Goal: Information Seeking & Learning: Learn about a topic

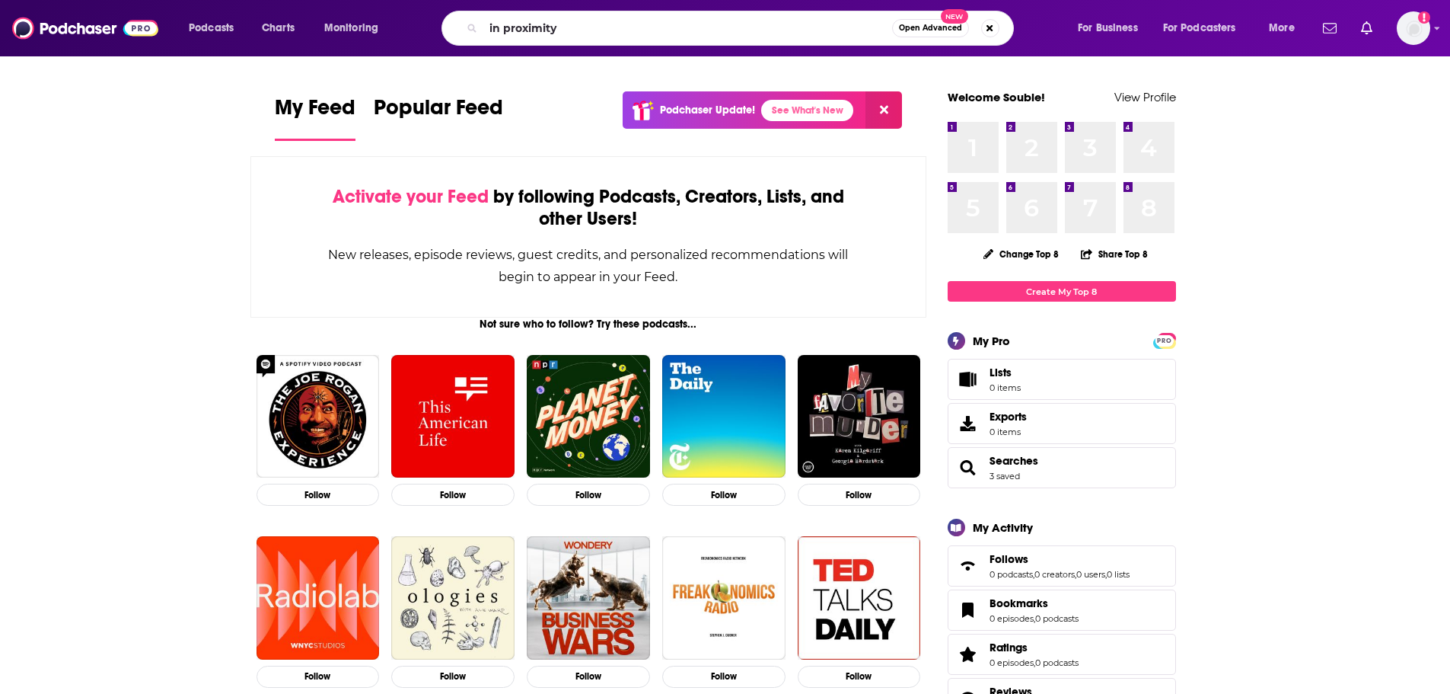
type input "in proximity"
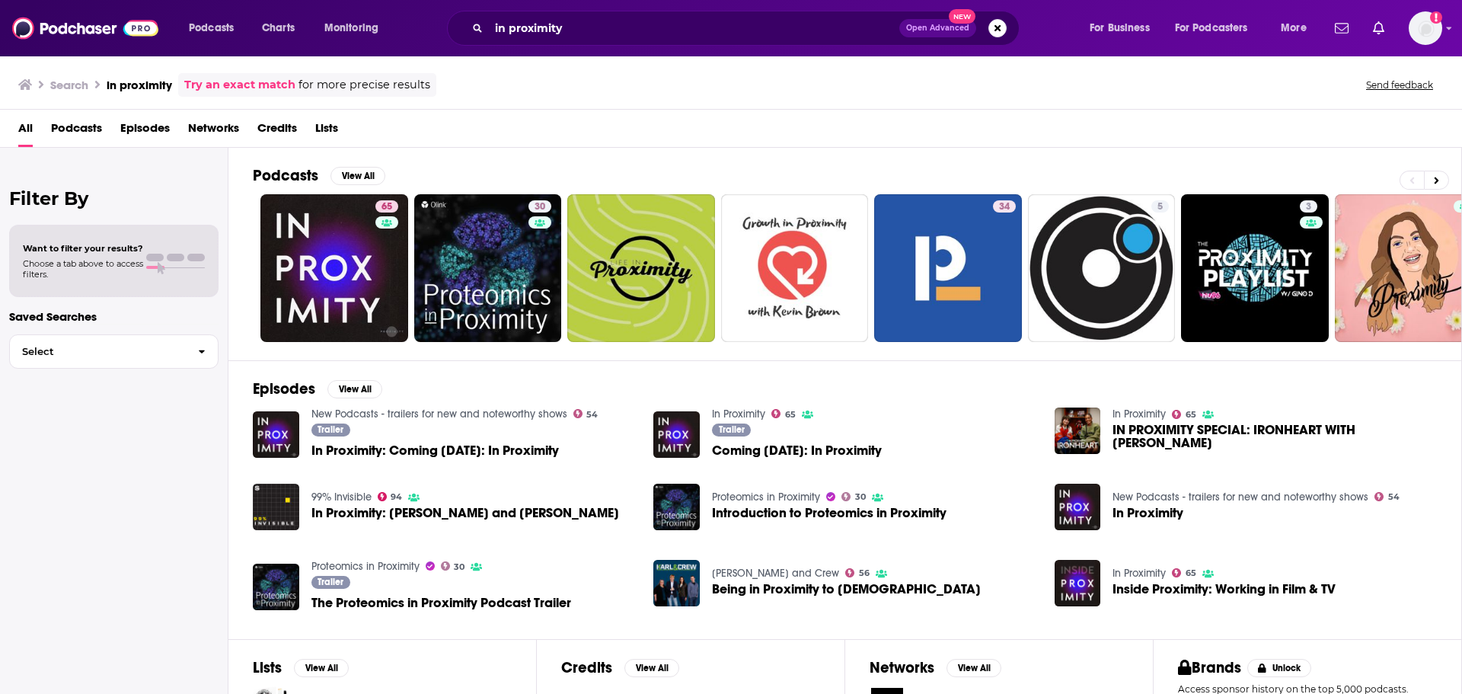
click at [78, 122] on span "Podcasts" at bounding box center [76, 131] width 51 height 31
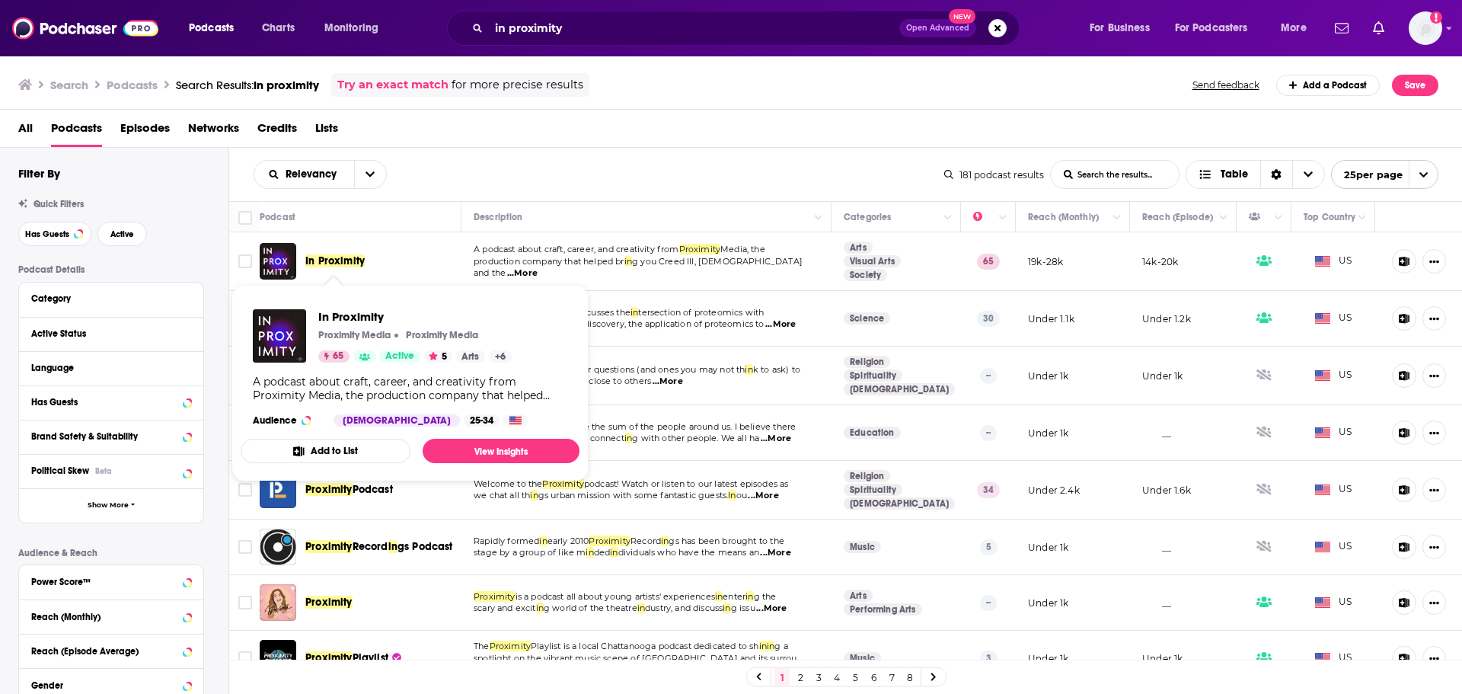
click at [324, 257] on span "In Proximity" at bounding box center [334, 260] width 59 height 13
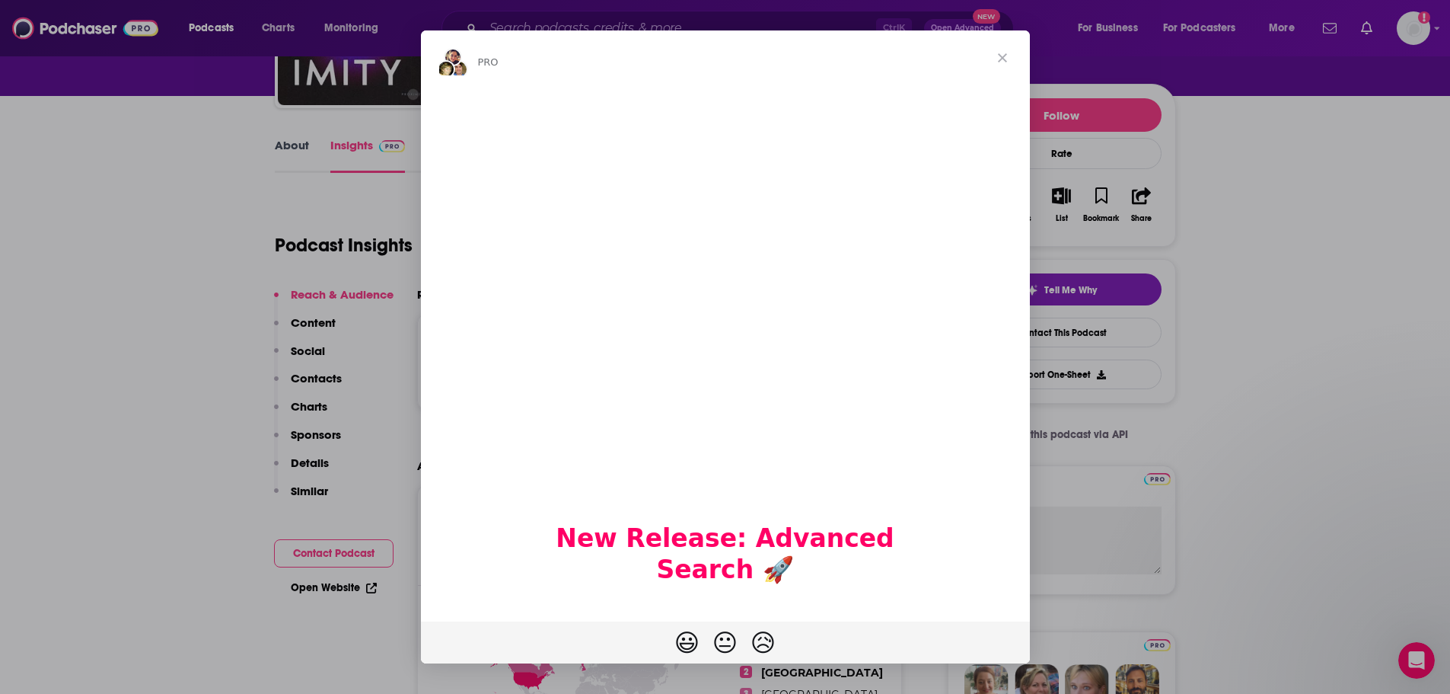
click at [1003, 60] on span "Close" at bounding box center [1002, 57] width 55 height 55
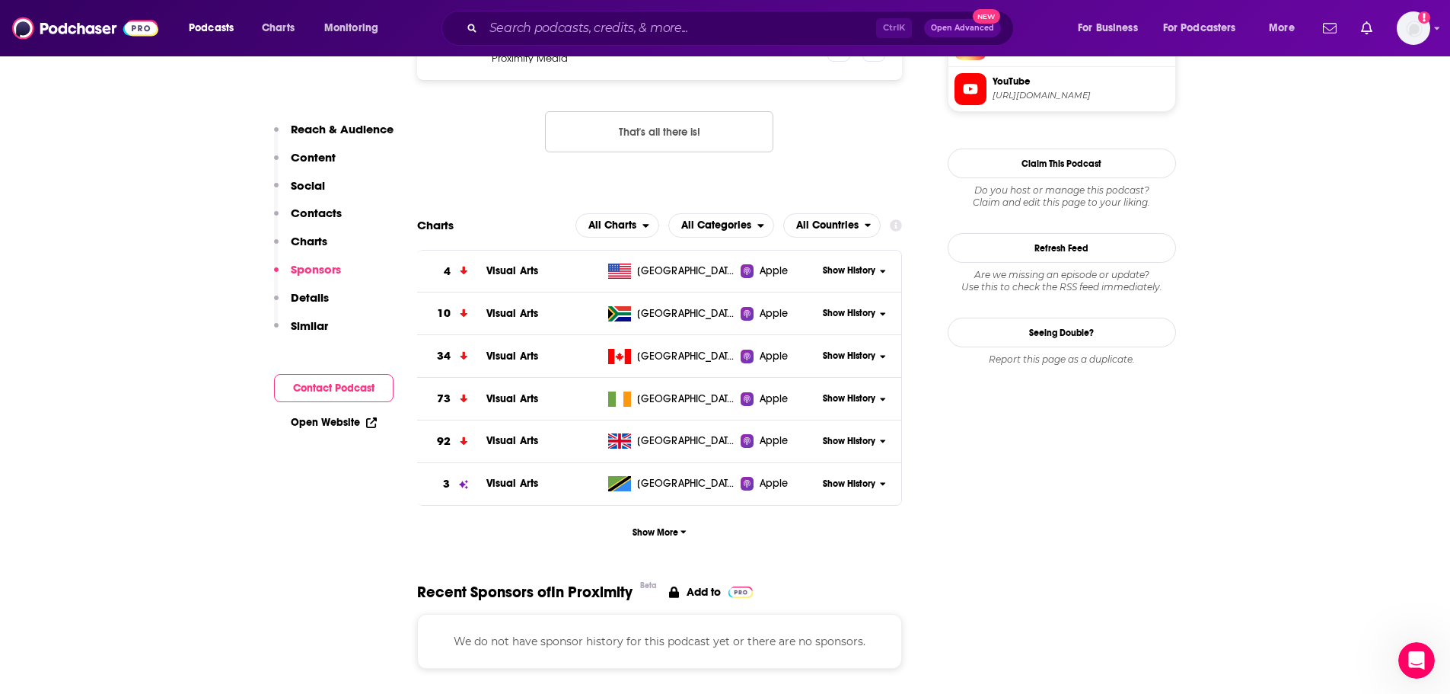
scroll to position [1675, 0]
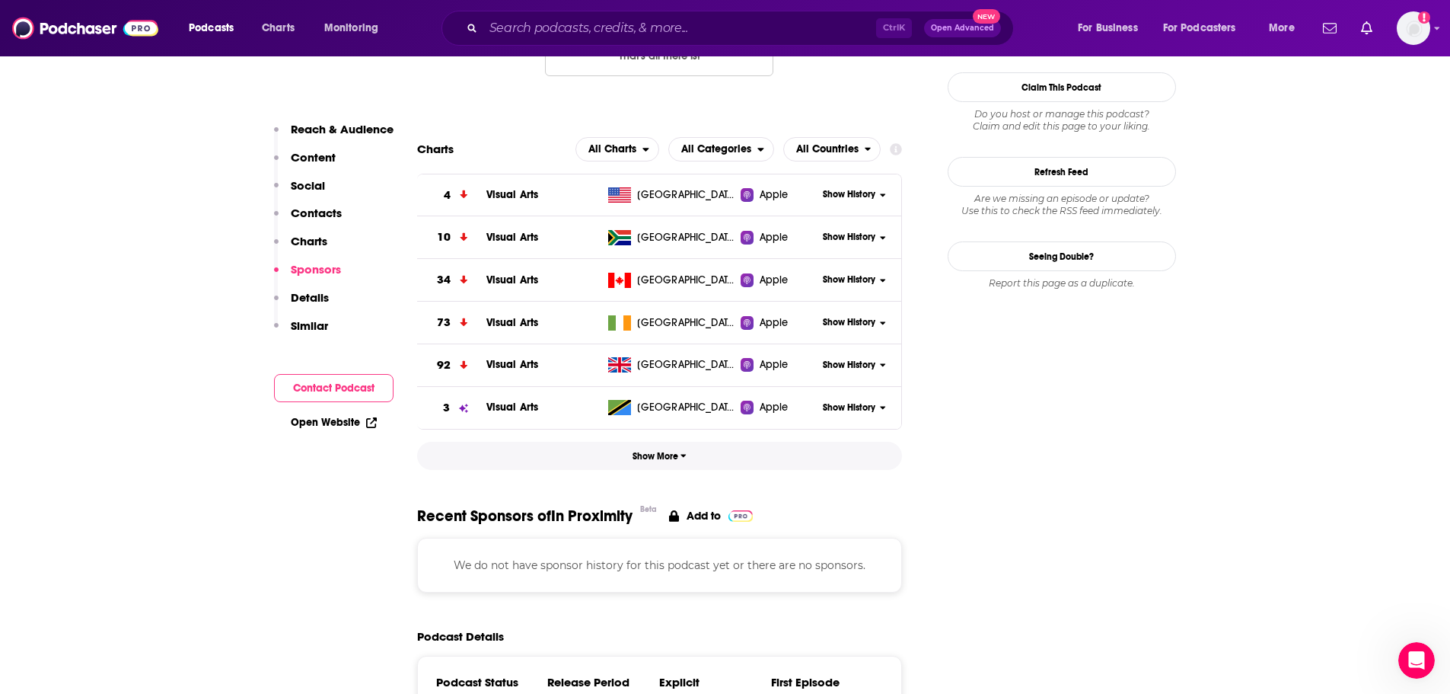
click at [656, 451] on span "Show More" at bounding box center [660, 456] width 54 height 11
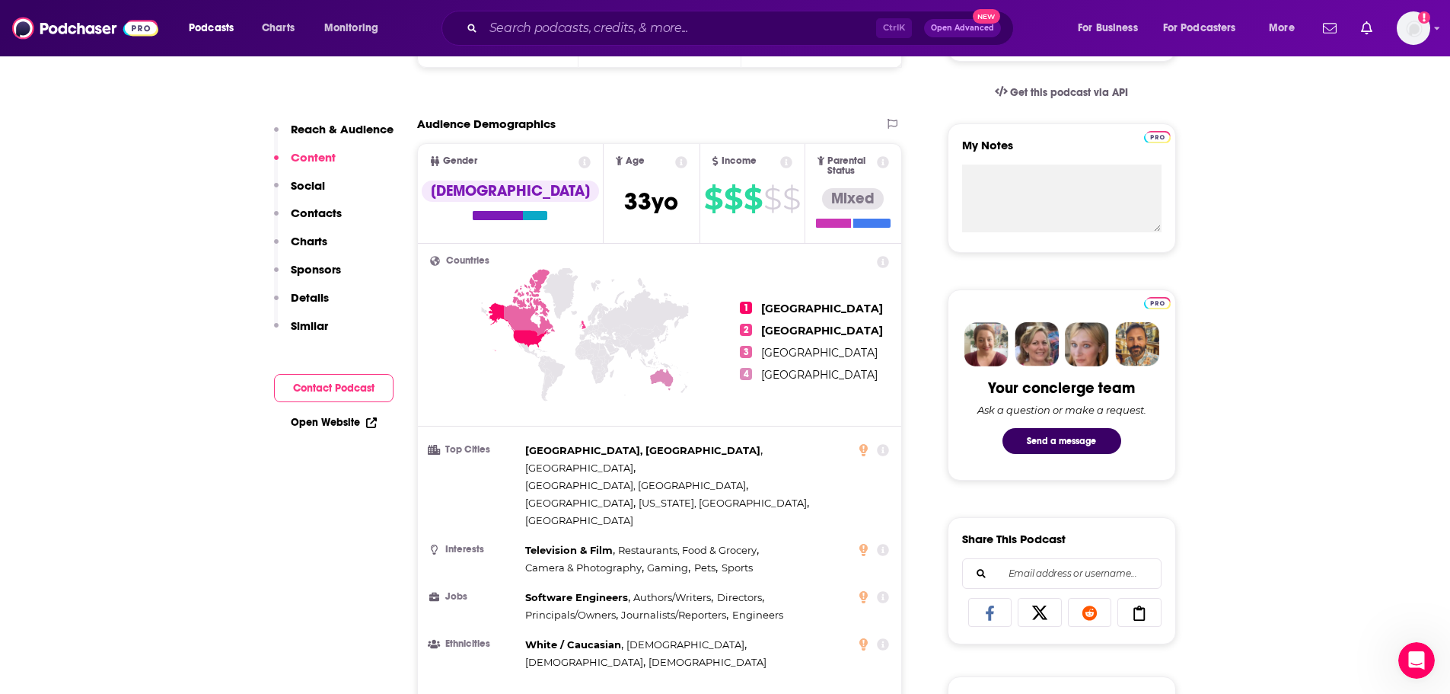
scroll to position [457, 0]
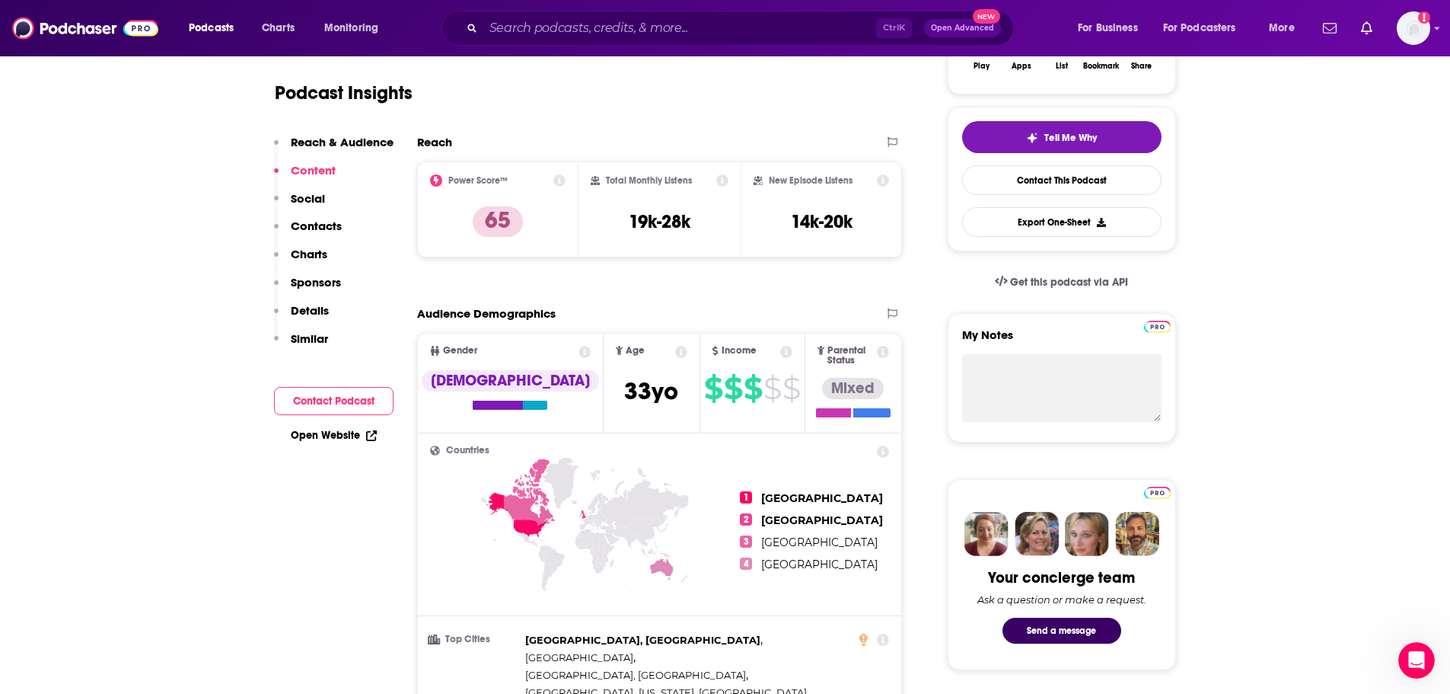
scroll to position [228, 0]
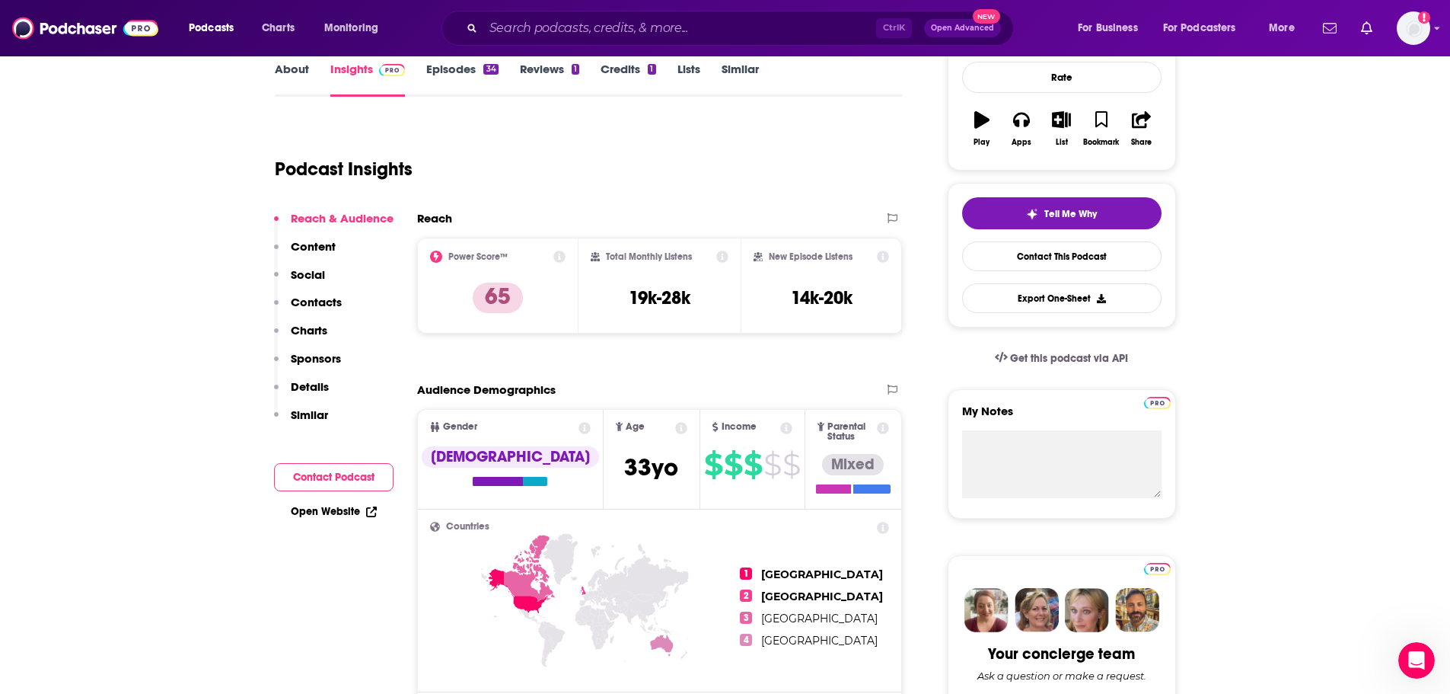
click at [878, 260] on icon at bounding box center [883, 256] width 12 height 12
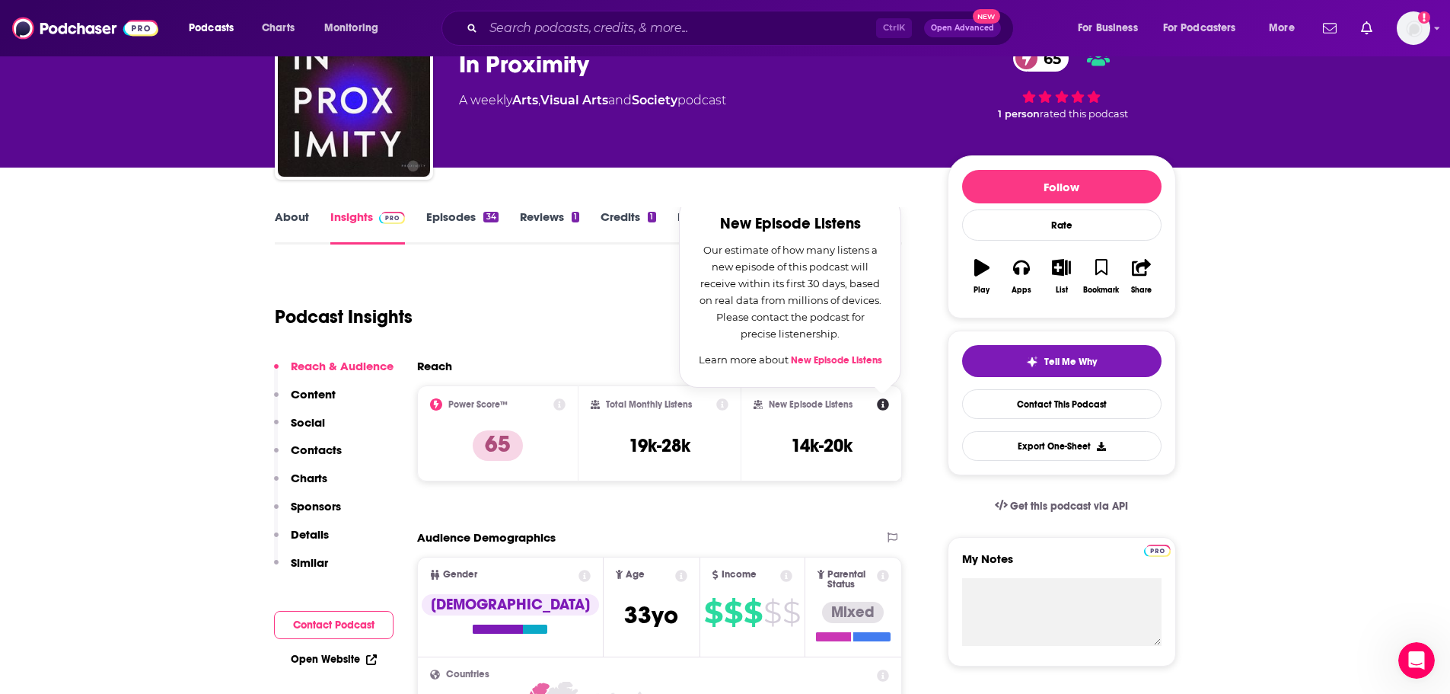
scroll to position [0, 0]
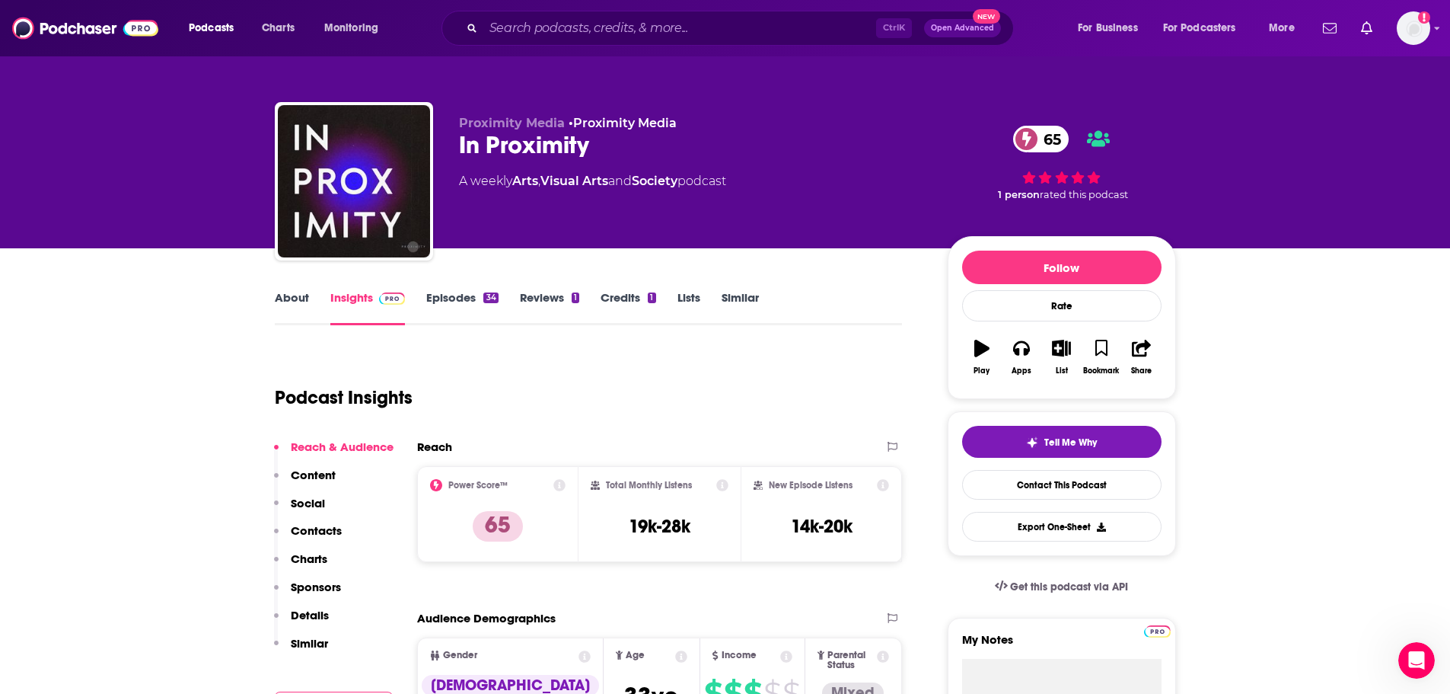
click at [451, 295] on link "Episodes 34" at bounding box center [462, 307] width 72 height 35
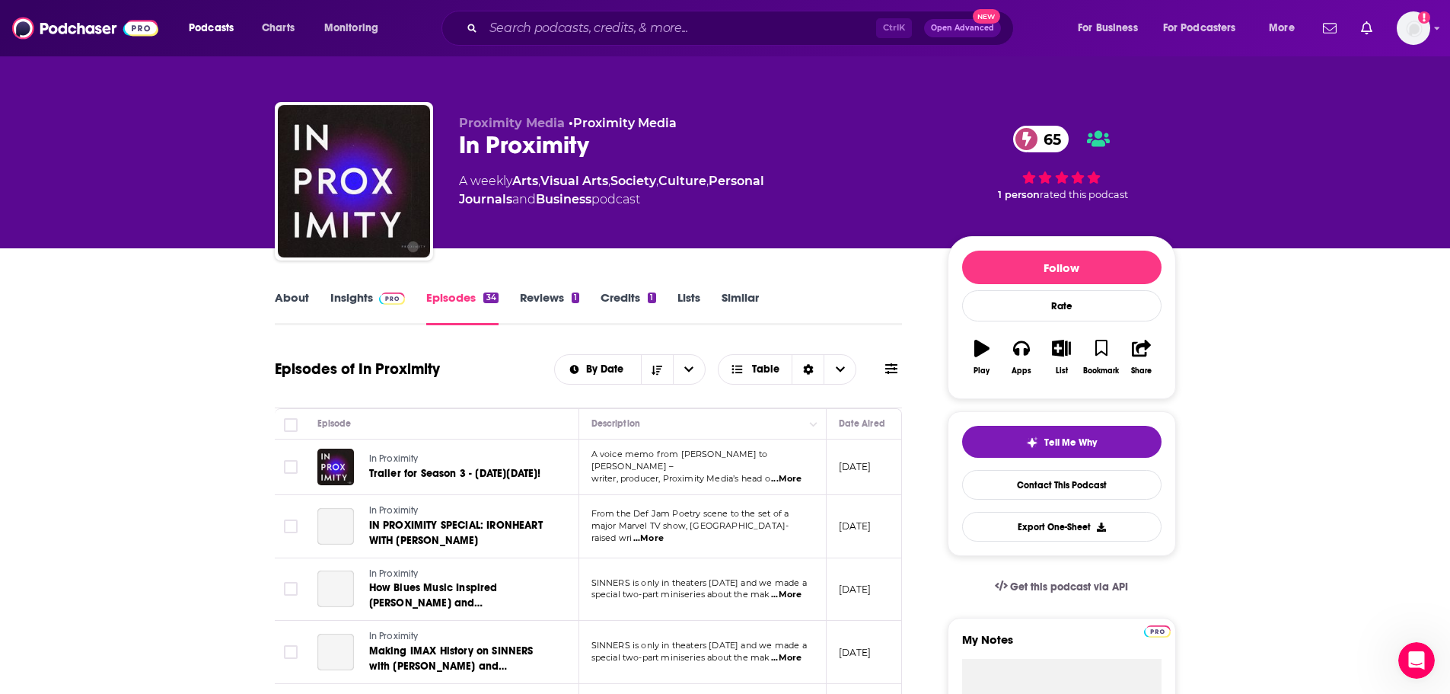
scroll to position [76, 0]
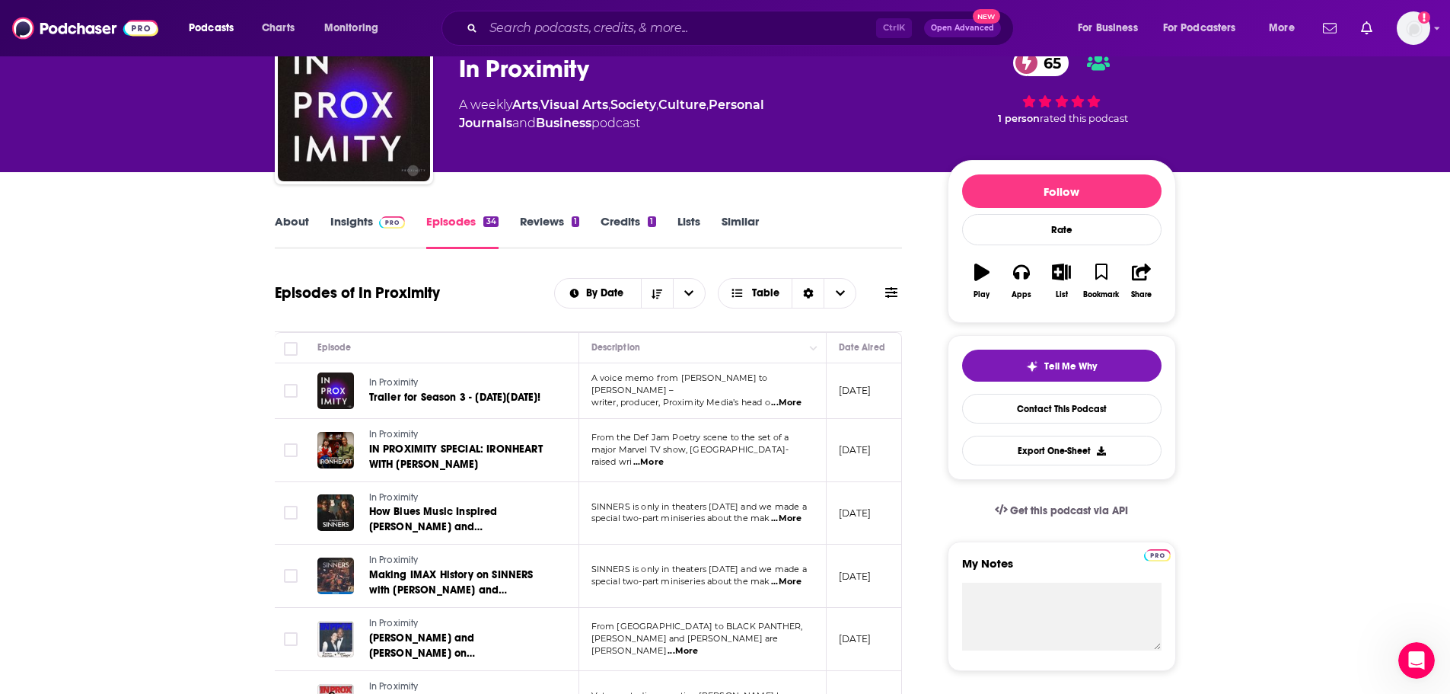
click at [383, 221] on img at bounding box center [392, 222] width 27 height 12
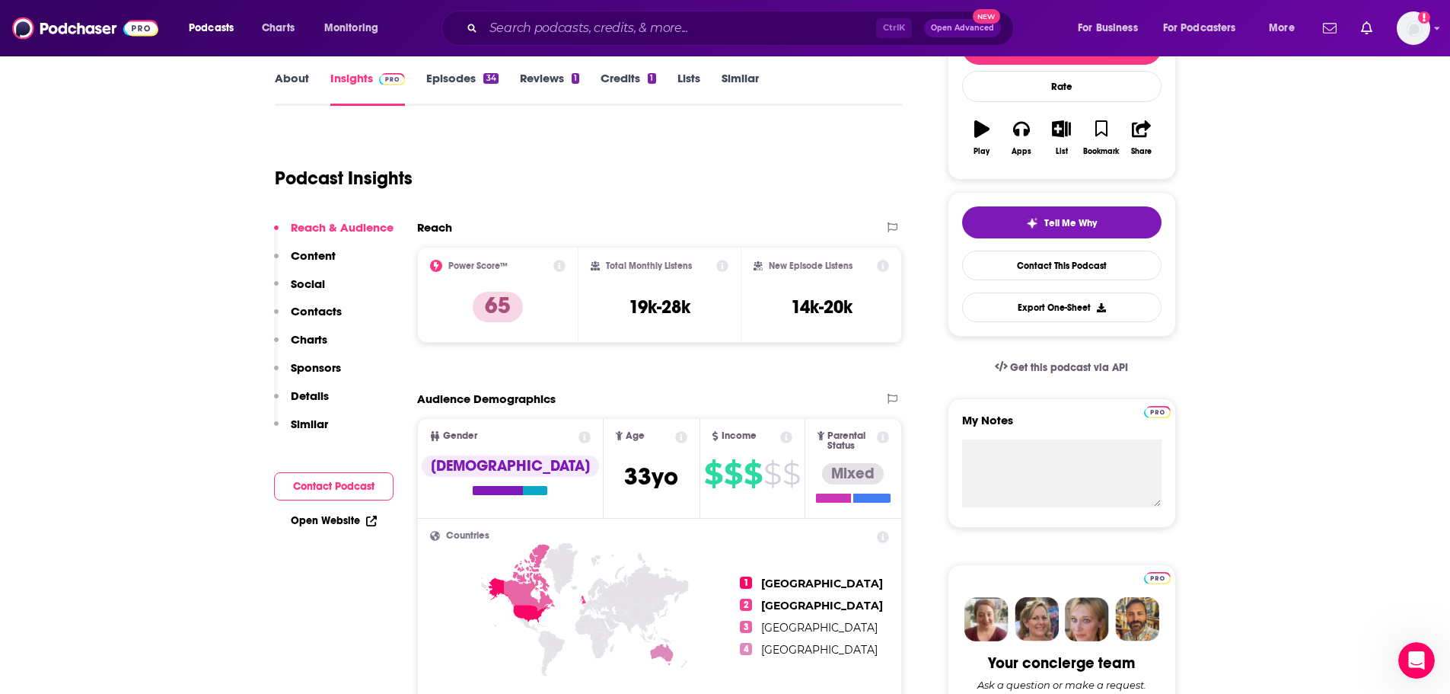
scroll to position [228, 0]
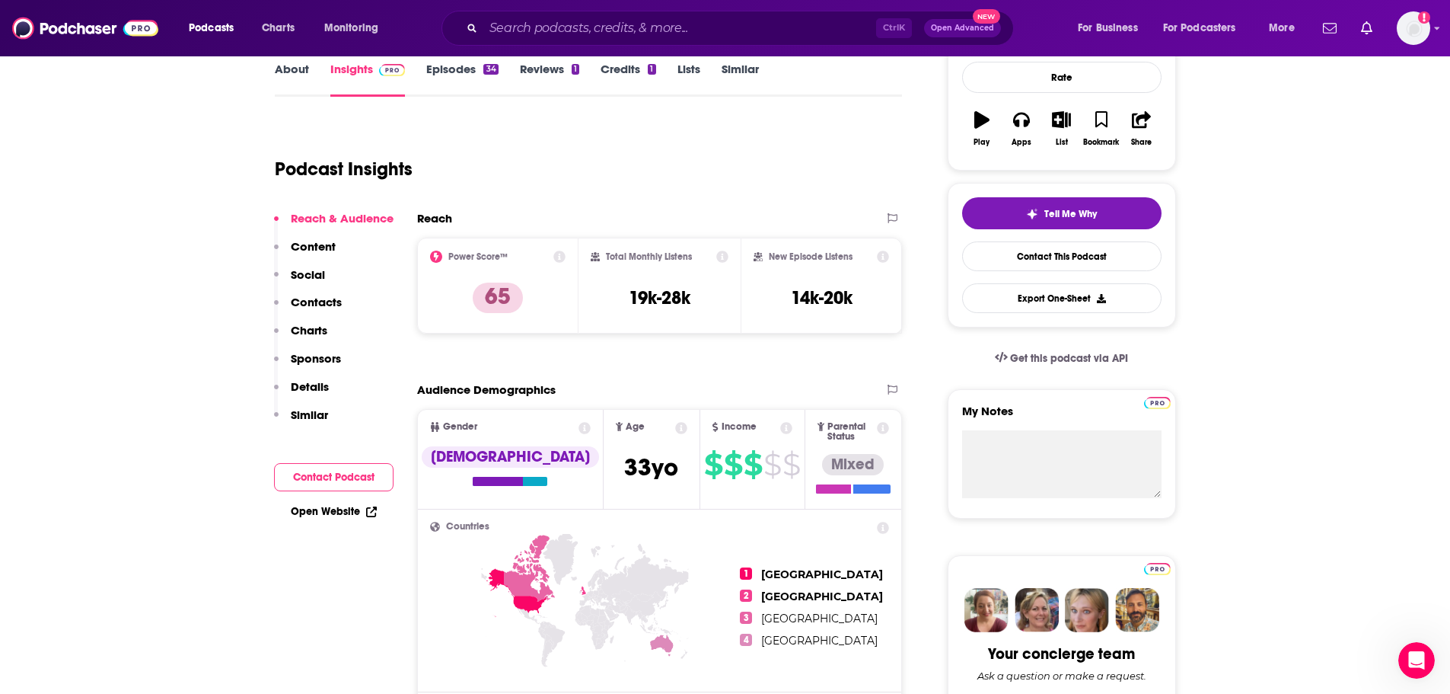
click at [557, 257] on icon at bounding box center [559, 256] width 12 height 12
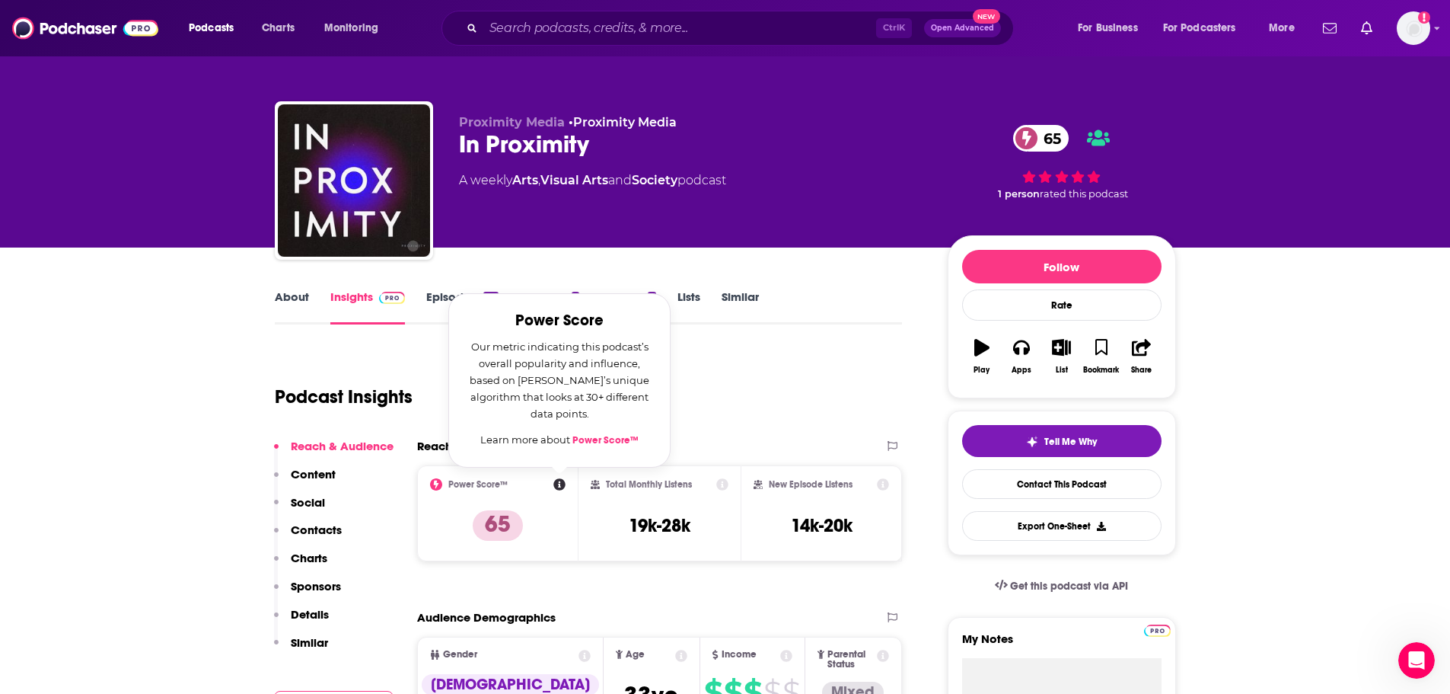
scroll to position [0, 0]
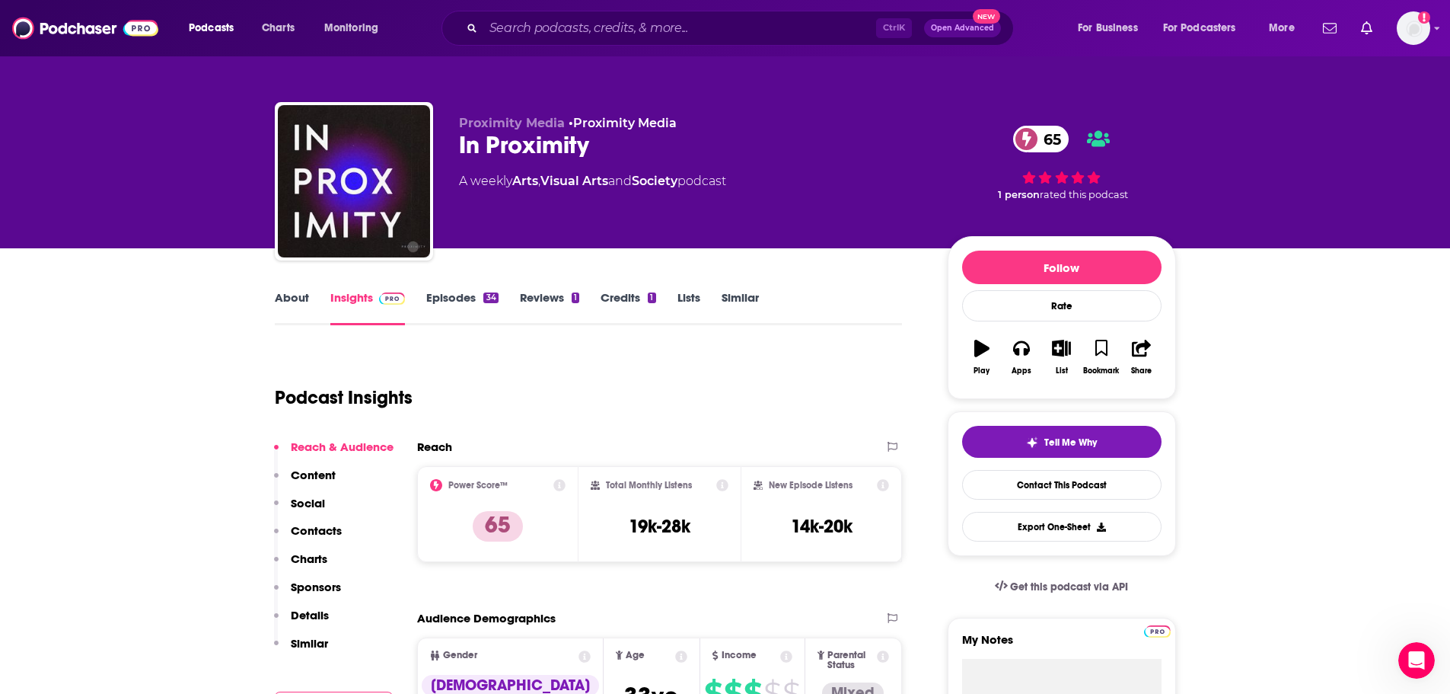
click at [735, 299] on link "Similar" at bounding box center [740, 307] width 37 height 35
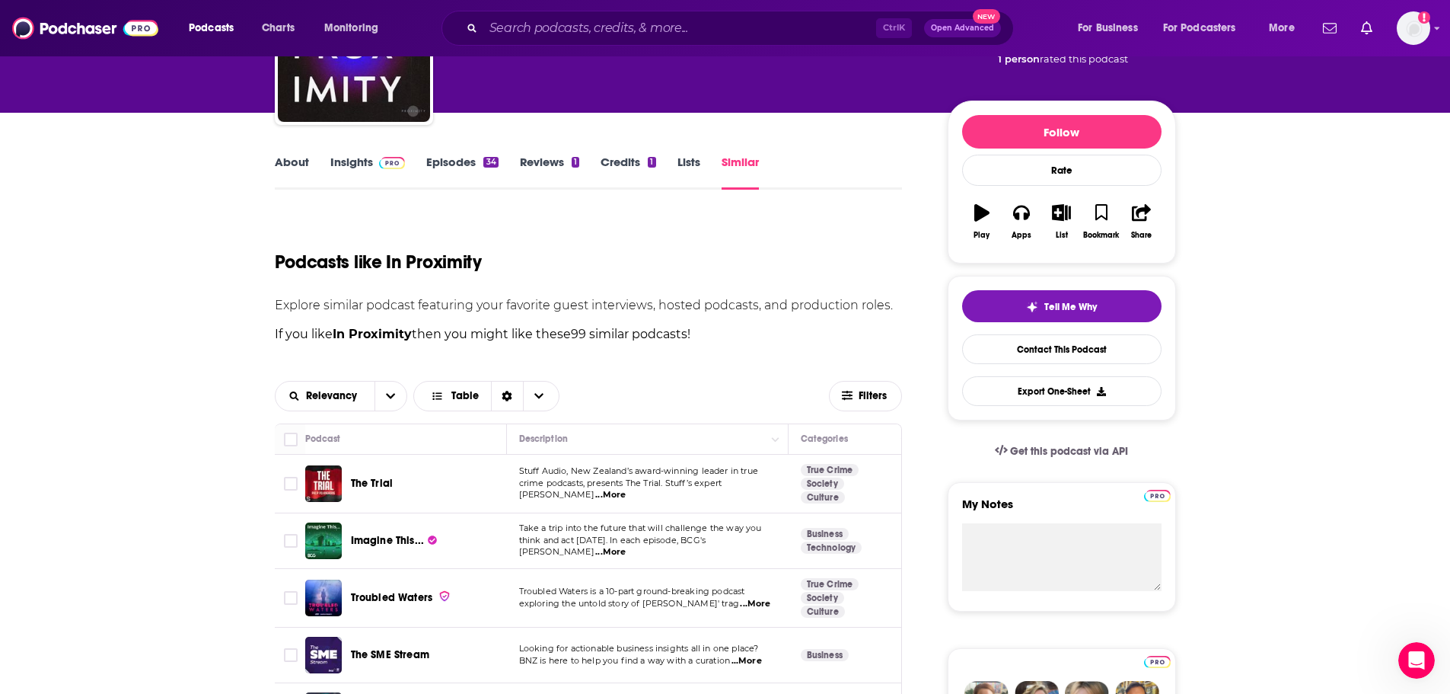
scroll to position [152, 0]
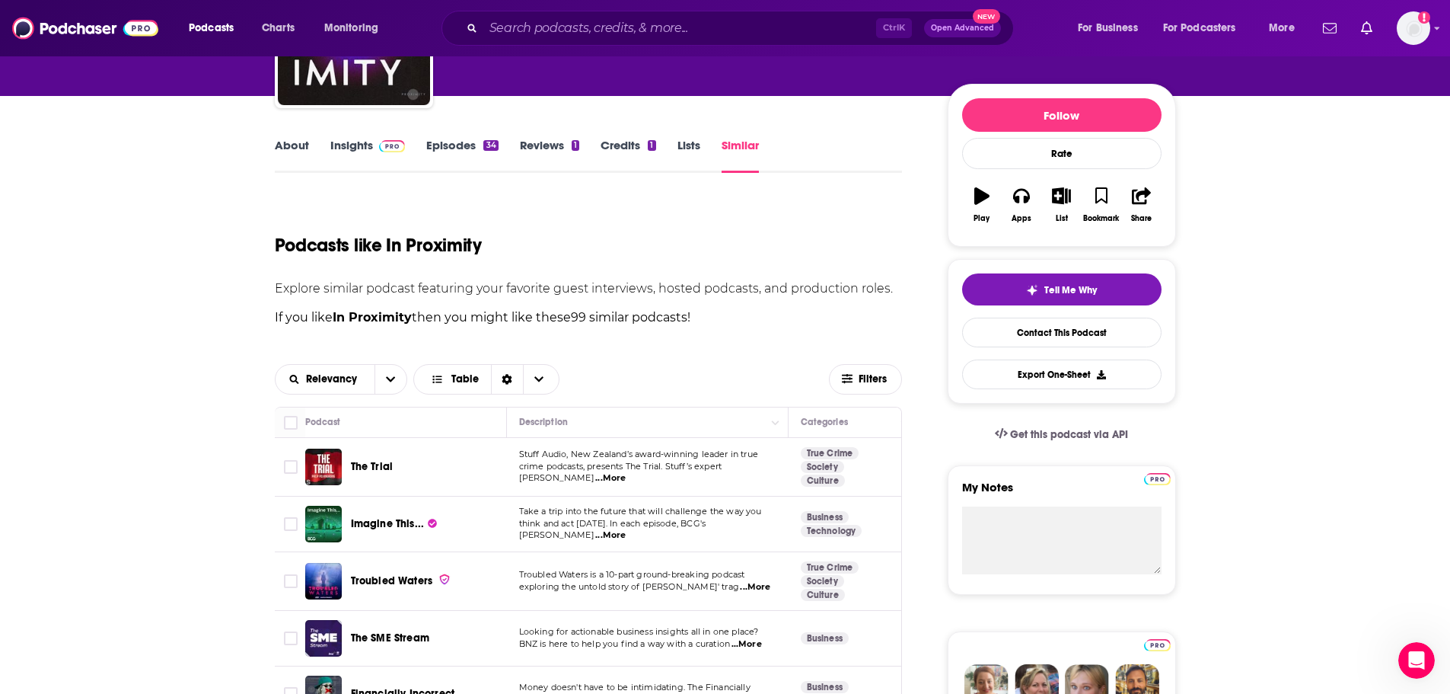
click at [690, 148] on link "Lists" at bounding box center [689, 155] width 23 height 35
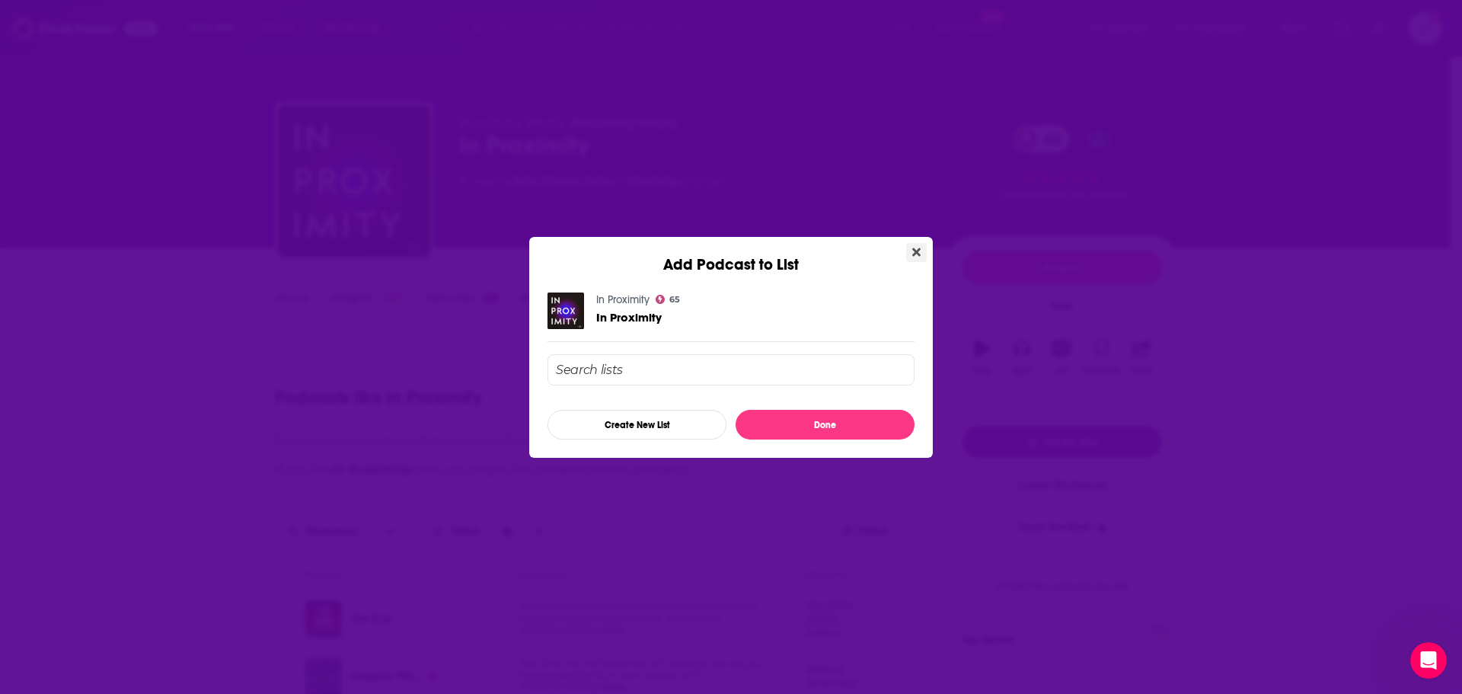
click at [916, 247] on icon "Close" at bounding box center [916, 252] width 8 height 12
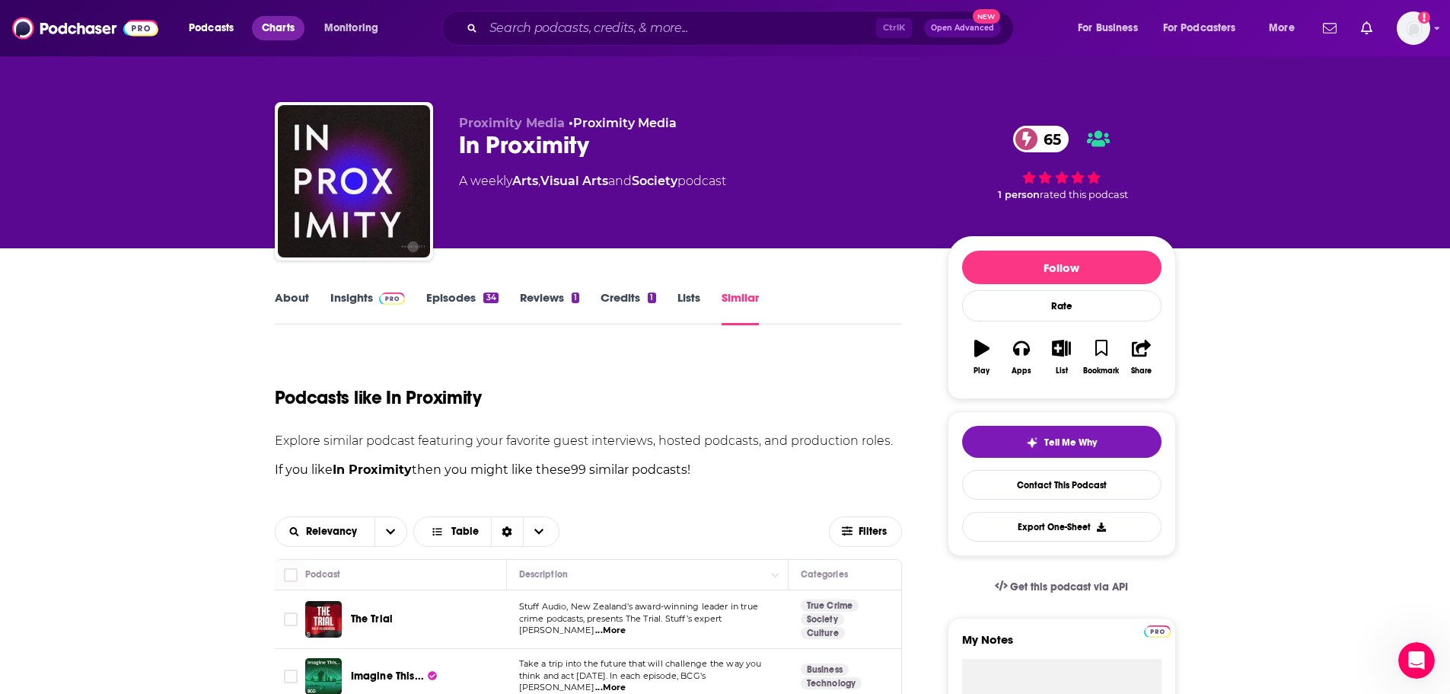
click at [270, 26] on span "Charts" at bounding box center [278, 28] width 33 height 21
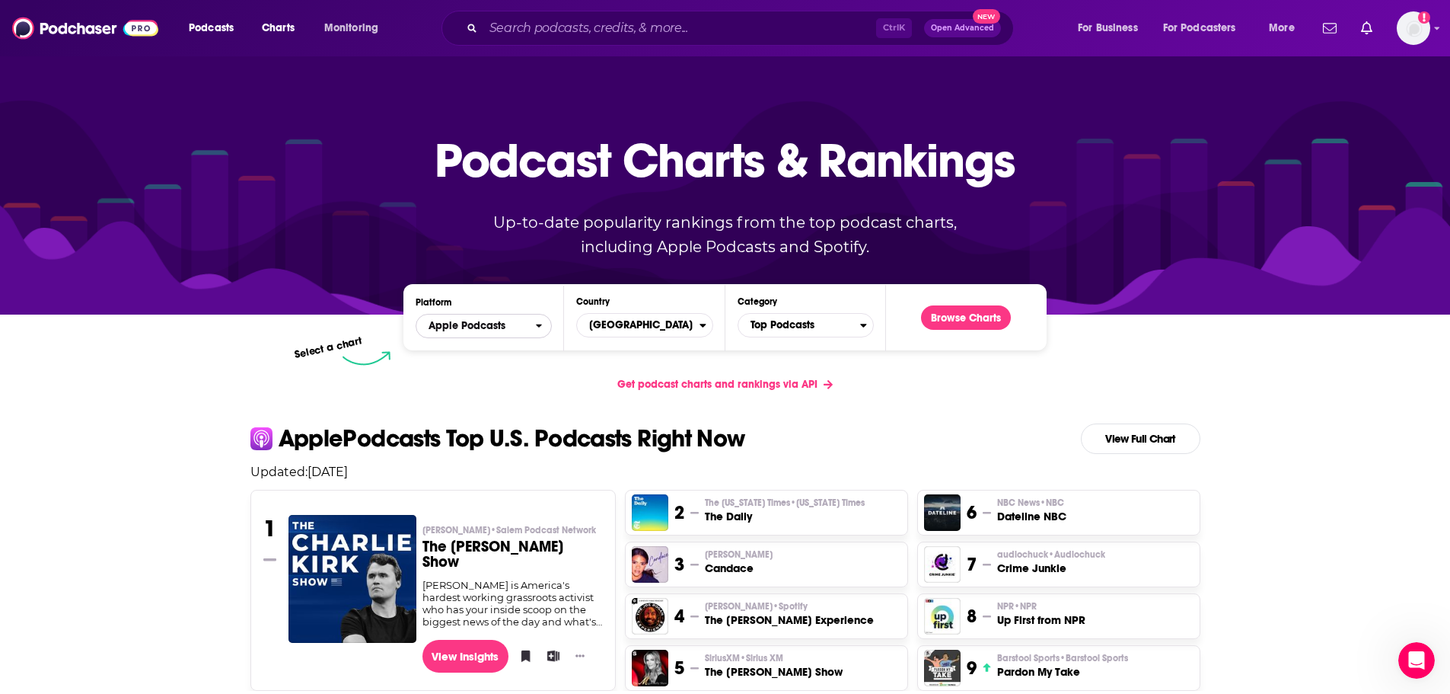
click at [488, 325] on span "Apple Podcasts" at bounding box center [467, 326] width 77 height 11
click at [468, 377] on div "Spotify" at bounding box center [484, 372] width 124 height 18
click at [616, 323] on span "[GEOGRAPHIC_DATA]" at bounding box center [638, 325] width 122 height 26
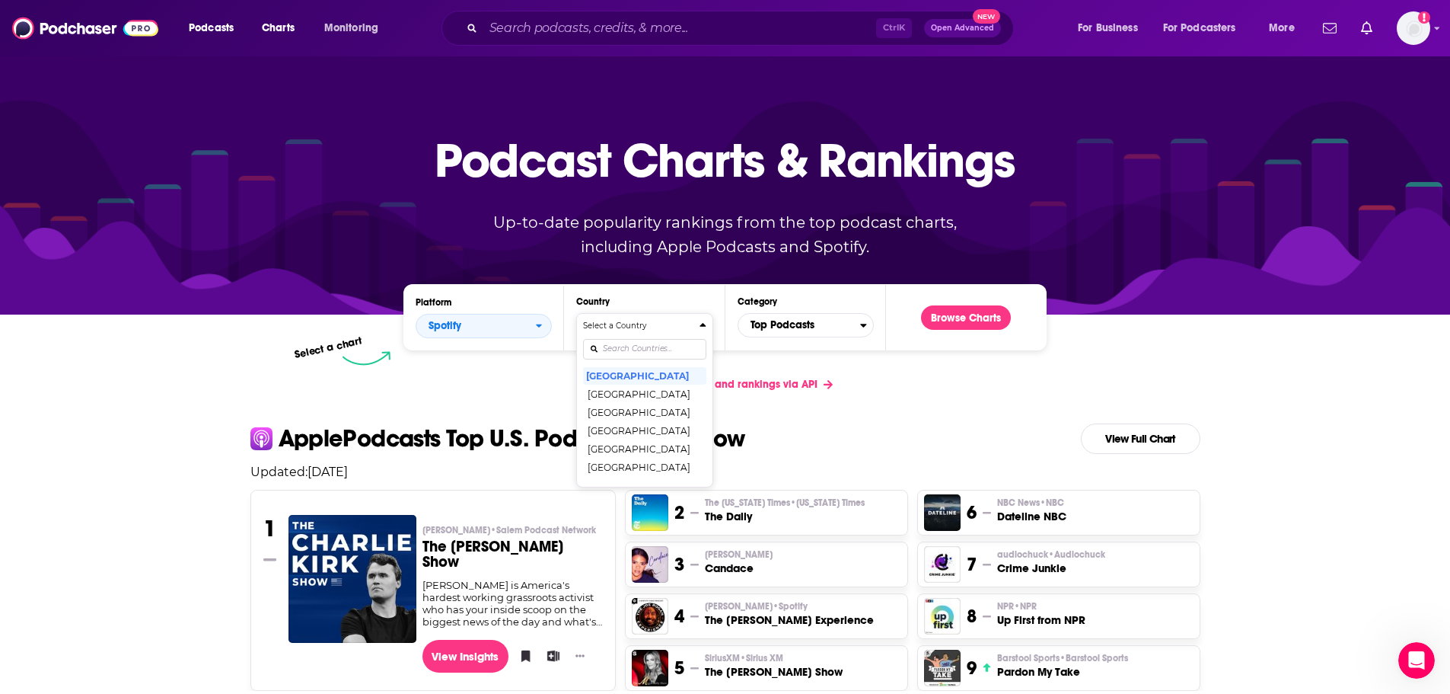
click at [616, 323] on h4 "Select a Country" at bounding box center [638, 326] width 110 height 8
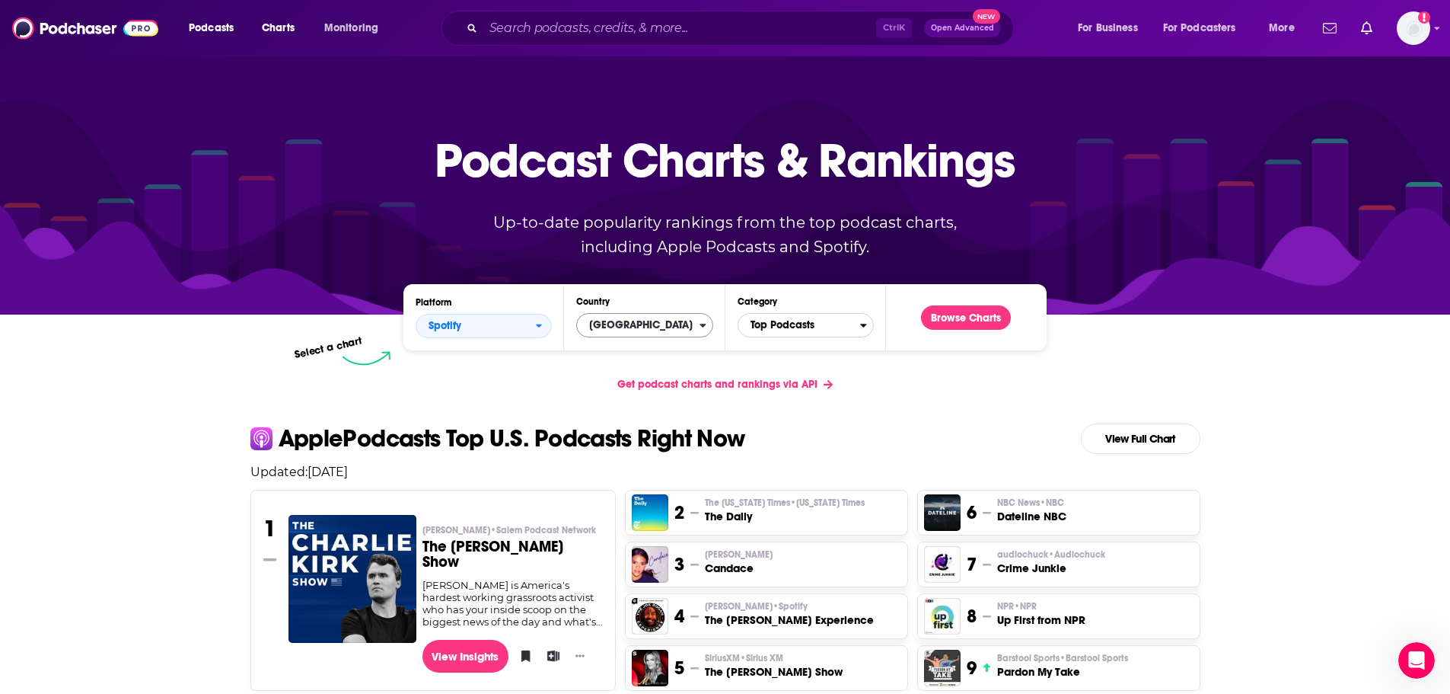
click at [835, 327] on span "Top Podcasts" at bounding box center [799, 325] width 122 height 26
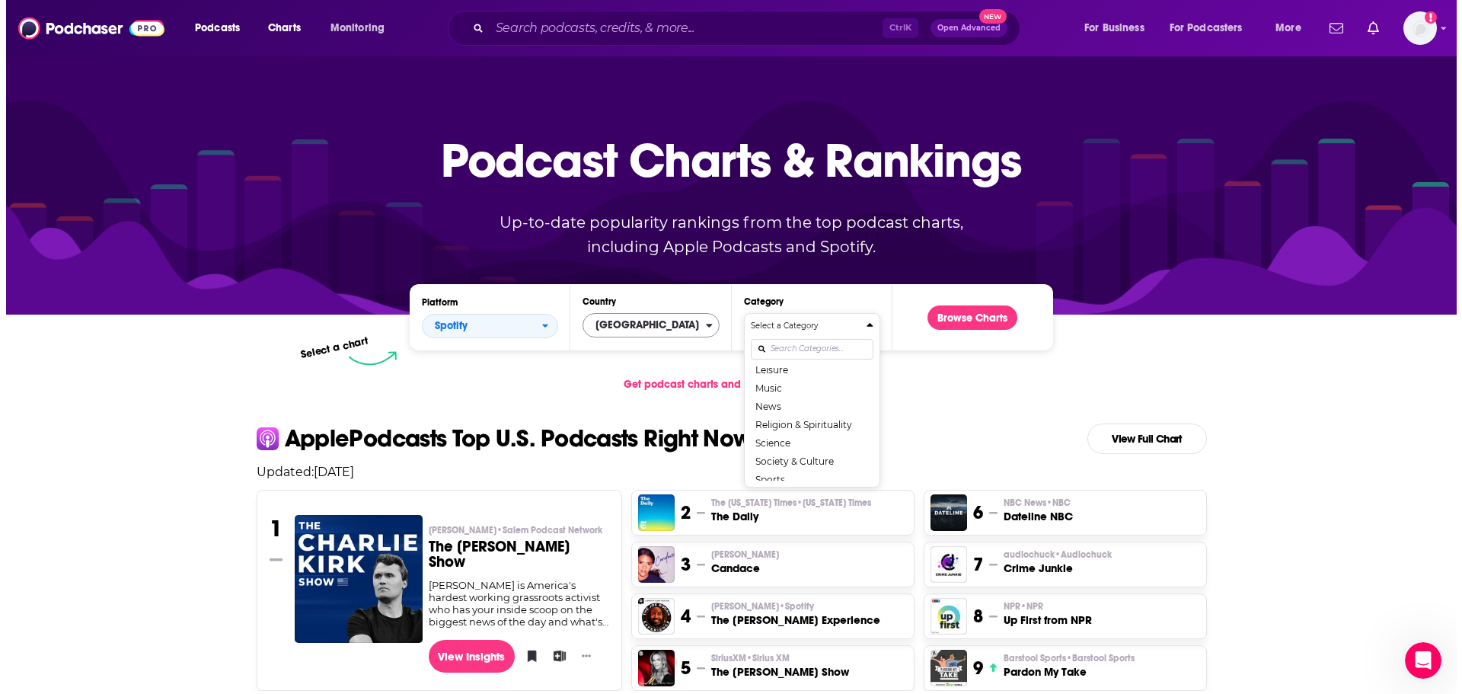
scroll to position [215, 0]
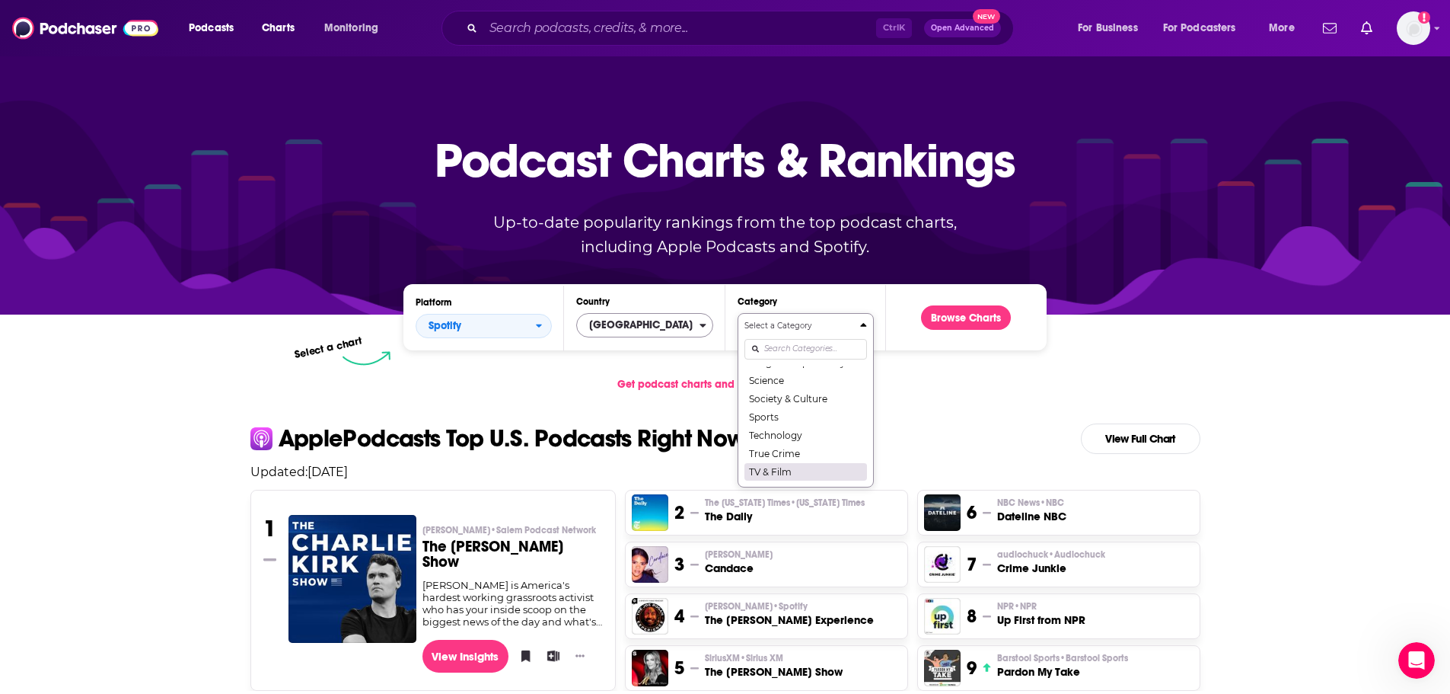
click at [786, 467] on button "TV & Film" at bounding box center [806, 471] width 123 height 18
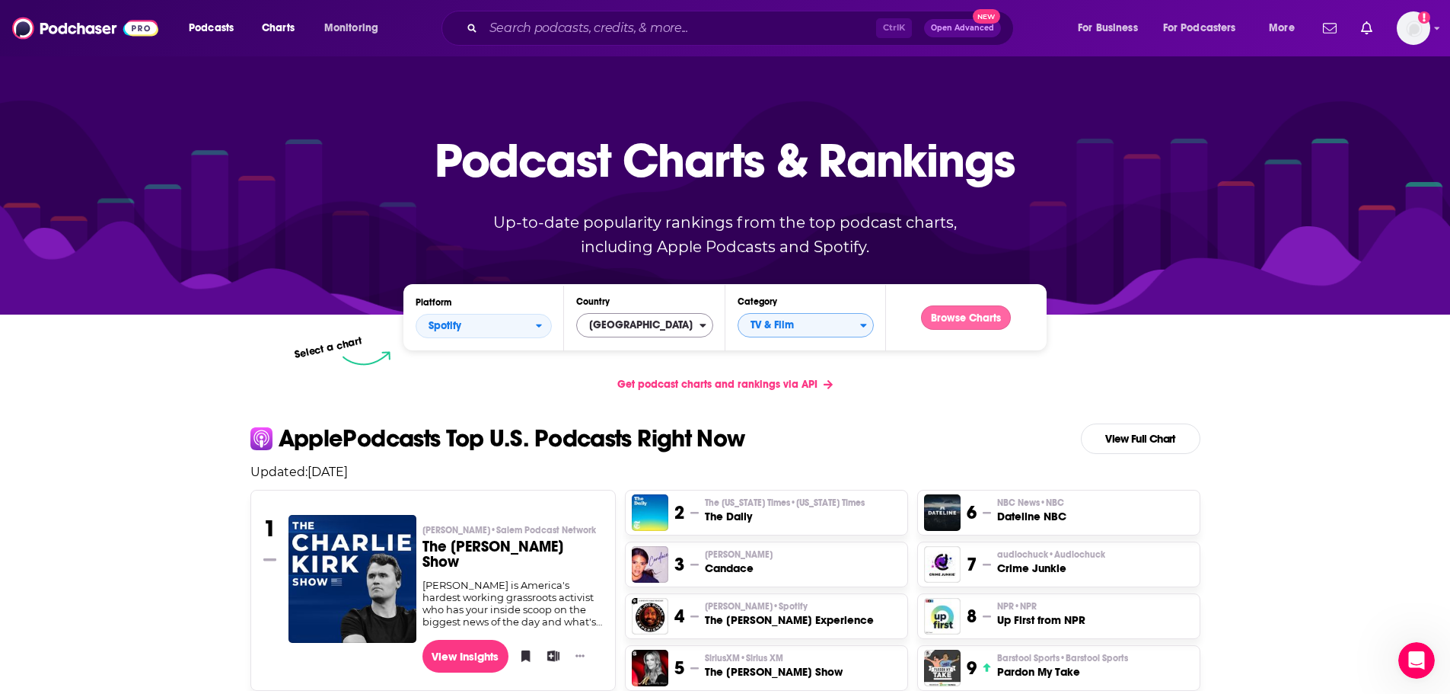
click at [942, 321] on button "Browse Charts" at bounding box center [966, 317] width 90 height 24
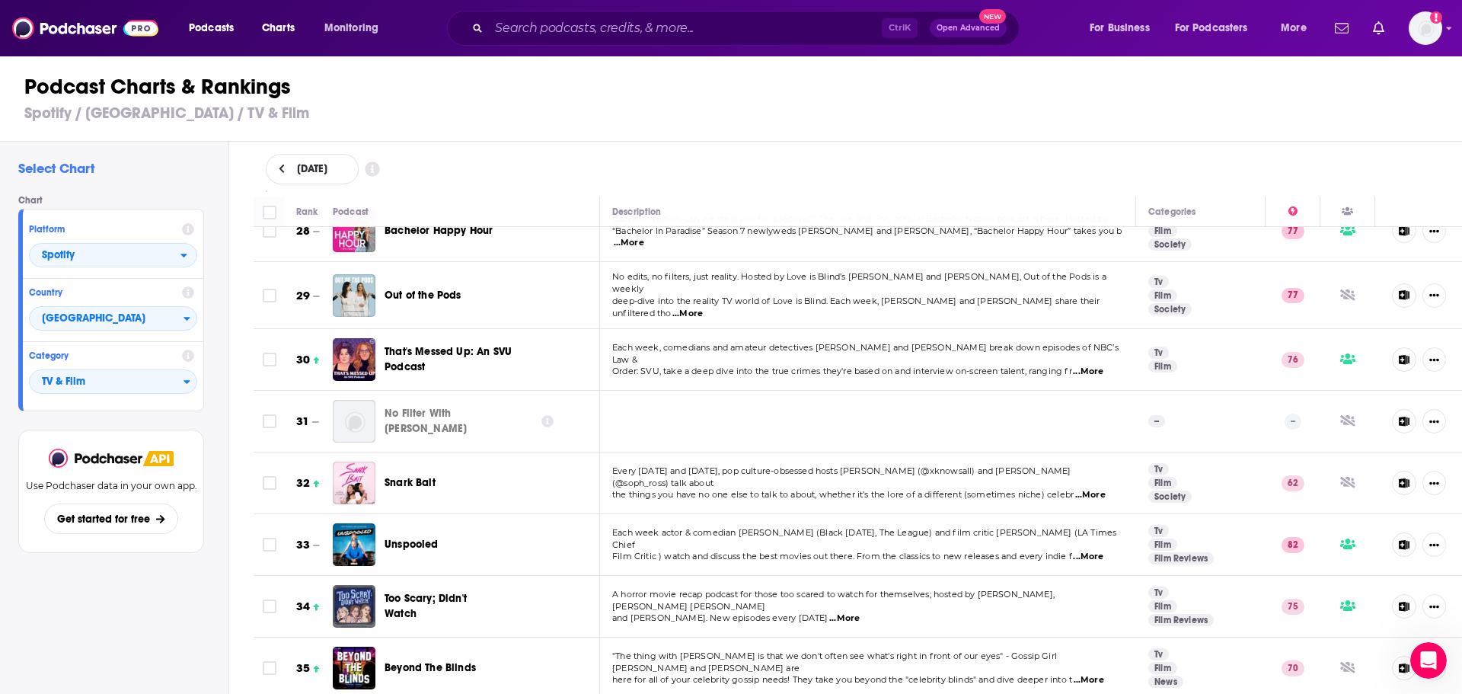
scroll to position [1627, 0]
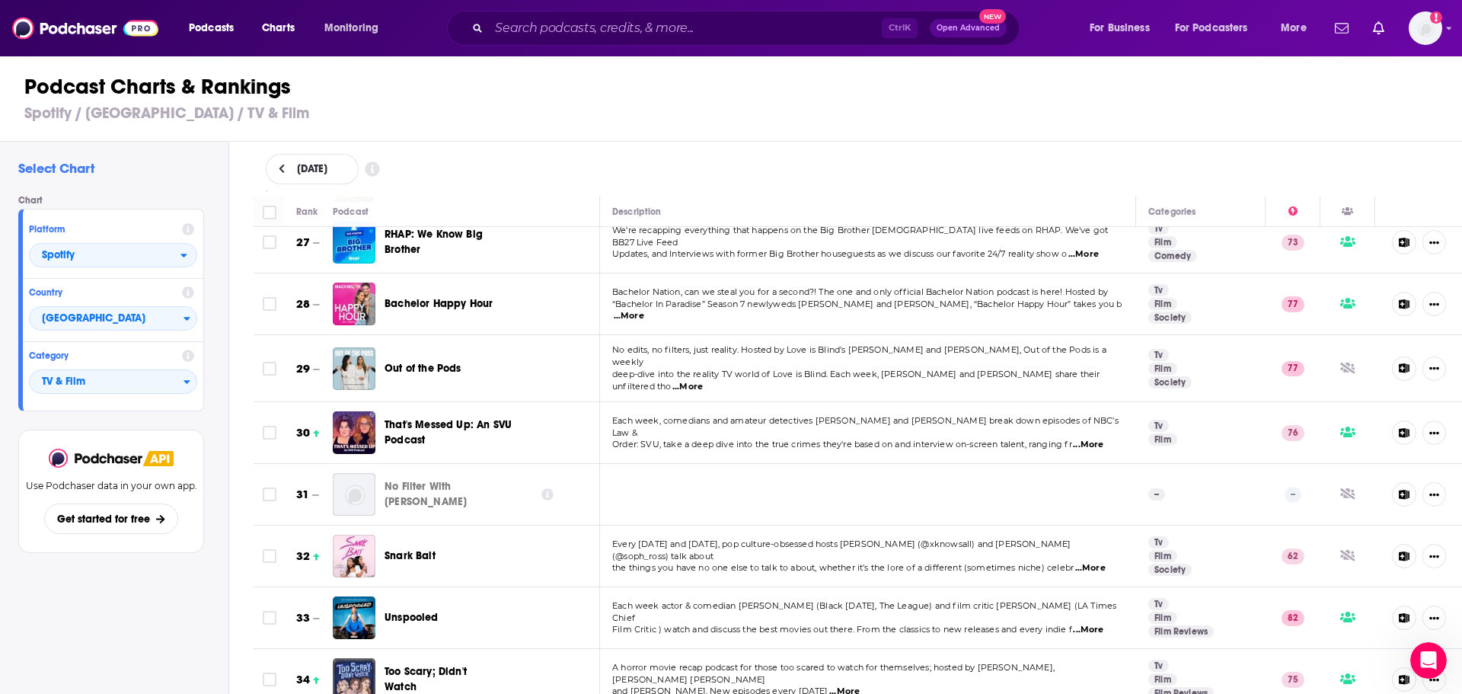
click at [299, 167] on span "[DATE]" at bounding box center [312, 169] width 30 height 11
select select "8"
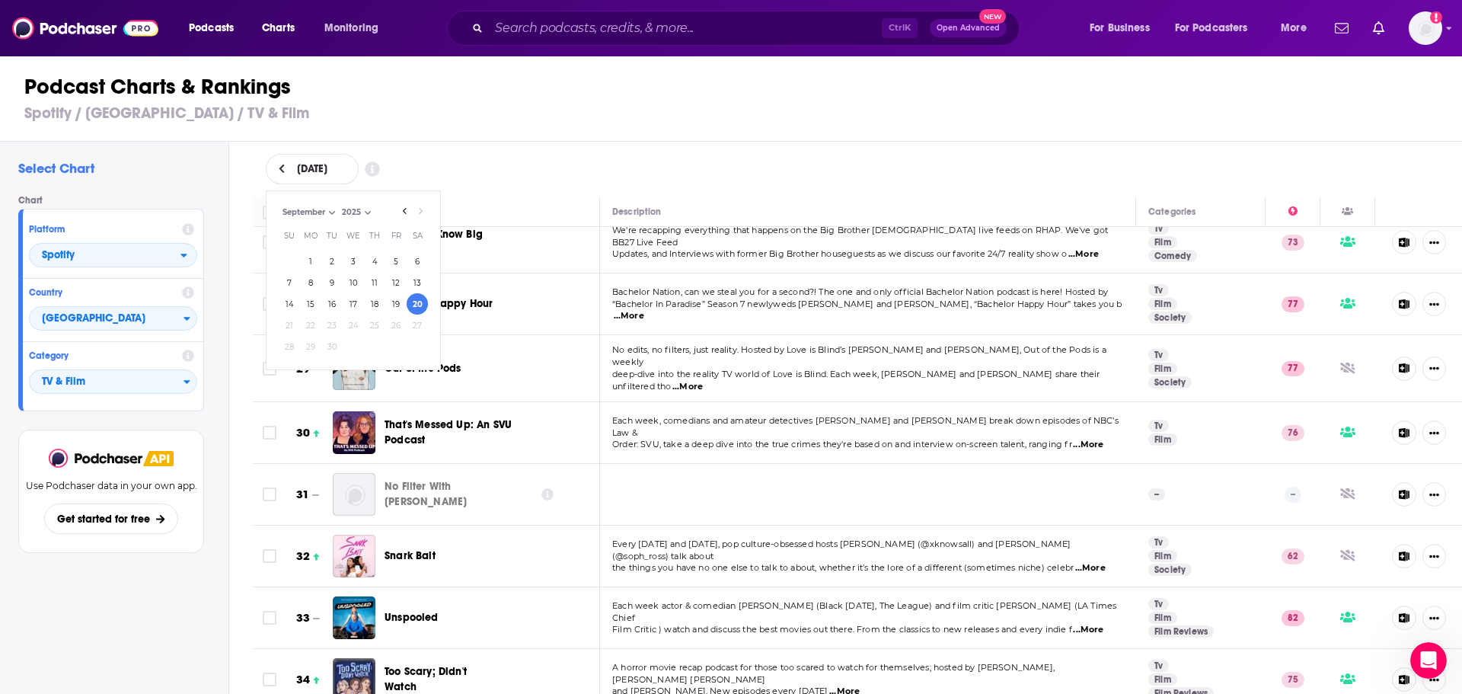
click at [162, 624] on div "Select Chart Chart Platform Spotify Country [GEOGRAPHIC_DATA] Category TV & Fil…" at bounding box center [114, 462] width 228 height 640
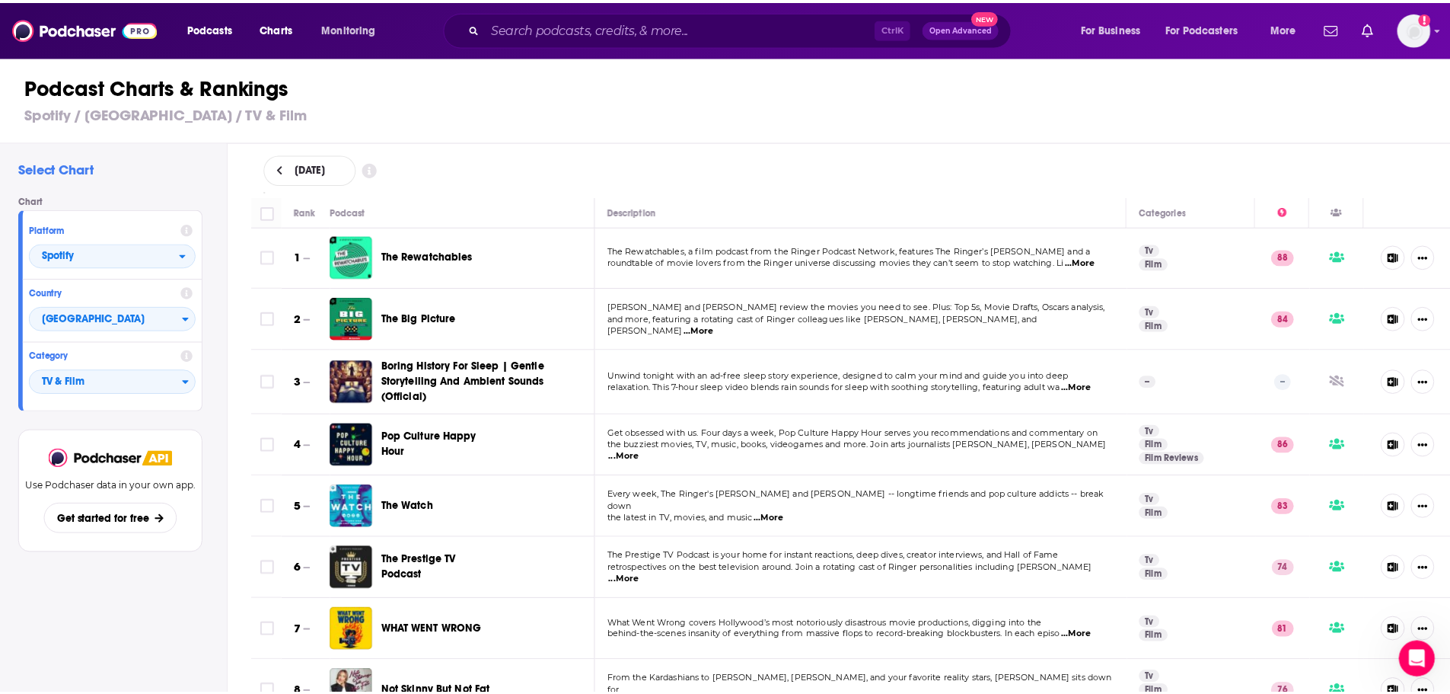
scroll to position [0, 0]
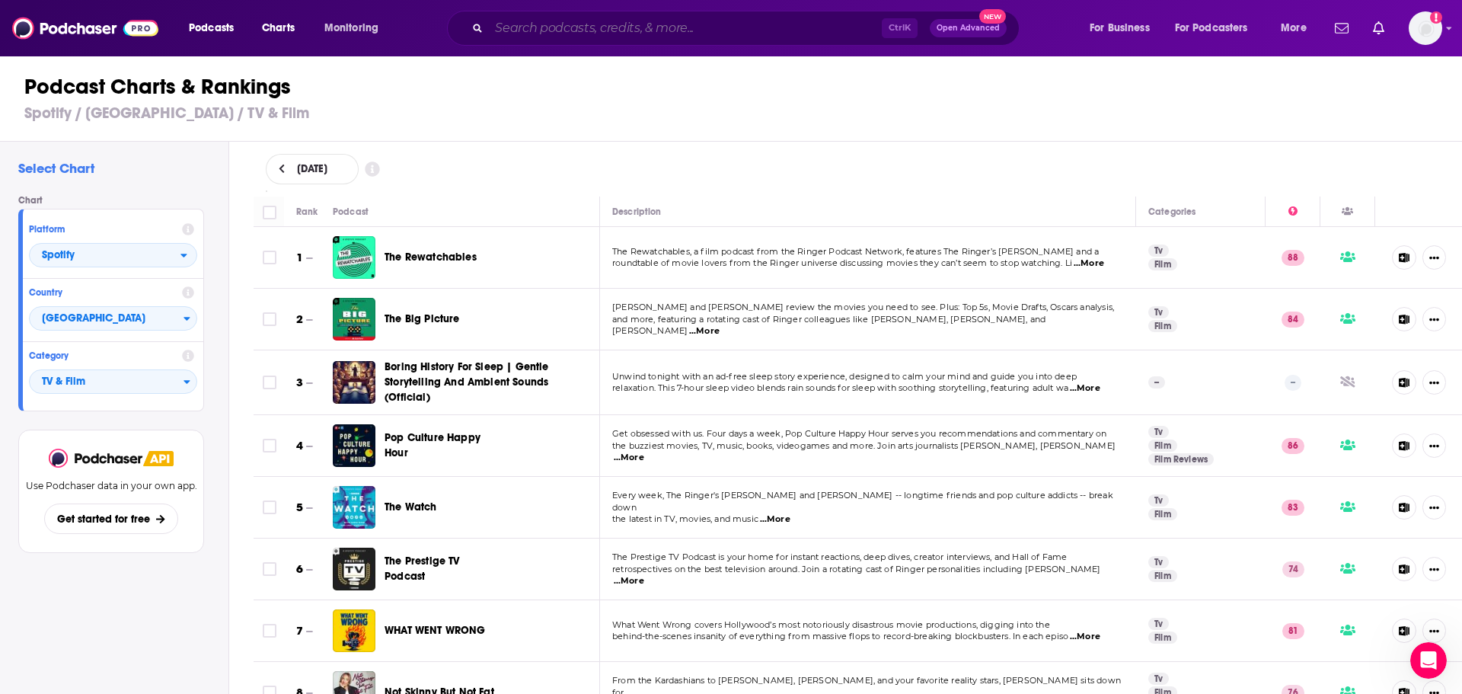
click at [726, 24] on input "Search podcasts, credits, & more..." at bounding box center [685, 28] width 393 height 24
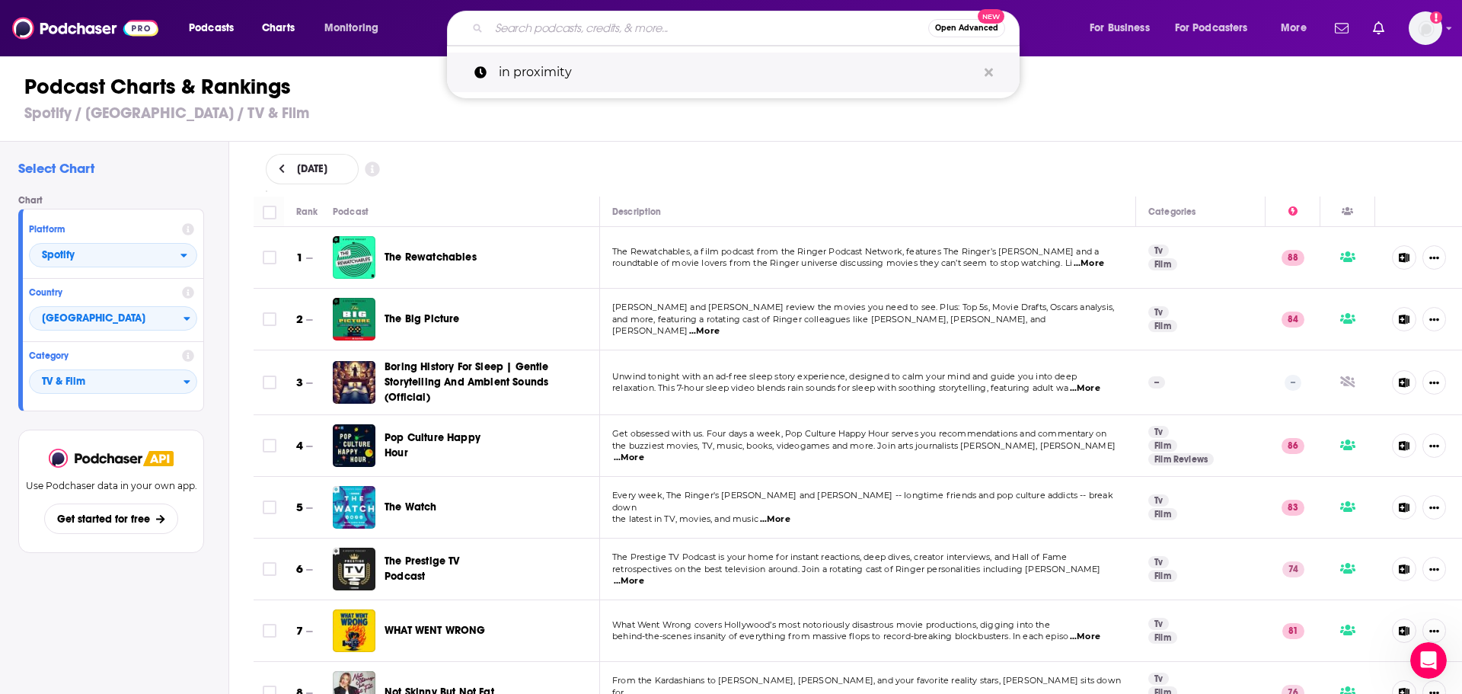
click at [570, 77] on p "in proximity" at bounding box center [738, 73] width 478 height 40
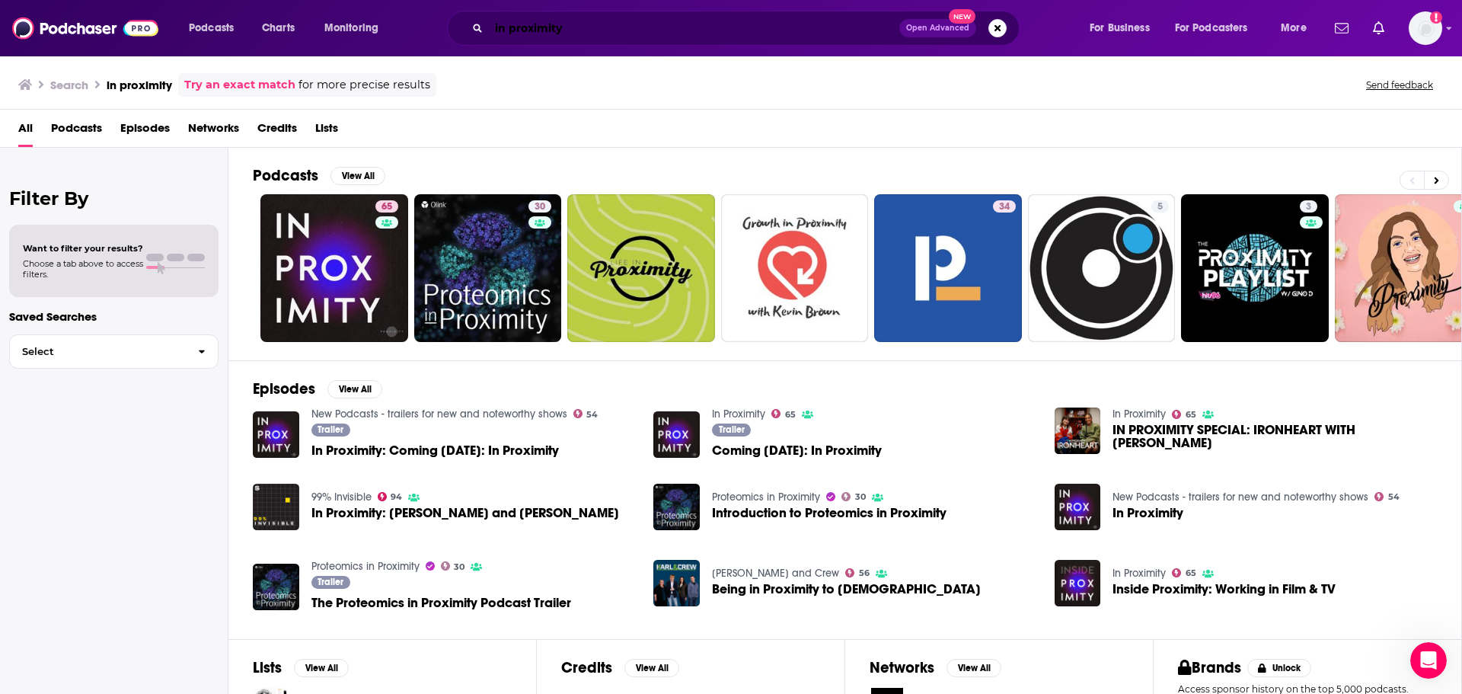
click at [738, 19] on input "in proximity" at bounding box center [694, 28] width 410 height 24
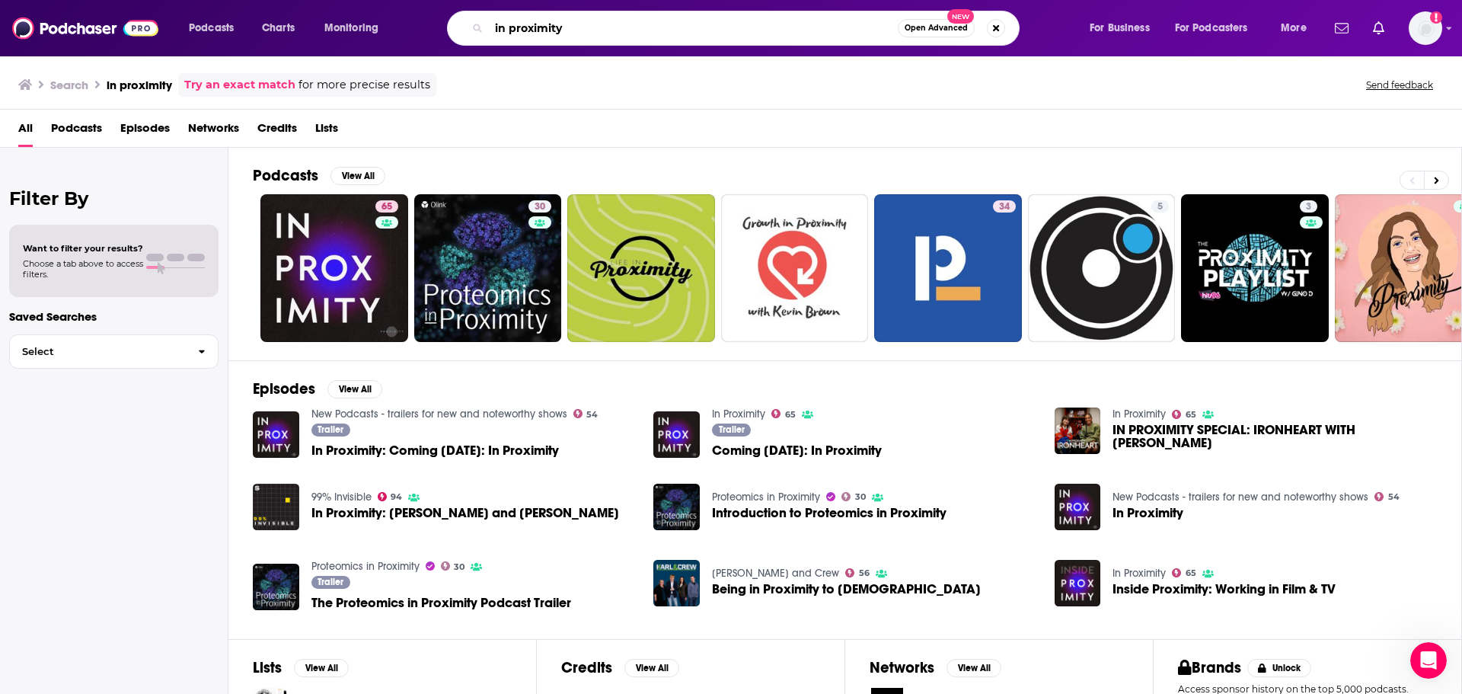
click at [735, 23] on input "in proximity" at bounding box center [693, 28] width 409 height 24
type input "[DEMOGRAPHIC_DATA] and the black messiah"
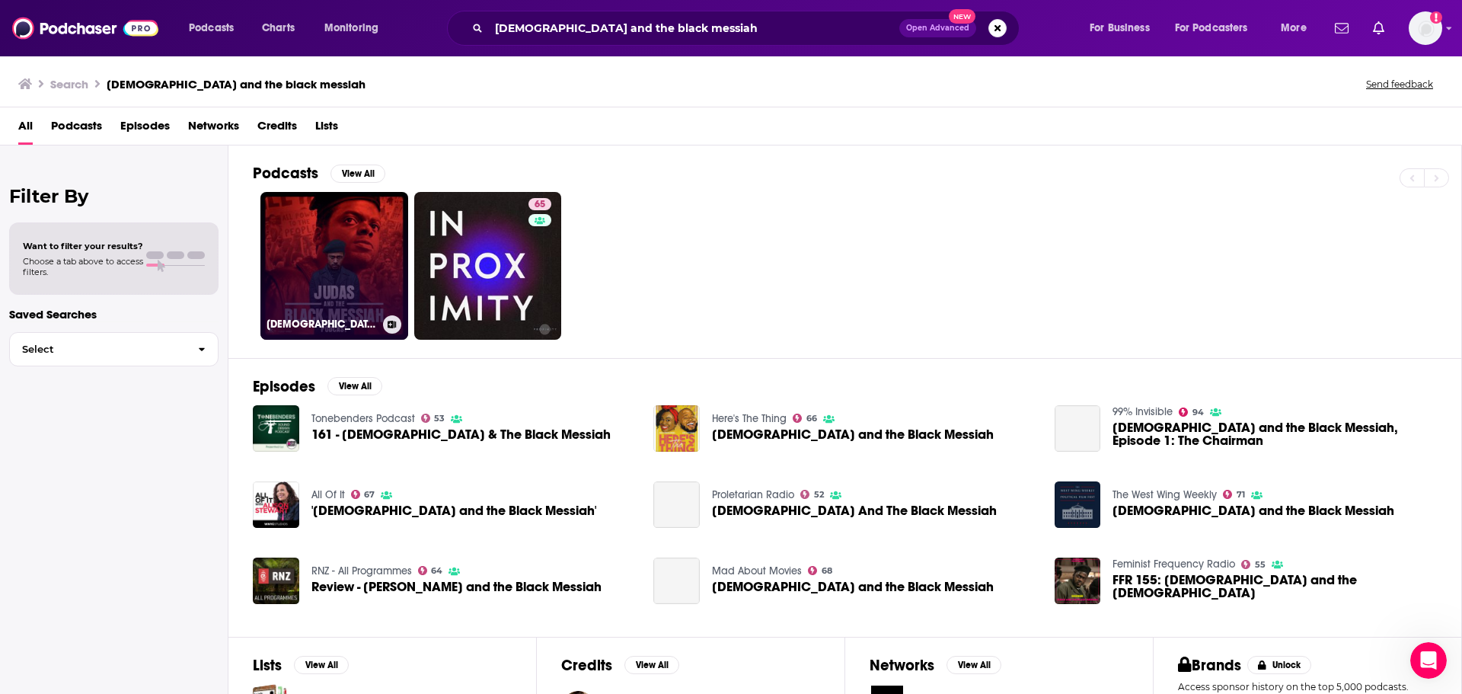
click at [359, 238] on link "[DEMOGRAPHIC_DATA] and the Black Messiah Podcast" at bounding box center [334, 266] width 148 height 148
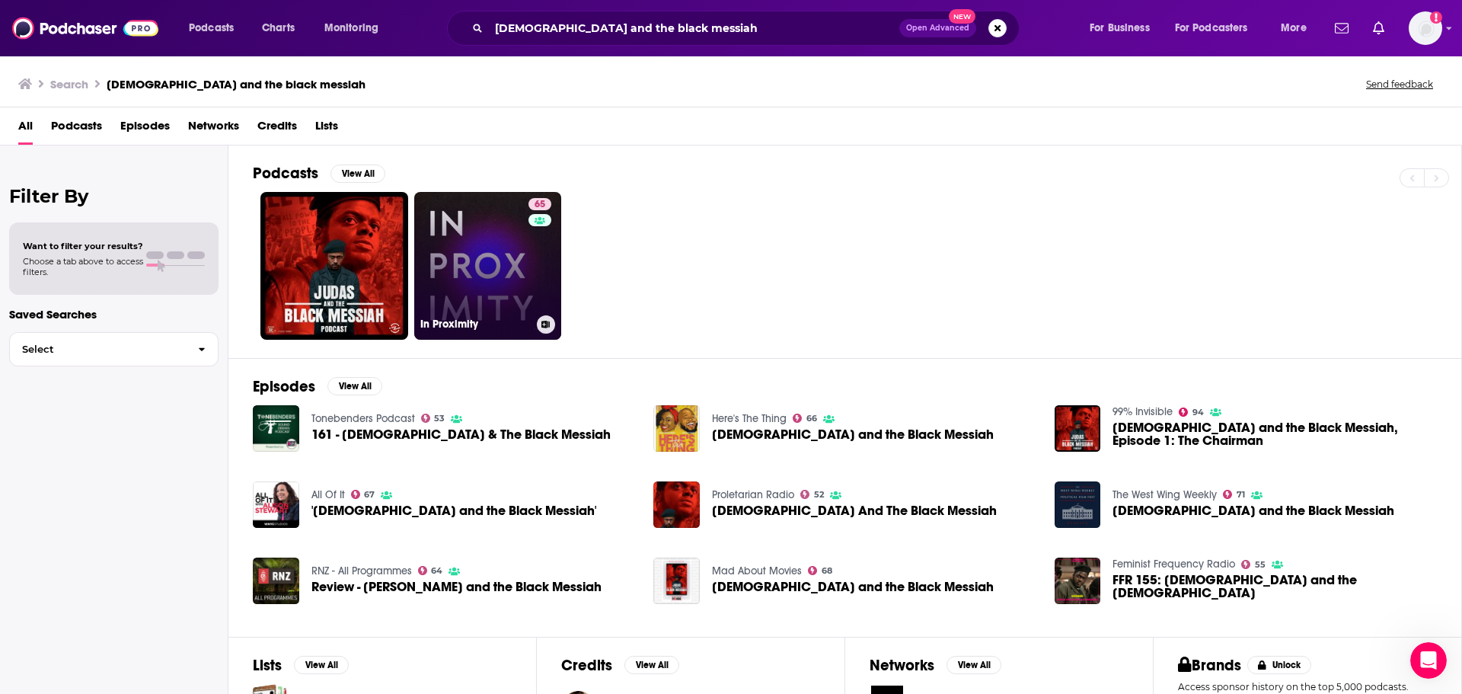
click at [470, 263] on link "65 In Proximity" at bounding box center [488, 266] width 148 height 148
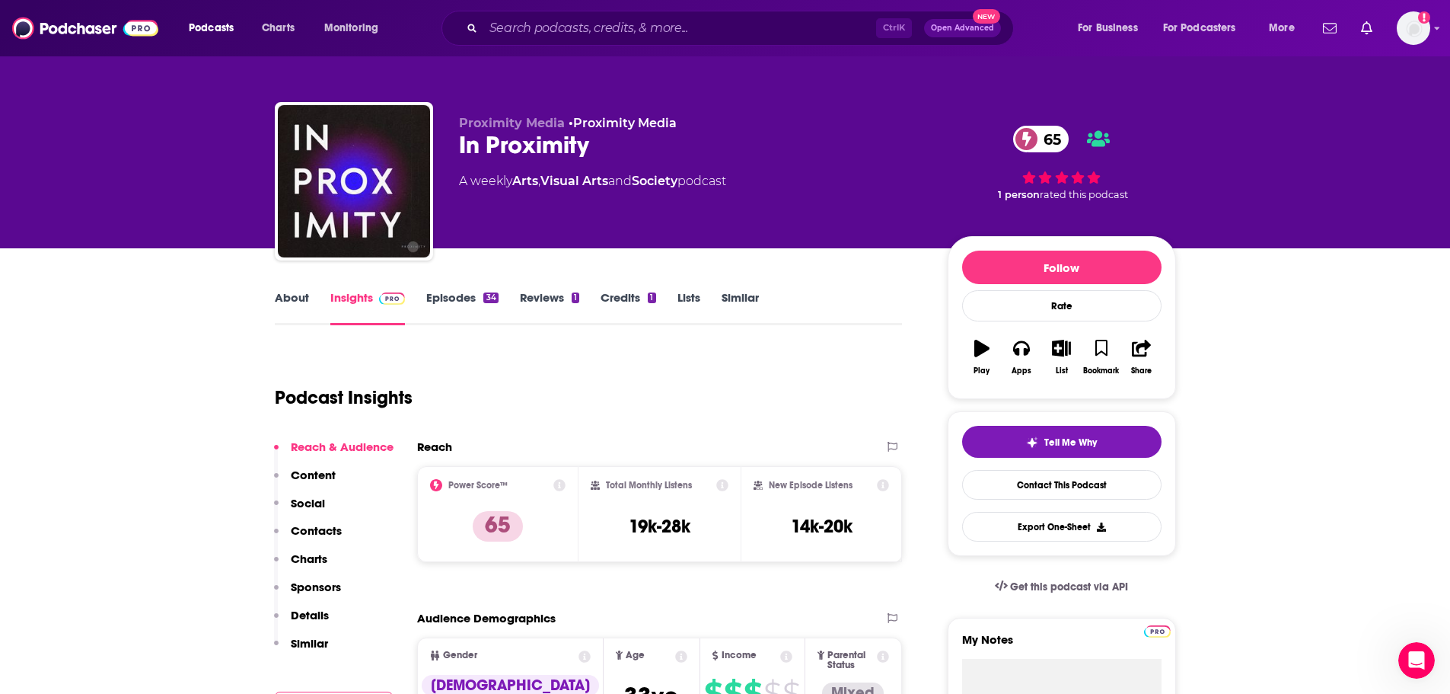
click at [513, 123] on span "Proximity Media" at bounding box center [512, 123] width 106 height 14
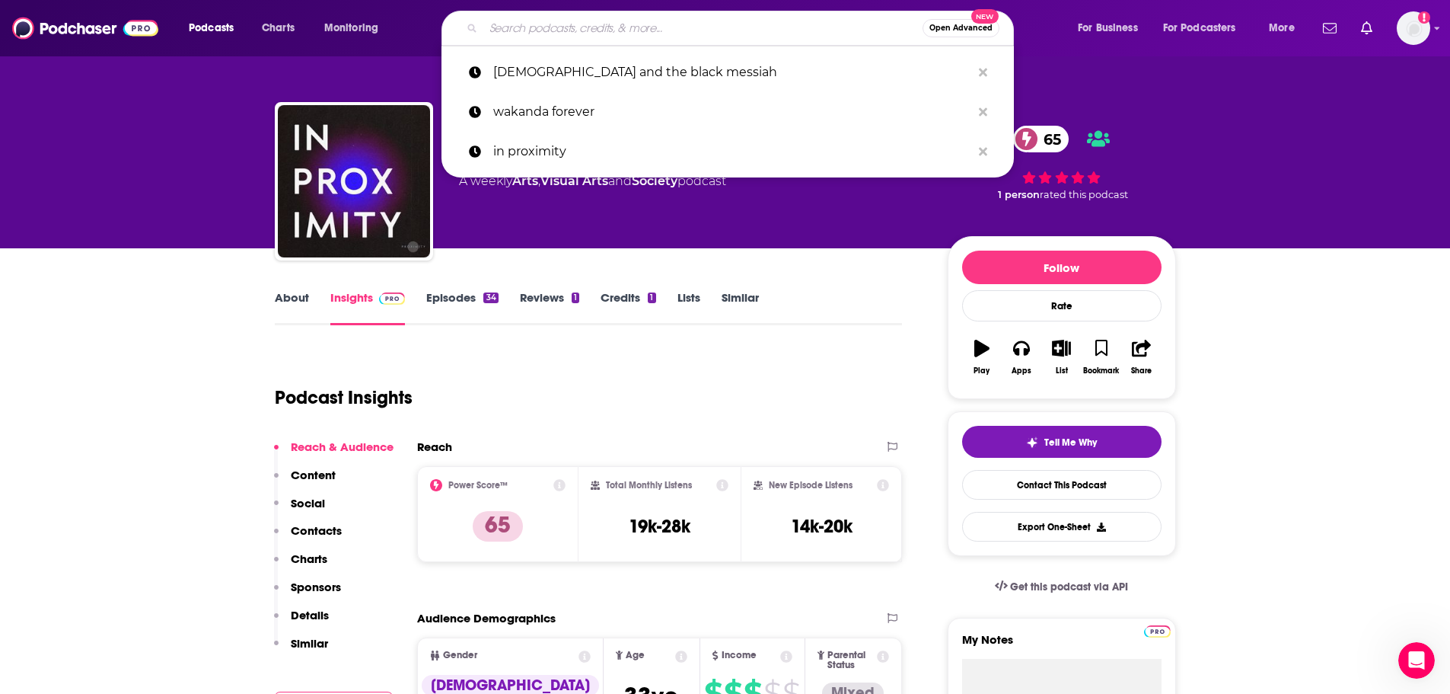
click at [499, 31] on input "Search podcasts, credits, & more..." at bounding box center [702, 28] width 439 height 24
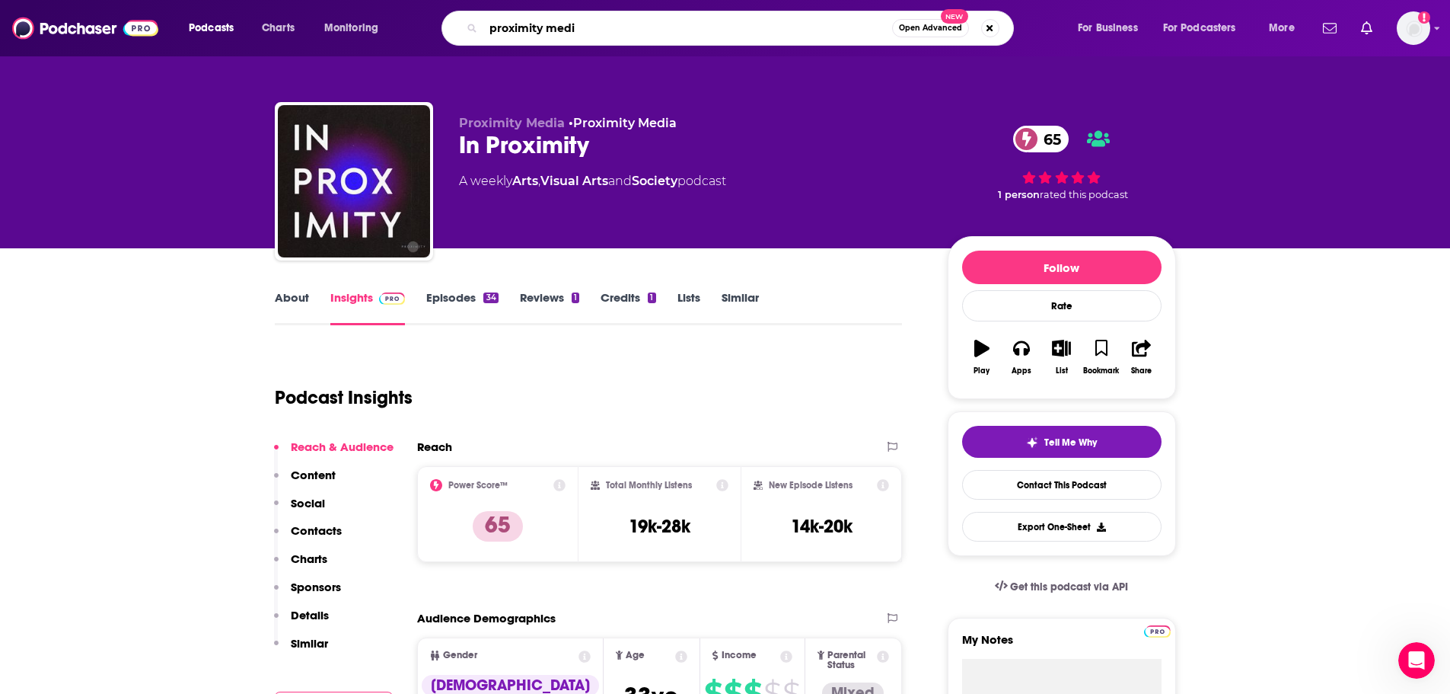
type input "proximity media"
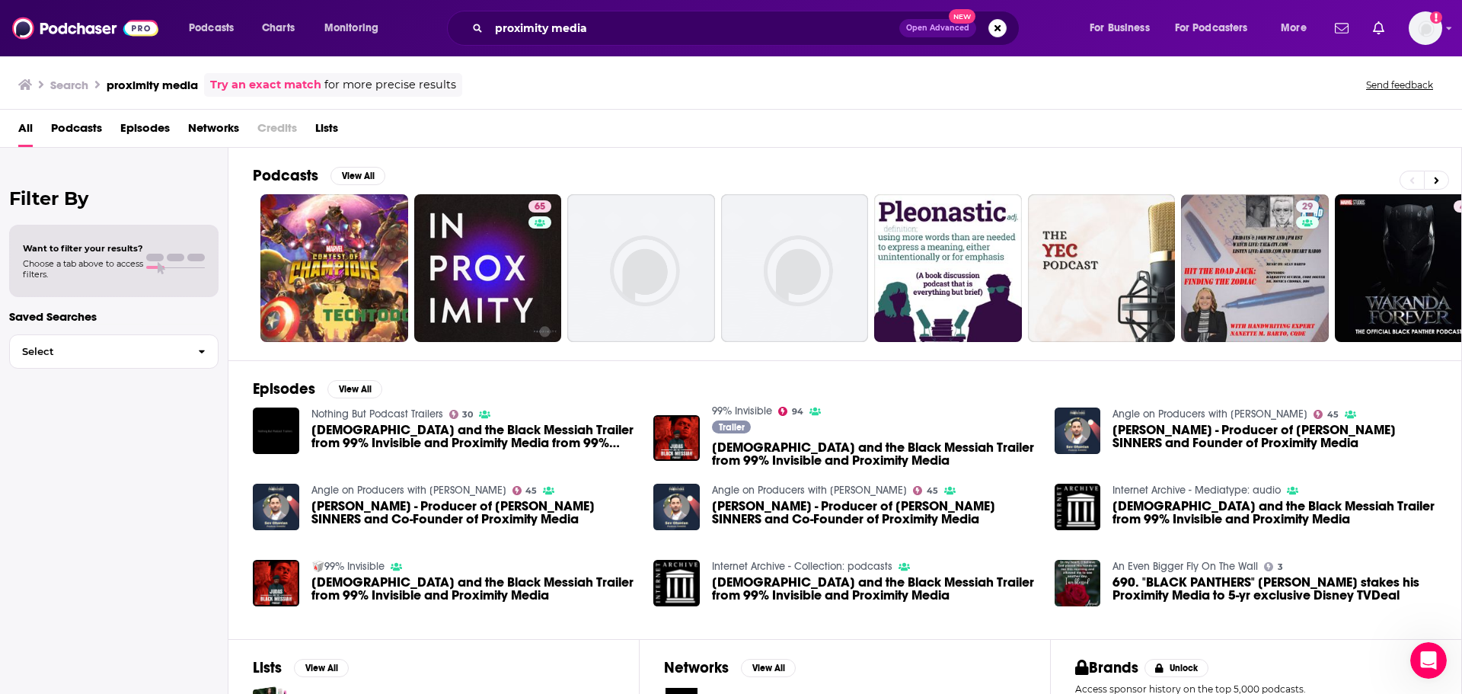
click at [235, 123] on span "Networks" at bounding box center [213, 131] width 51 height 31
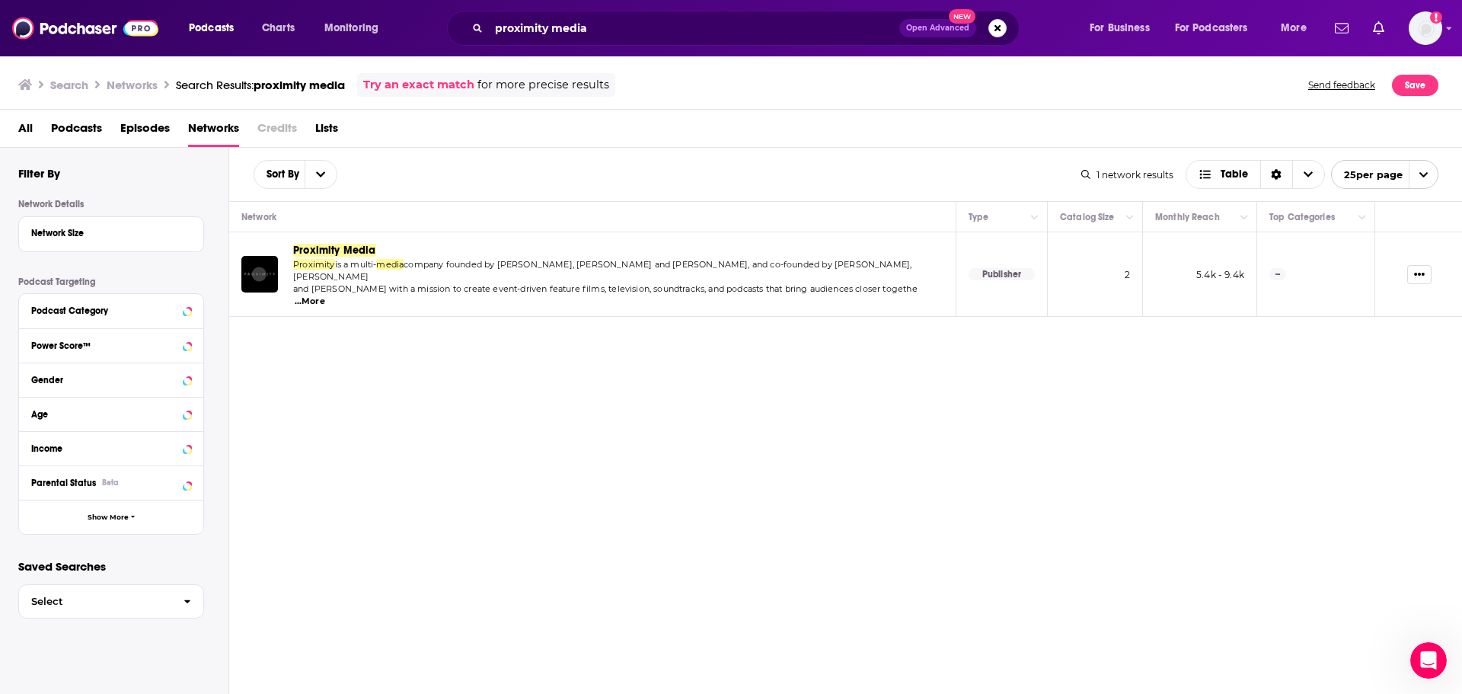
click at [327, 249] on span "Proximity Media" at bounding box center [334, 250] width 83 height 13
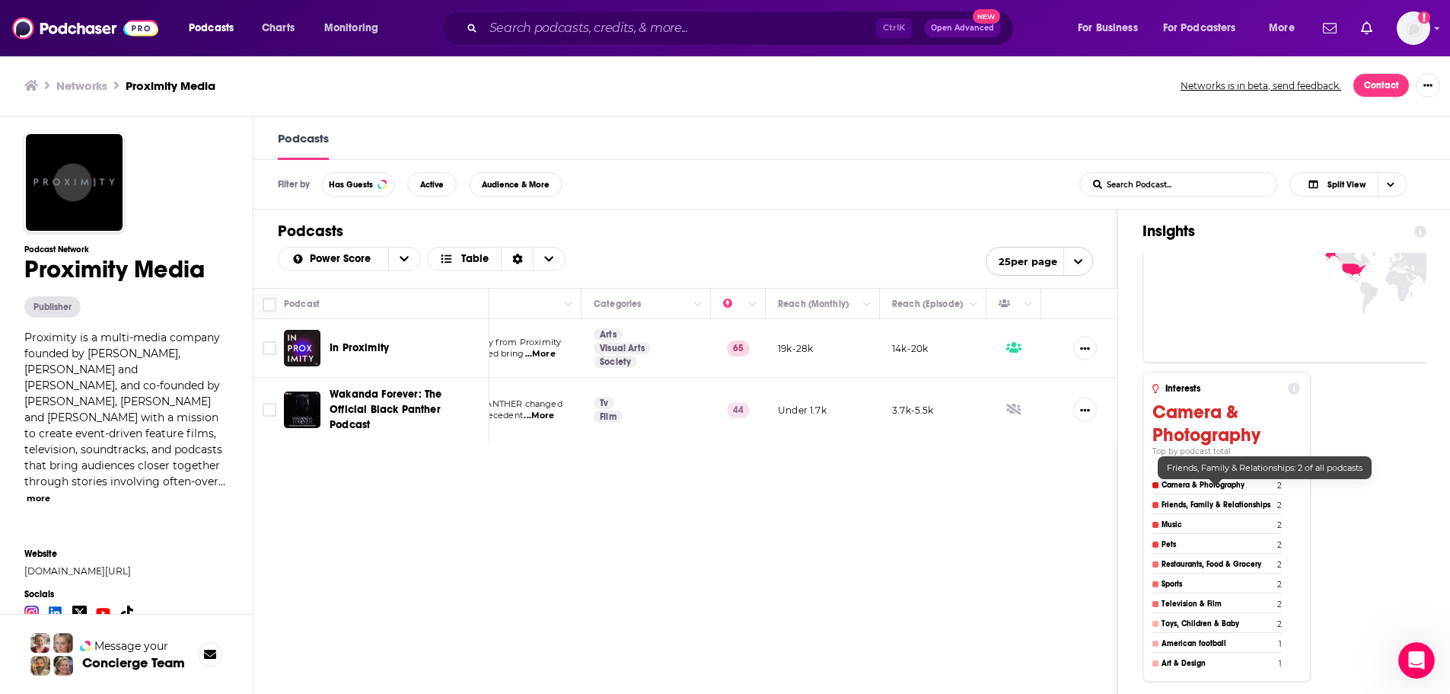
scroll to position [1, 0]
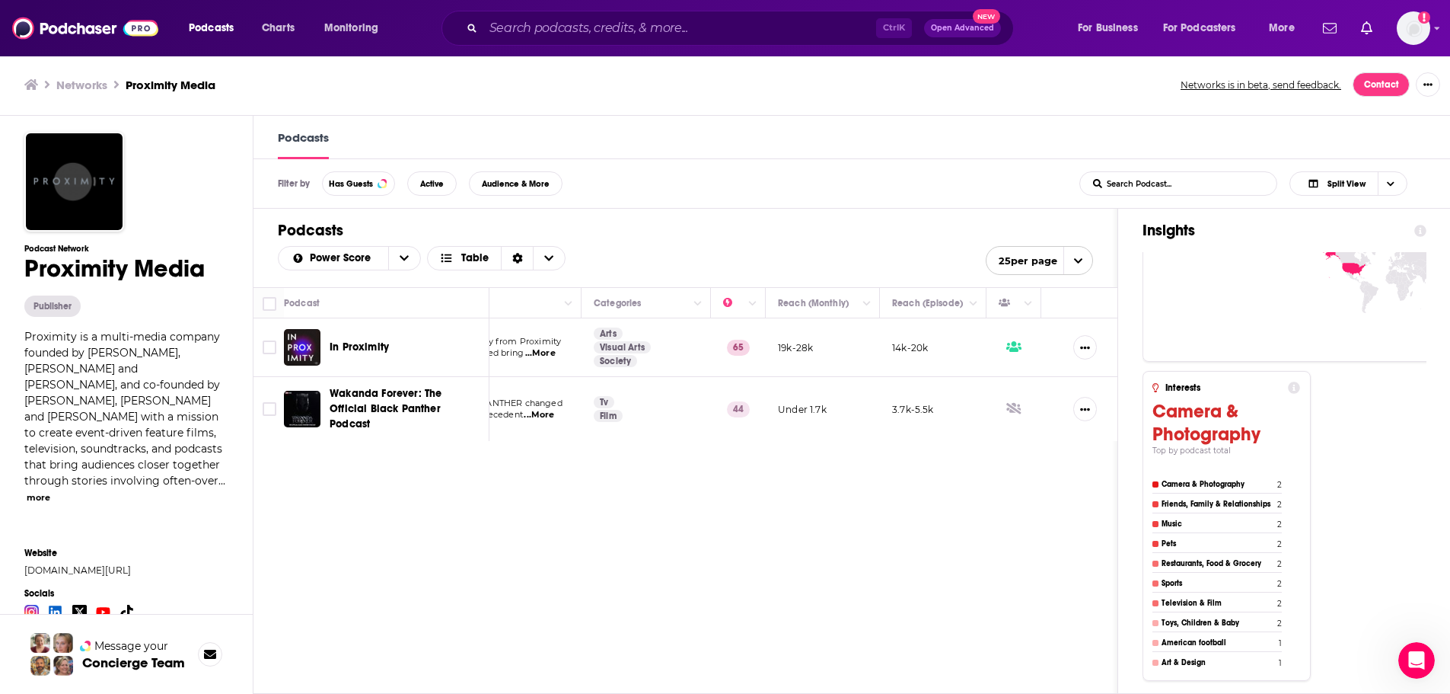
click at [101, 607] on icon at bounding box center [103, 612] width 14 height 10
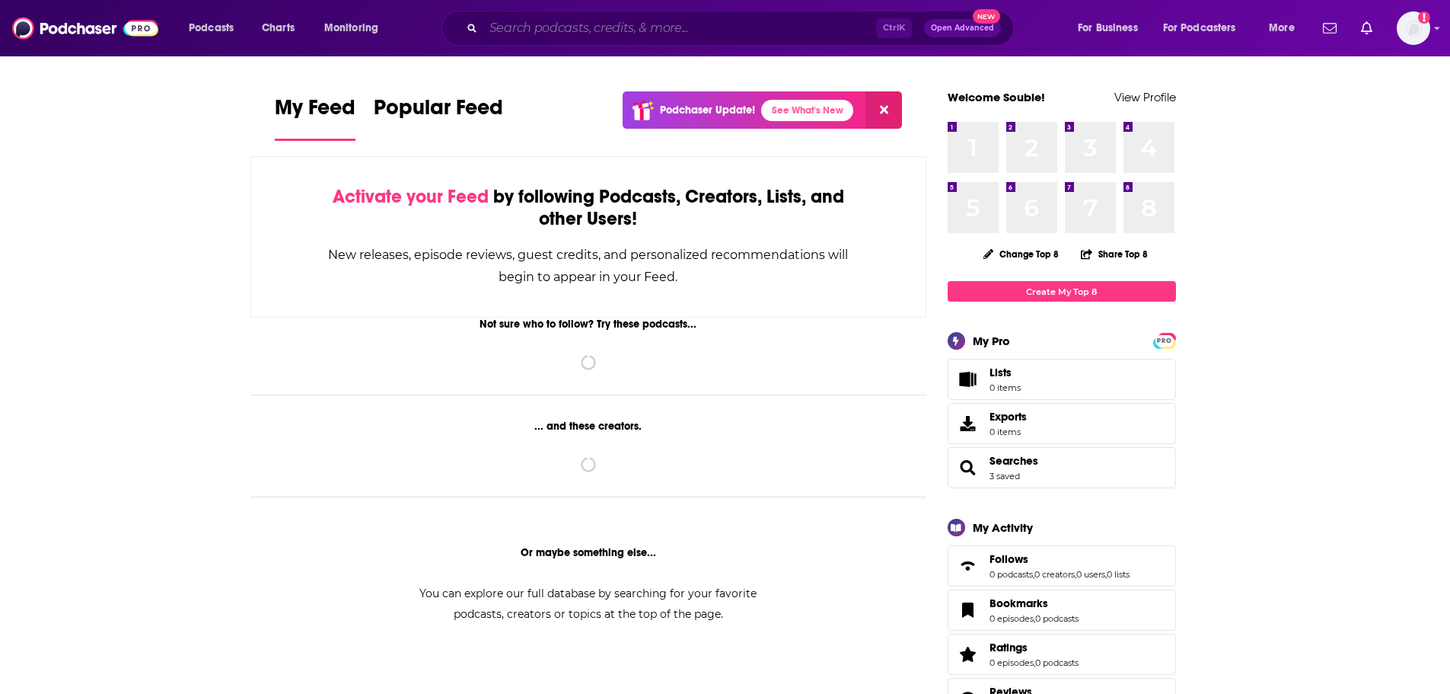
click at [534, 34] on input "Search podcasts, credits, & more..." at bounding box center [679, 28] width 393 height 24
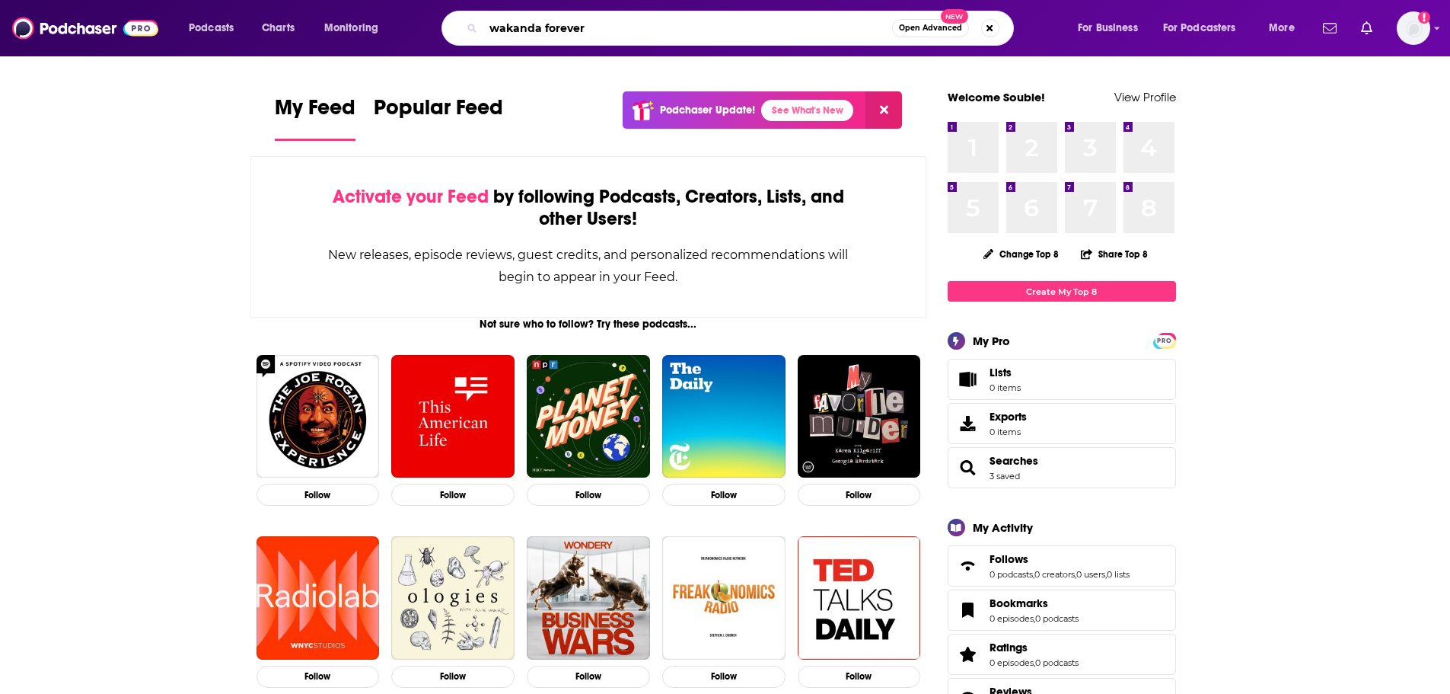
type input "wakanda forever"
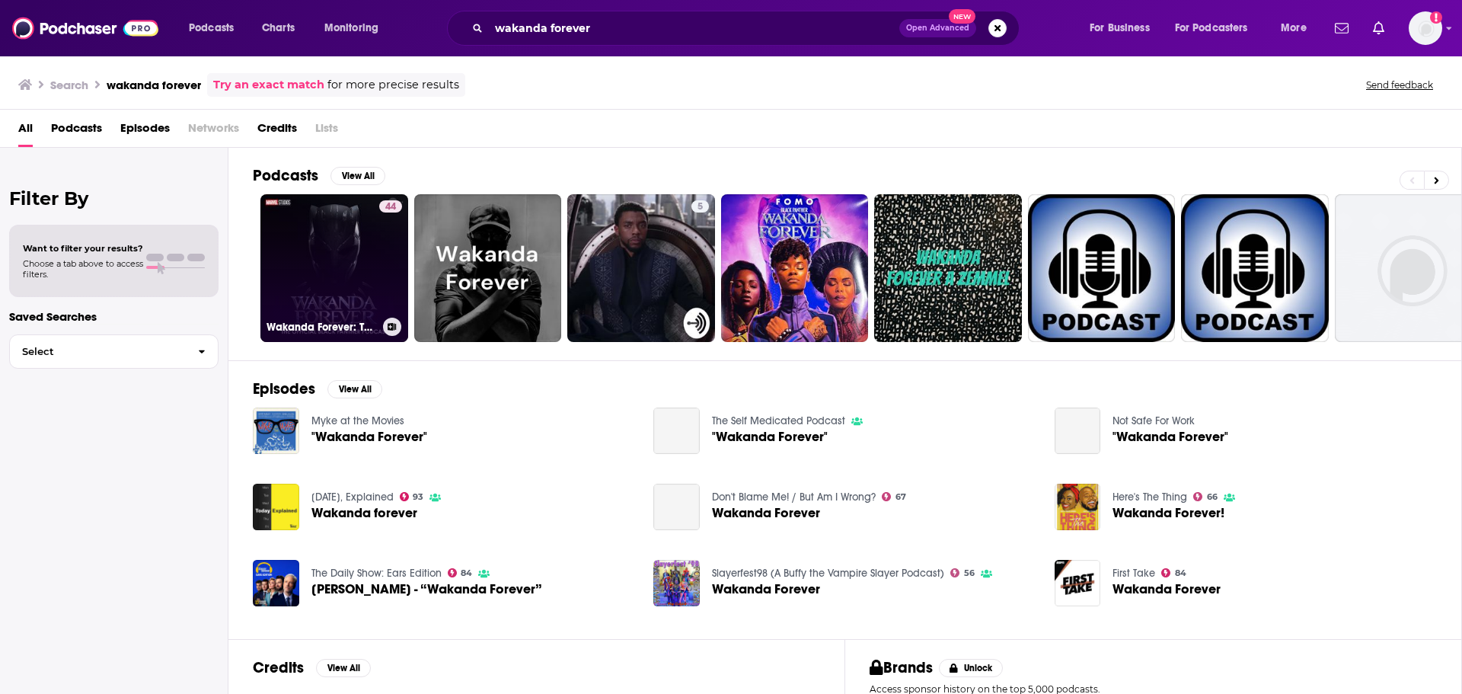
click at [346, 263] on link "44 Wakanda Forever: The Official Black Panther Podcast" at bounding box center [334, 268] width 148 height 148
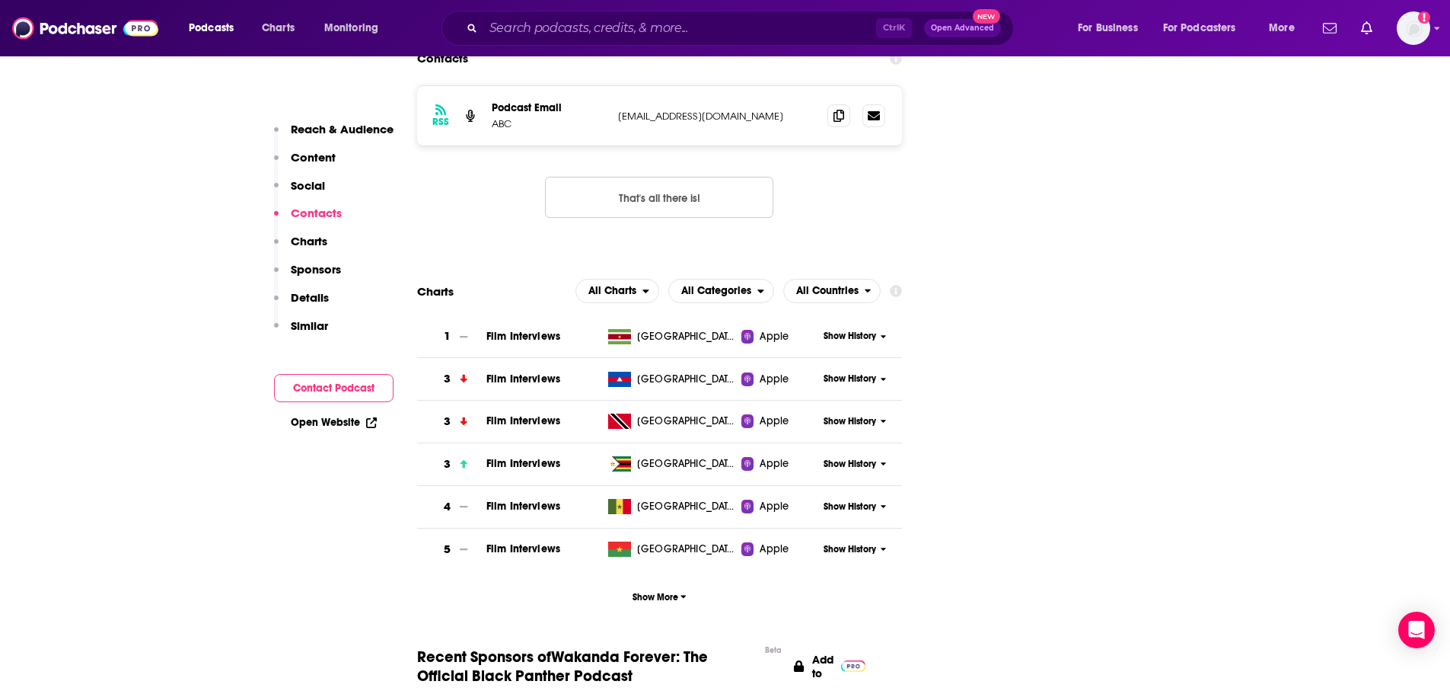
scroll to position [1675, 0]
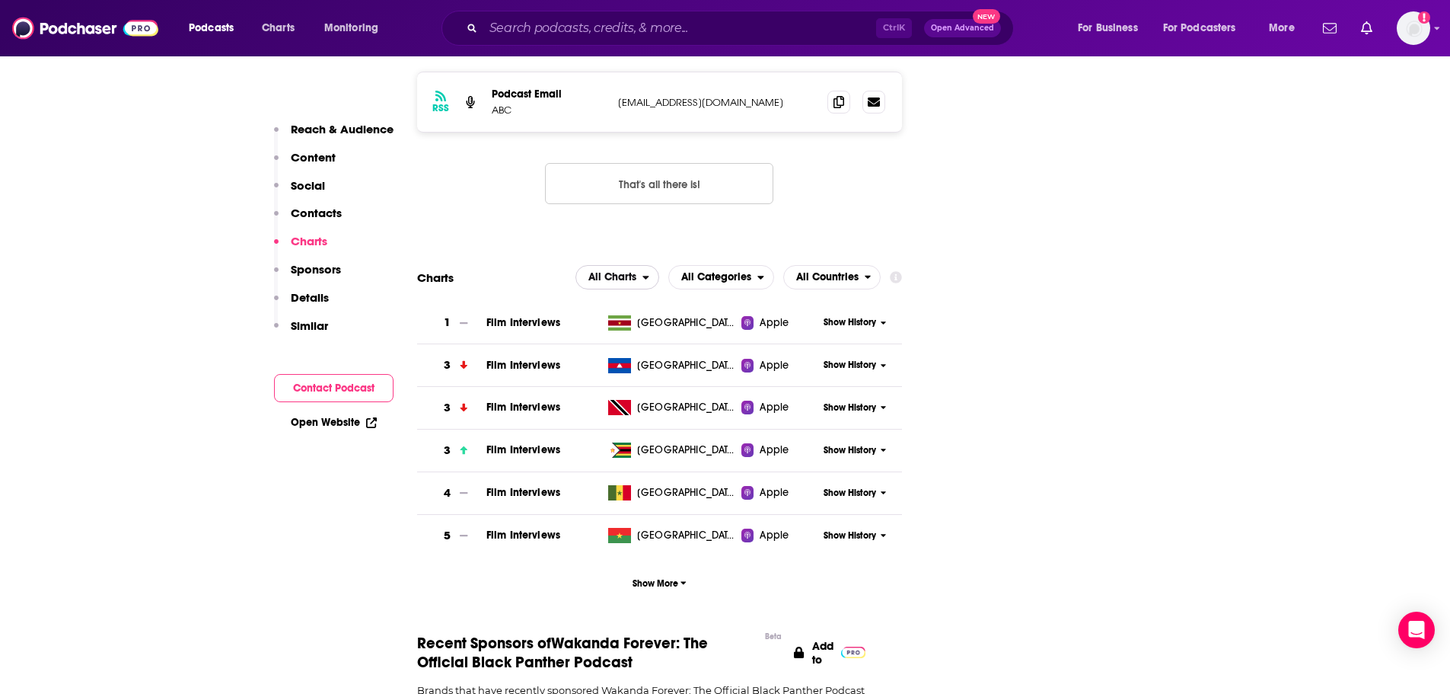
click at [641, 264] on span "All Charts" at bounding box center [609, 277] width 66 height 26
click at [628, 338] on span "Spotify Charts" at bounding box center [617, 342] width 65 height 9
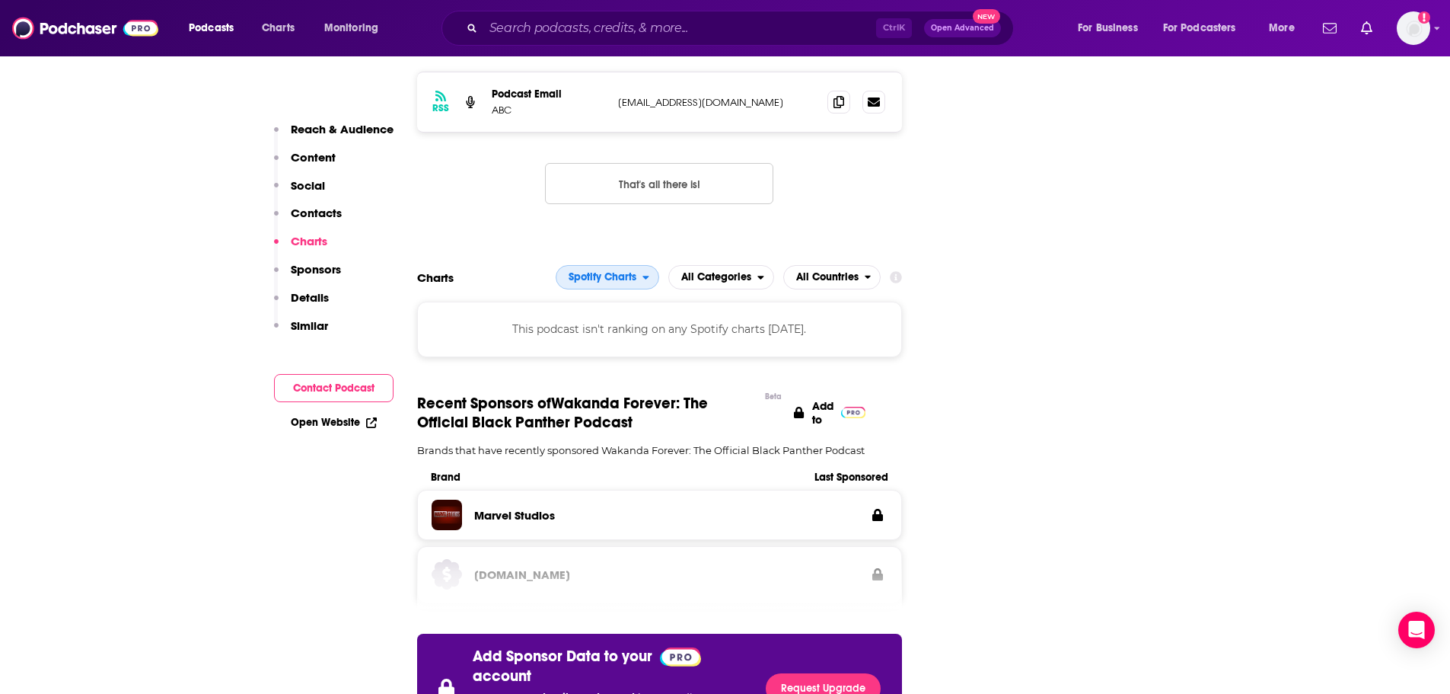
click at [621, 264] on span "Spotify Charts" at bounding box center [600, 277] width 86 height 26
click at [609, 300] on span "All Charts" at bounding box center [607, 304] width 84 height 9
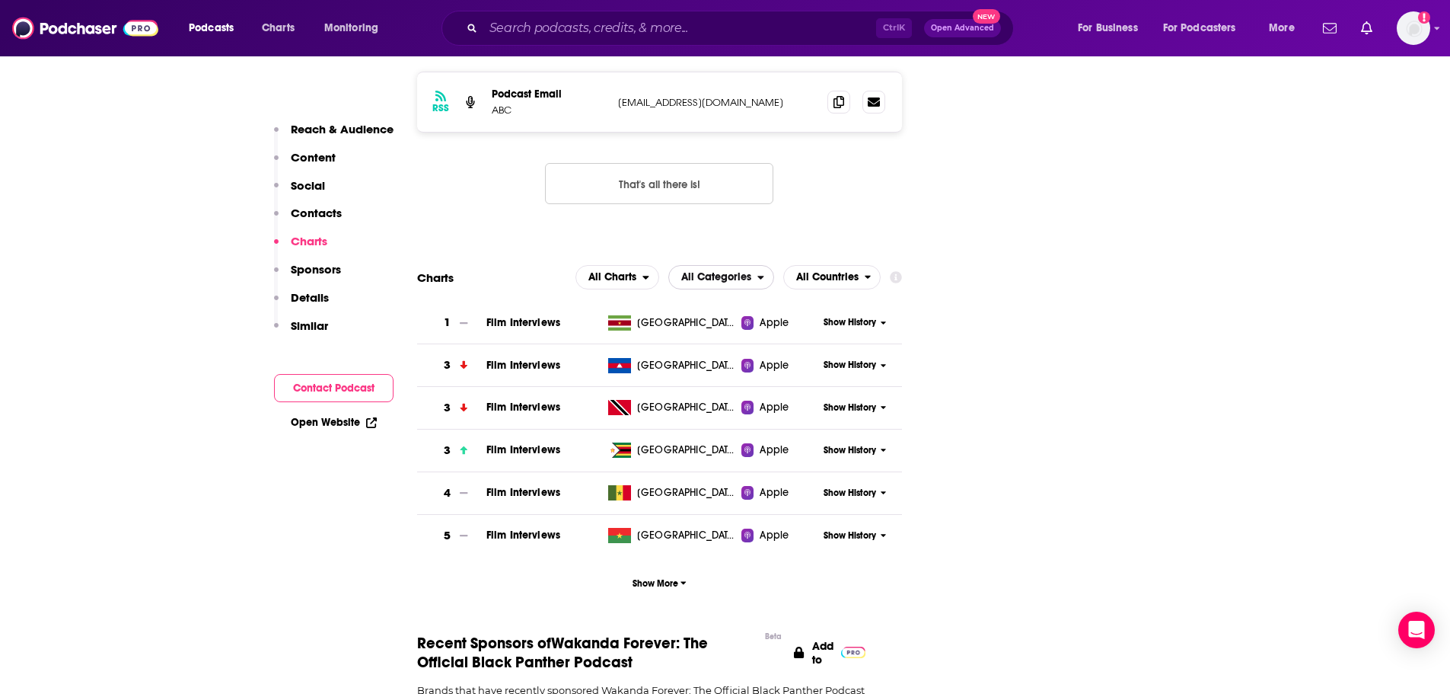
click at [732, 272] on span "All Categories" at bounding box center [716, 277] width 70 height 11
click at [825, 272] on span "All Countries" at bounding box center [827, 277] width 62 height 11
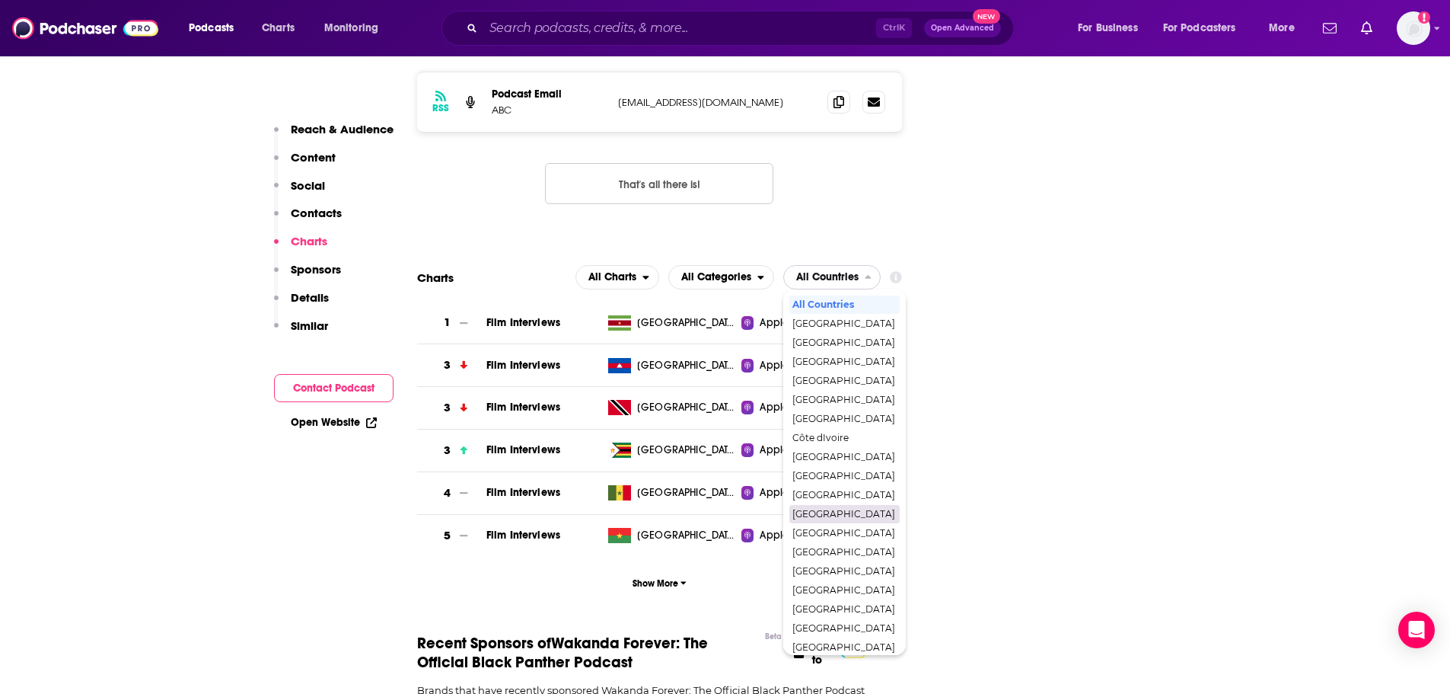
scroll to position [77, 0]
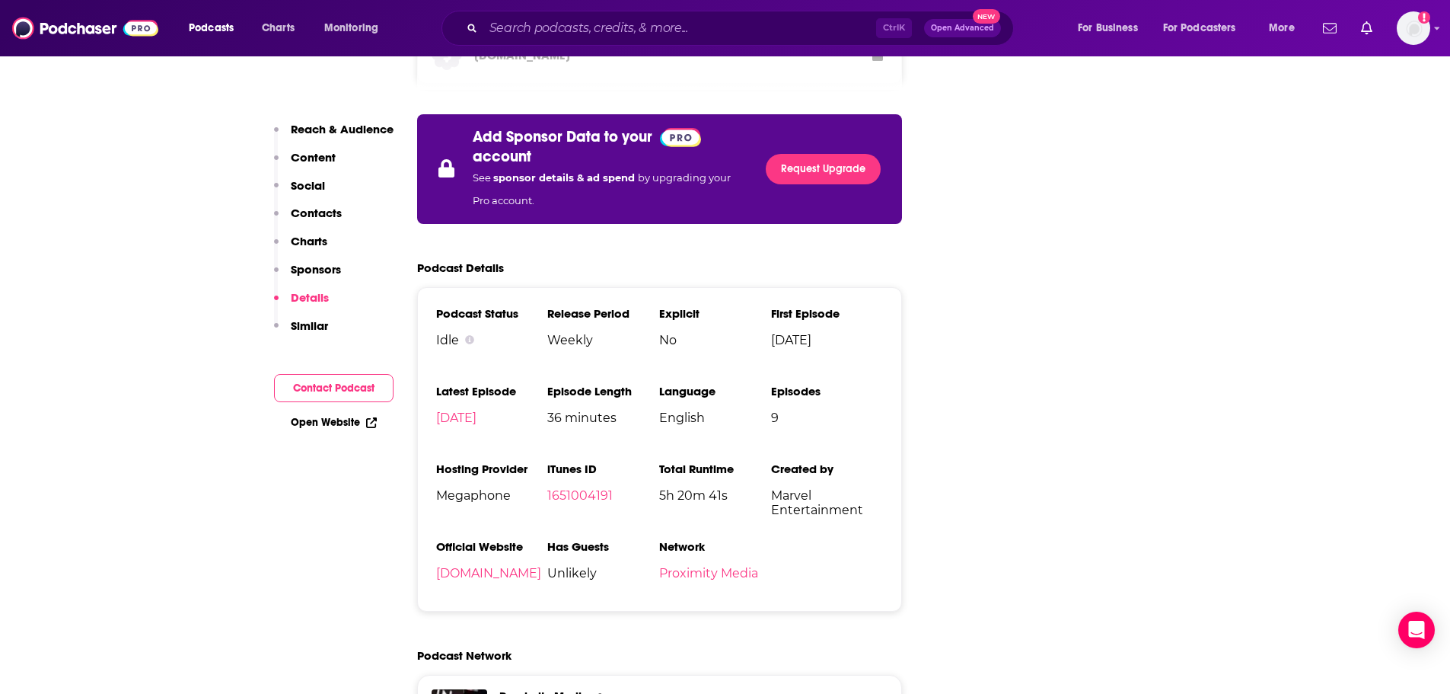
scroll to position [2436, 0]
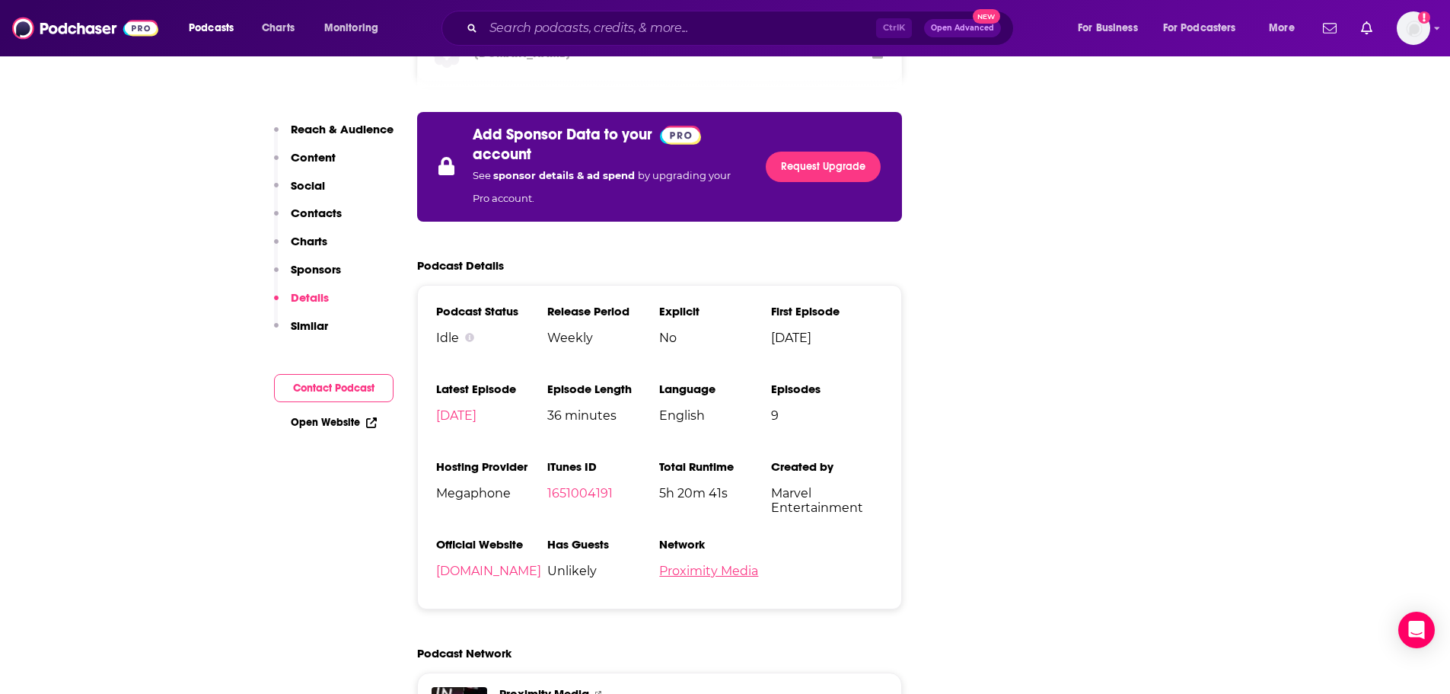
click at [735, 563] on link "Proximity Media" at bounding box center [708, 570] width 99 height 14
drag, startPoint x: 1079, startPoint y: 261, endPoint x: 1091, endPoint y: 28, distance: 233.3
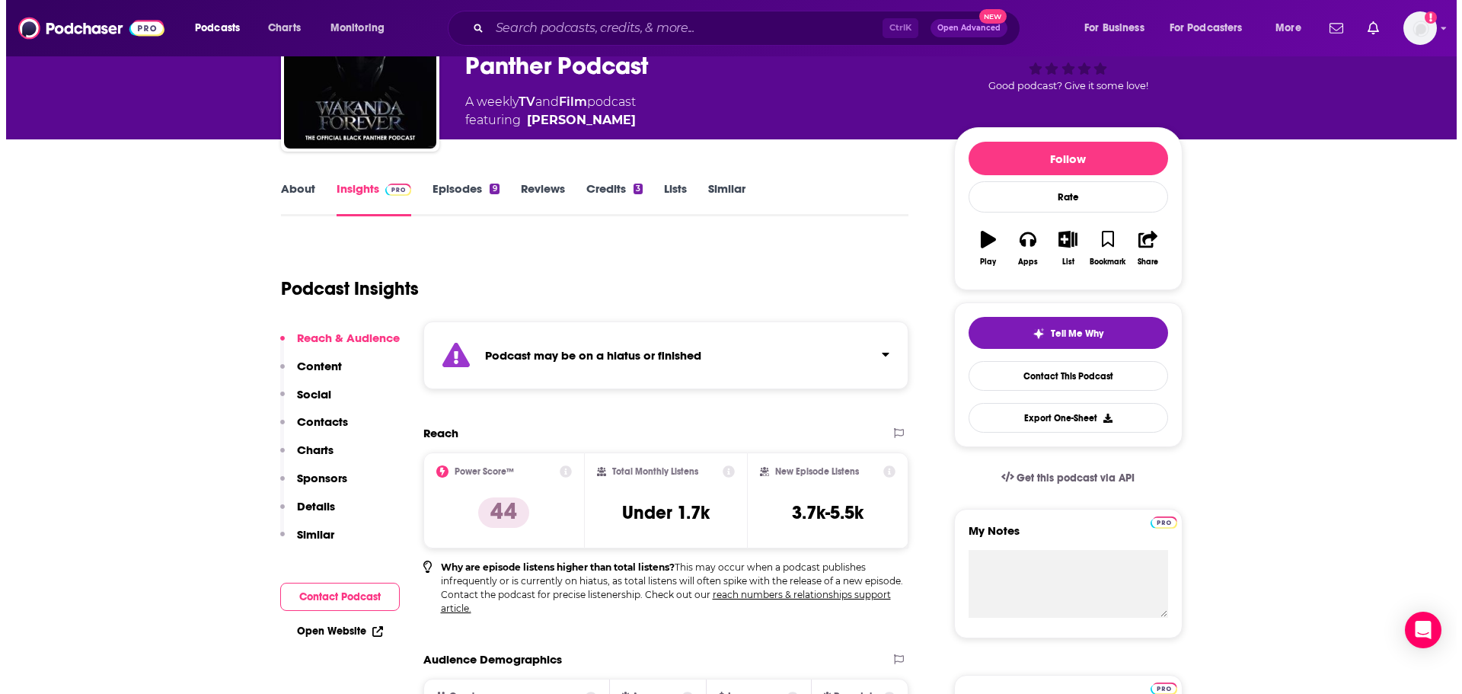
scroll to position [0, 0]
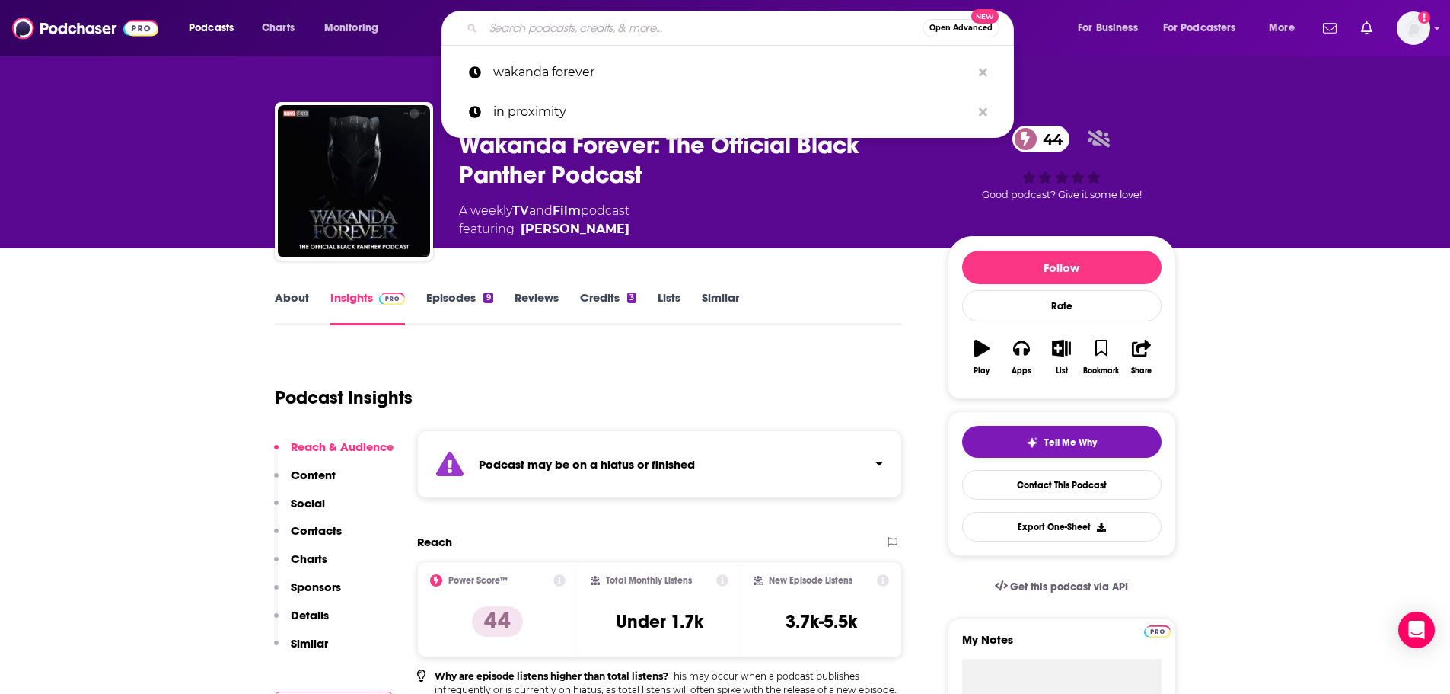
click at [600, 26] on input "Search podcasts, credits, & more..." at bounding box center [702, 28] width 439 height 24
click at [552, 29] on input "Search podcasts, credits, & more..." at bounding box center [702, 28] width 439 height 24
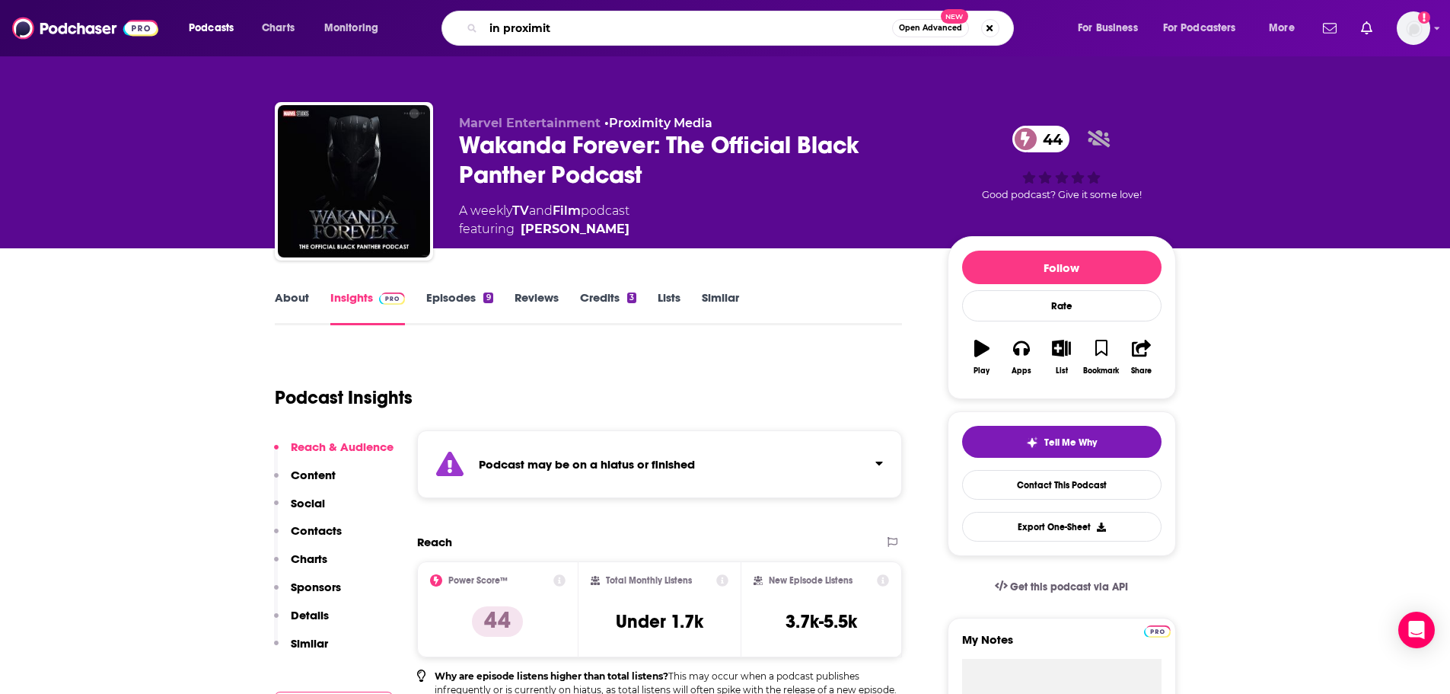
type input "in proximity"
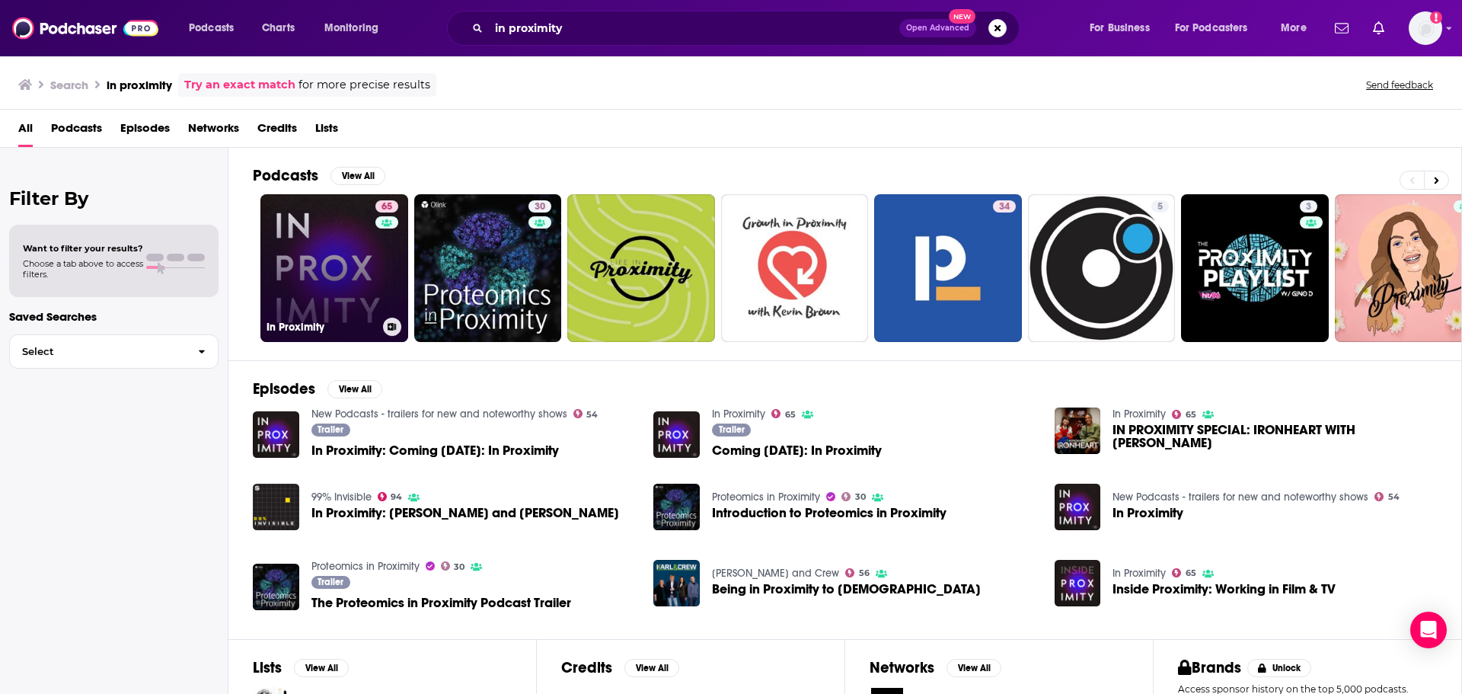
click at [319, 251] on link "65 In Proximity" at bounding box center [334, 268] width 148 height 148
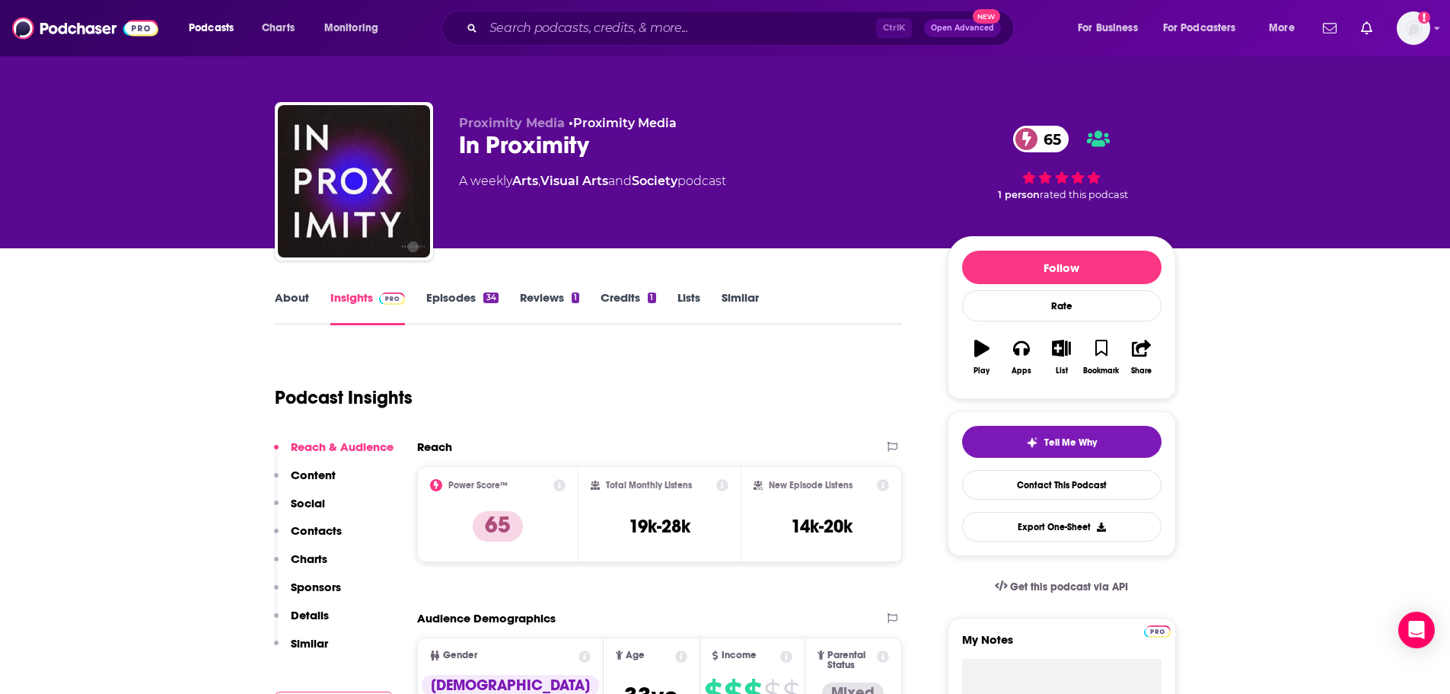
click at [531, 182] on link "Arts" at bounding box center [525, 181] width 26 height 14
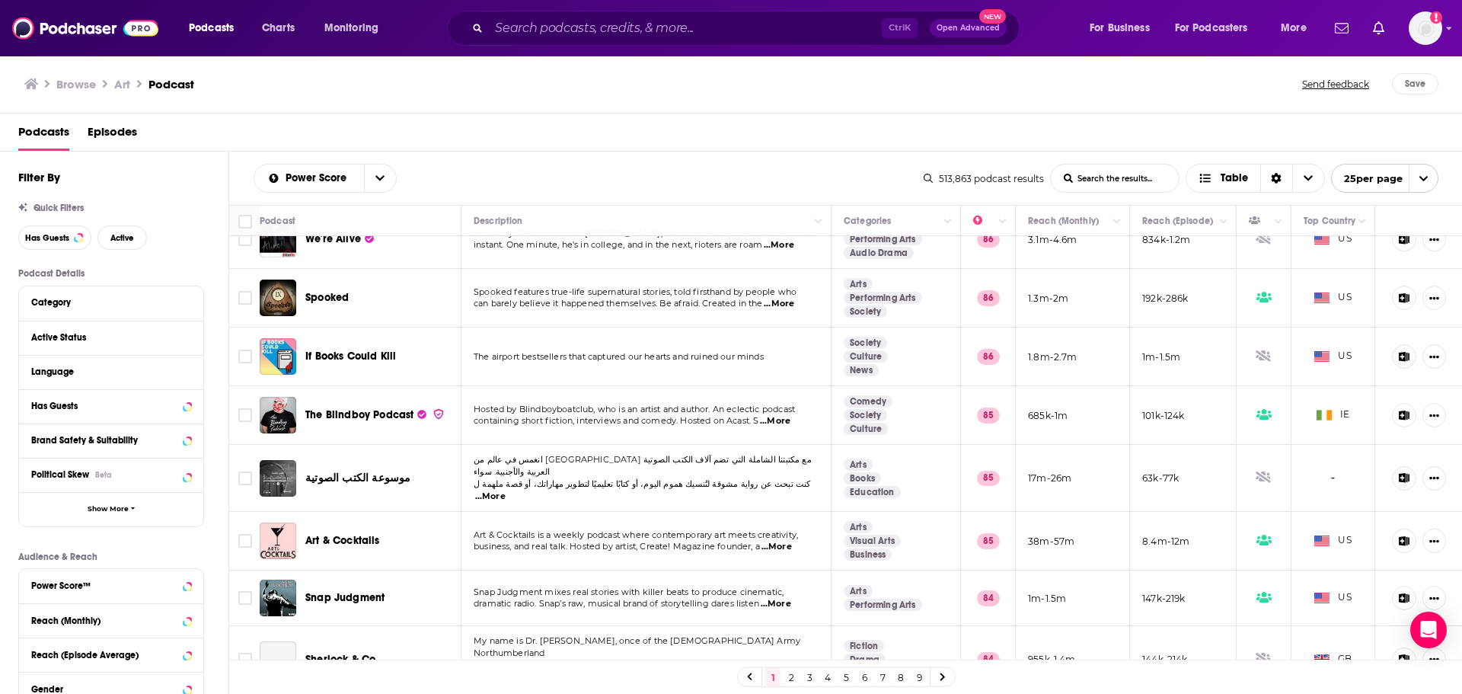
scroll to position [1032, 0]
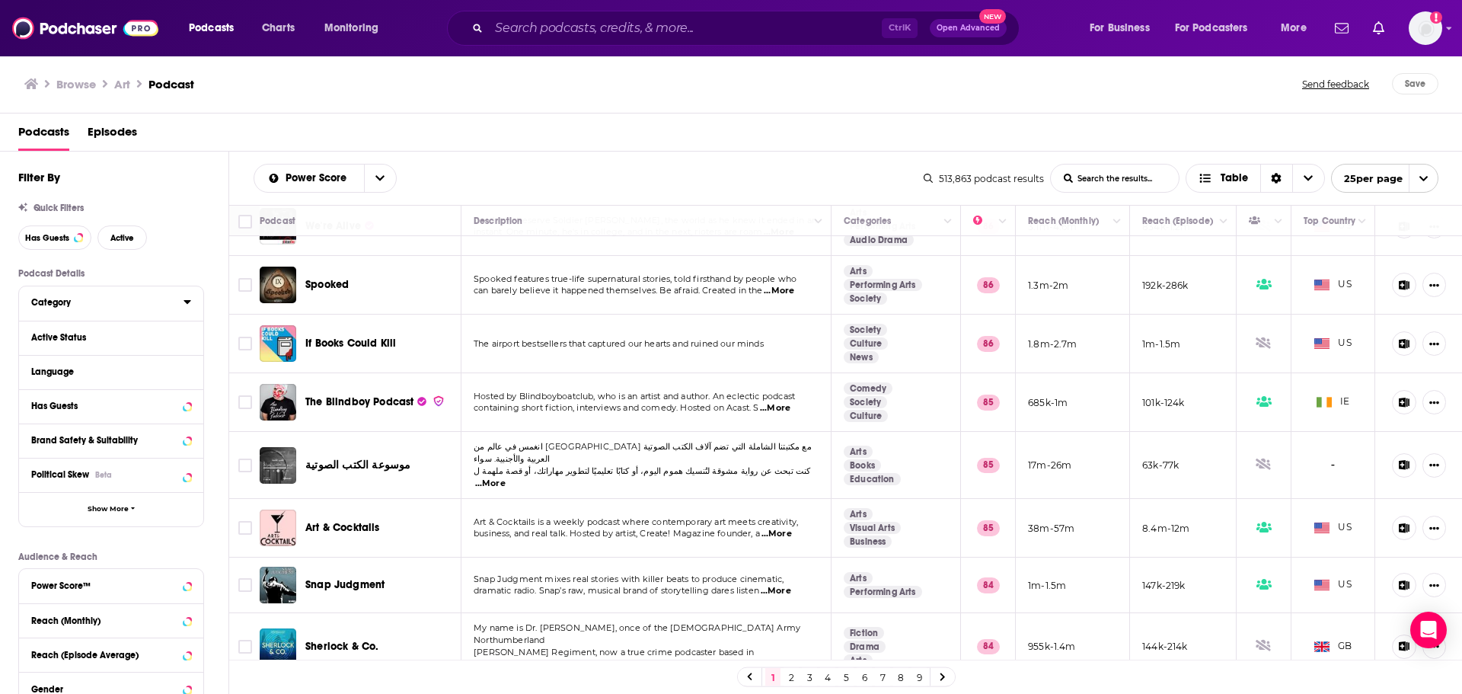
click at [65, 305] on div "Category" at bounding box center [102, 302] width 142 height 11
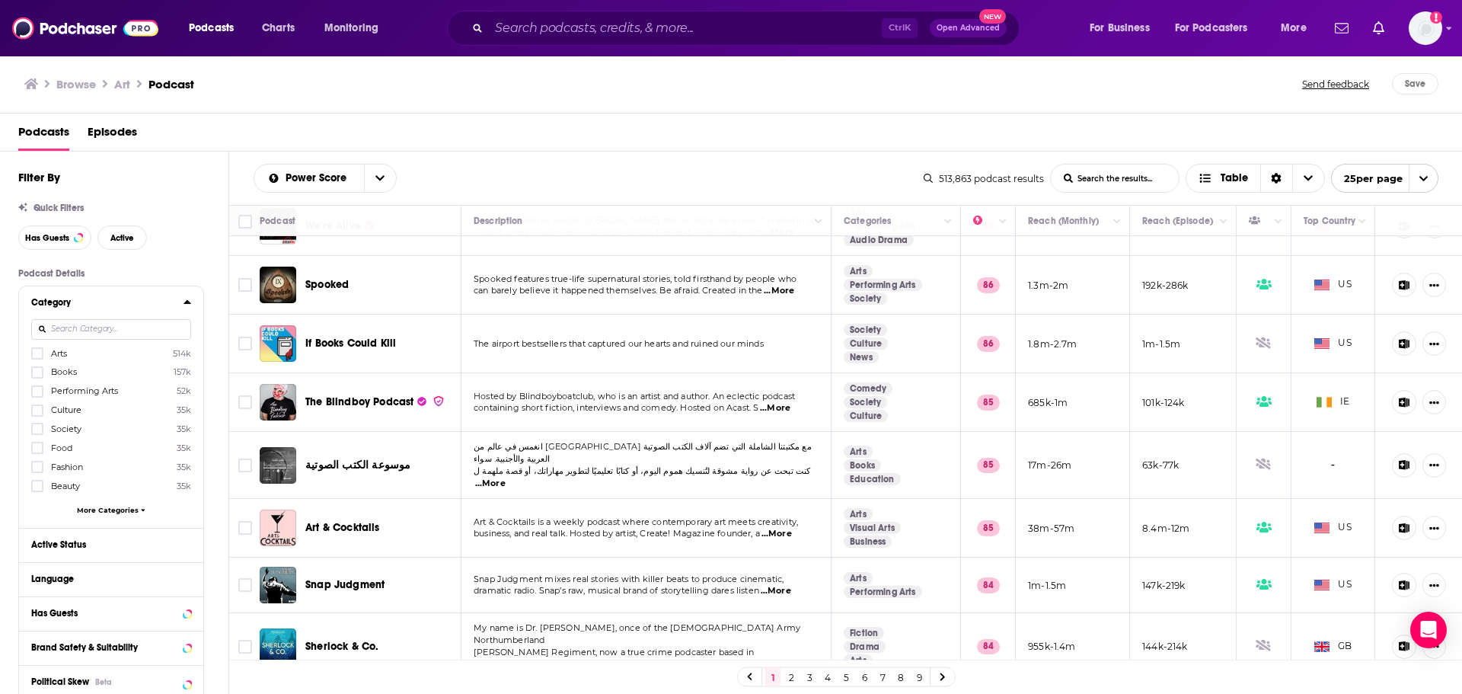
click at [129, 325] on input at bounding box center [111, 329] width 160 height 21
click at [33, 356] on icon at bounding box center [37, 353] width 9 height 9
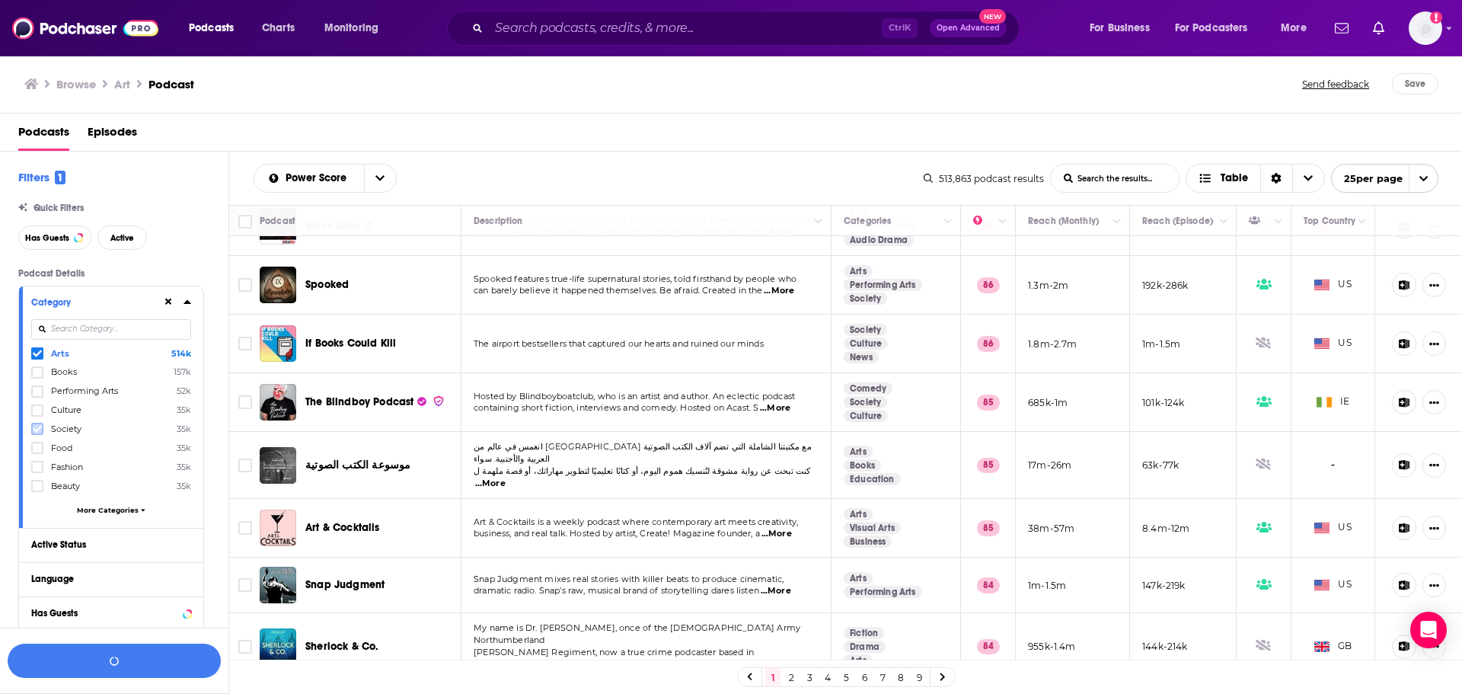
click at [32, 428] on label at bounding box center [37, 429] width 12 height 12
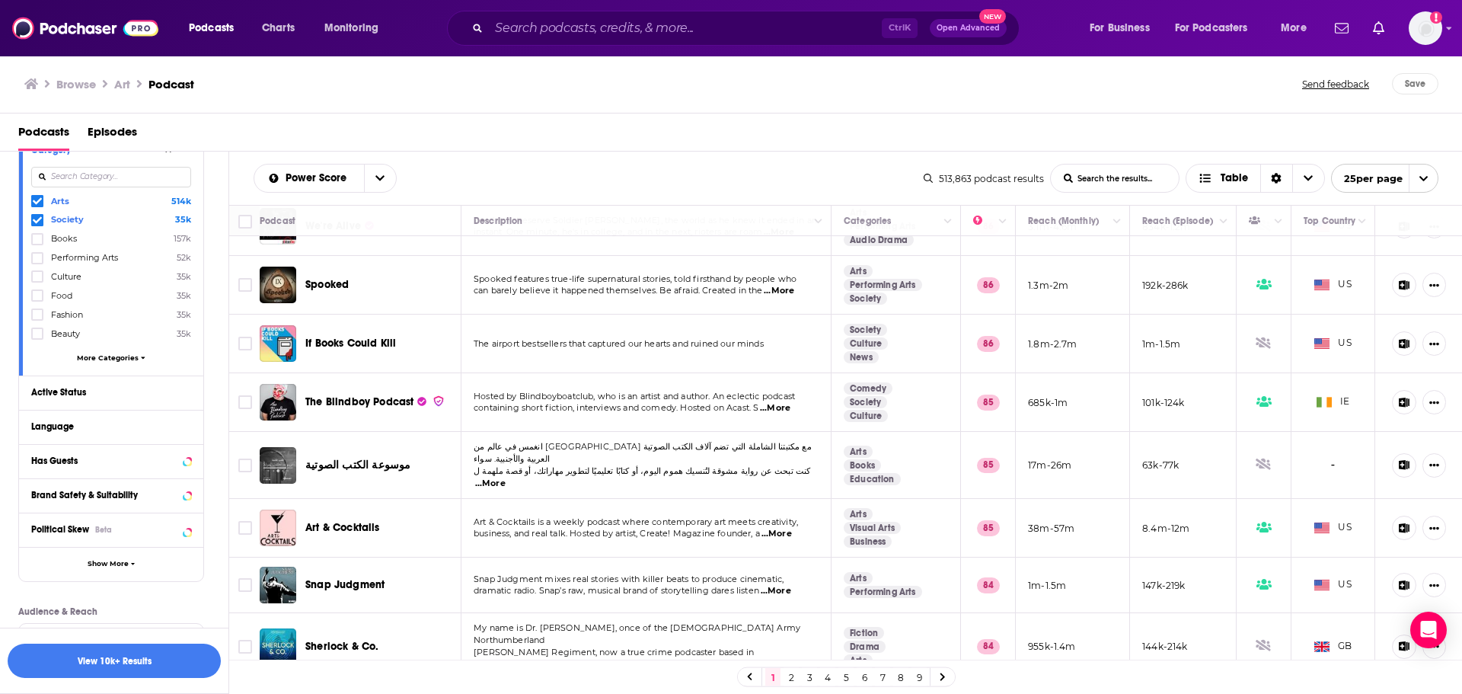
click at [88, 180] on input at bounding box center [111, 177] width 160 height 21
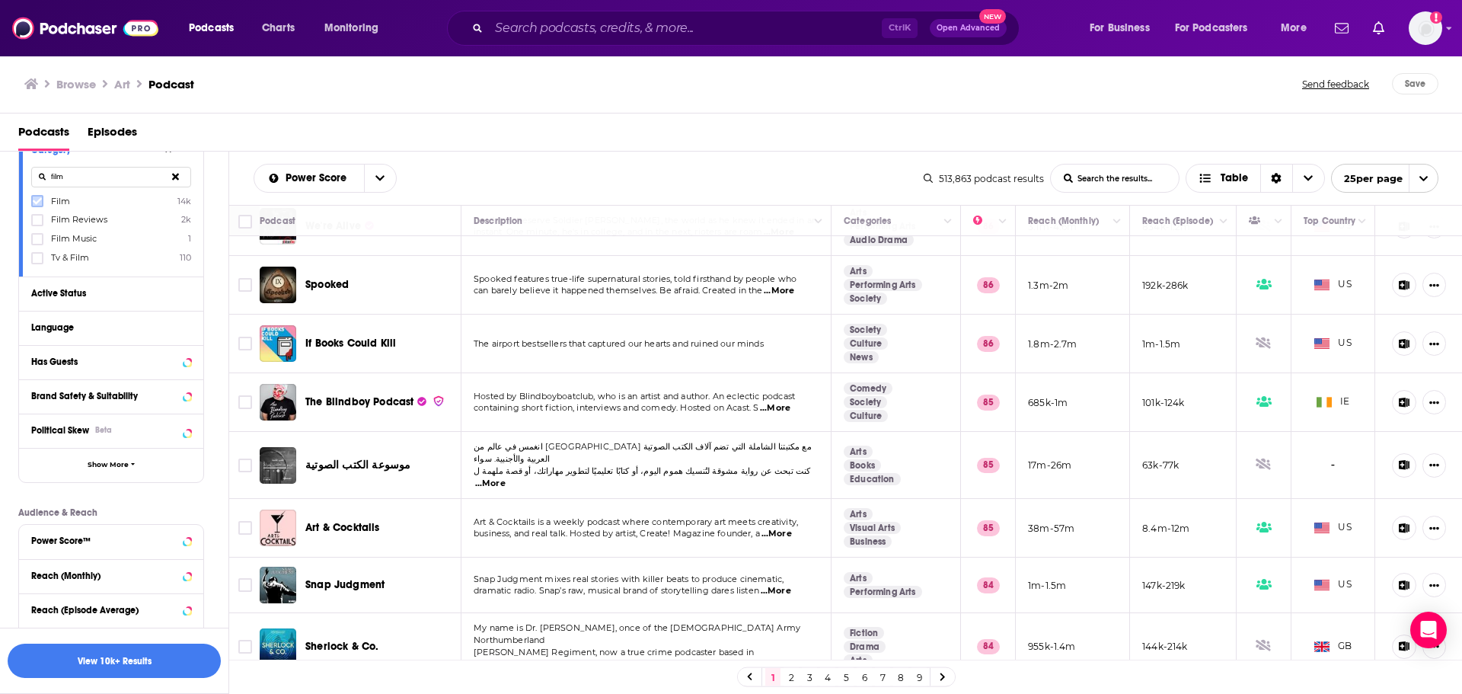
type input "film"
click at [34, 204] on icon at bounding box center [37, 200] width 9 height 9
click at [150, 660] on button "View 10k+ Results" at bounding box center [114, 660] width 213 height 34
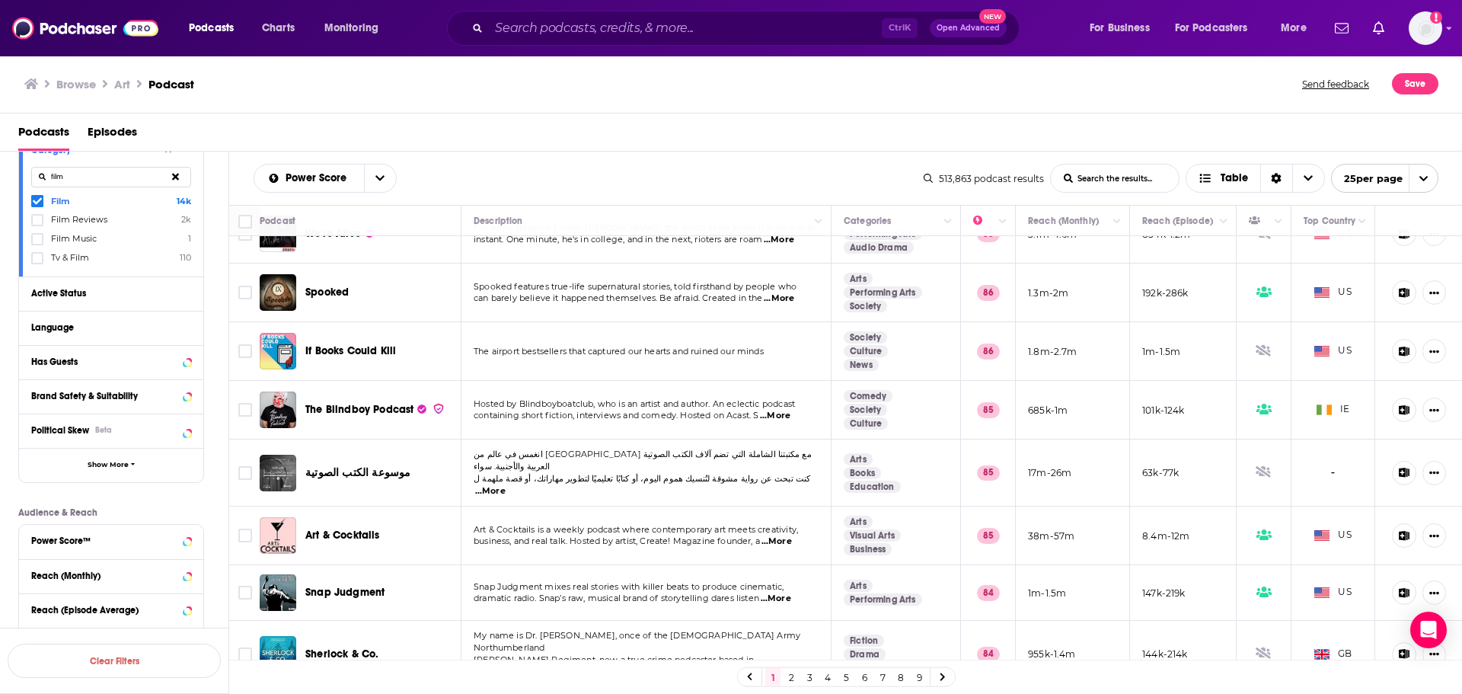
scroll to position [1032, 0]
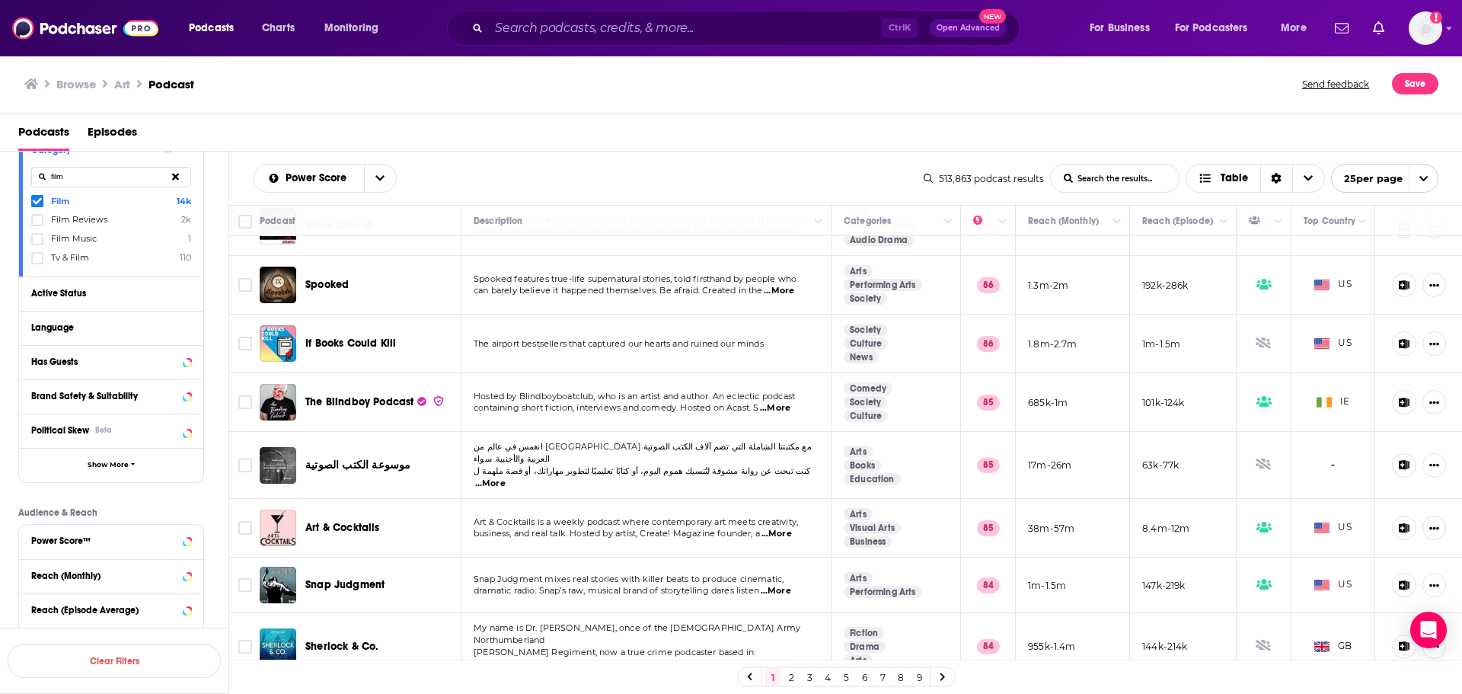
click at [790, 681] on link "2" at bounding box center [790, 677] width 15 height 18
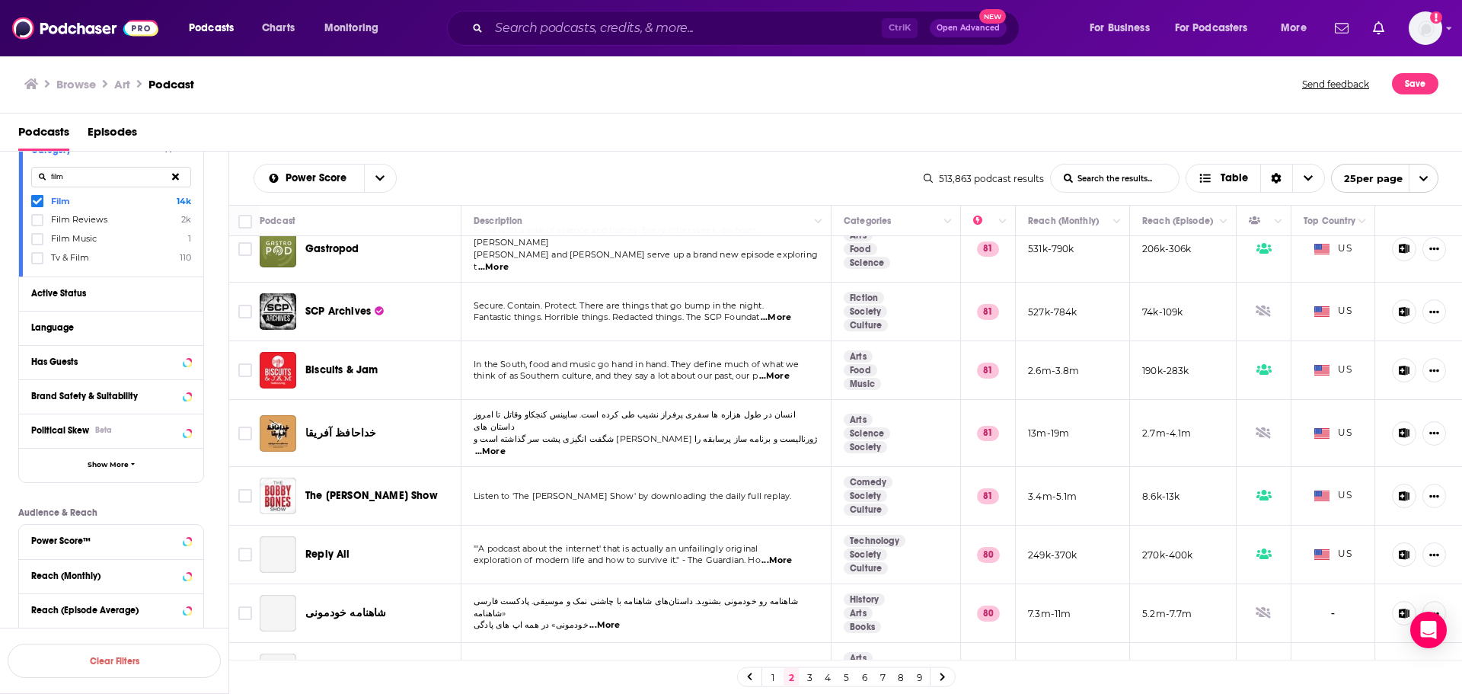
scroll to position [1026, 0]
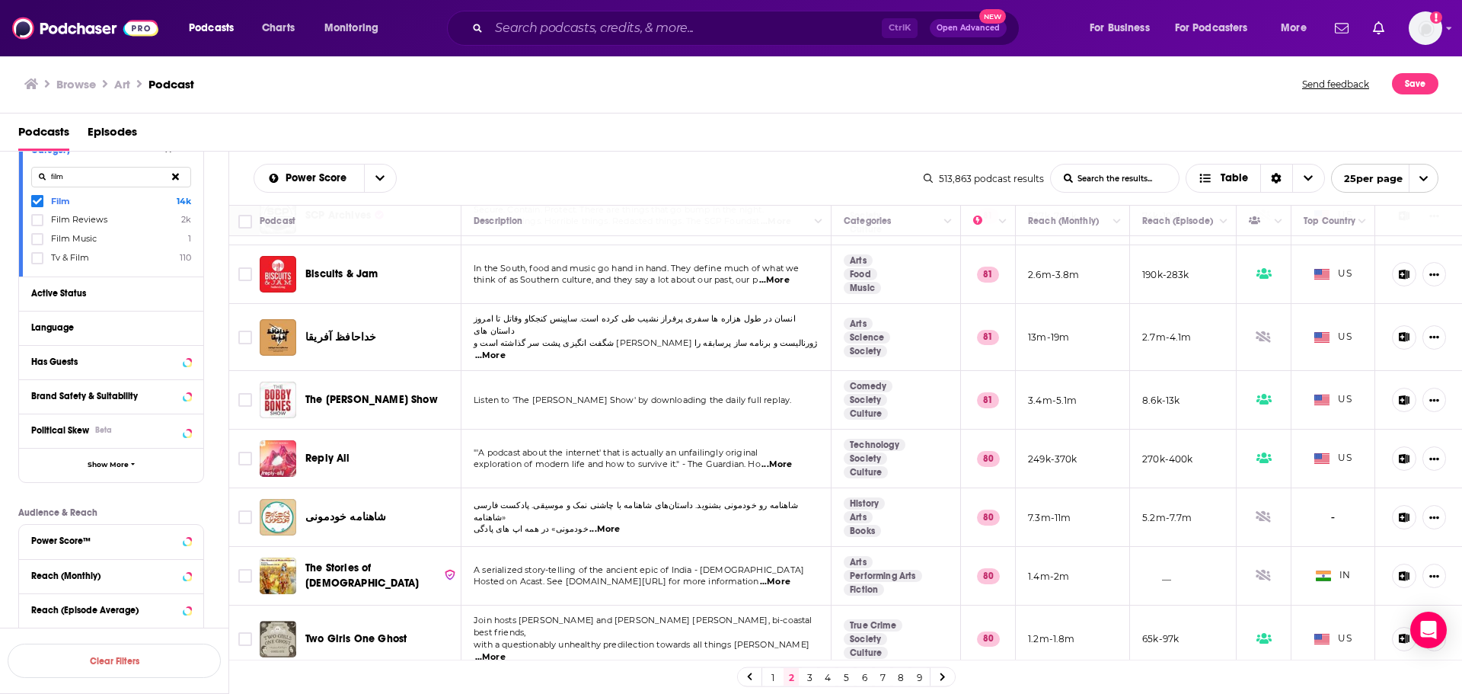
click at [803, 678] on link "3" at bounding box center [809, 677] width 15 height 18
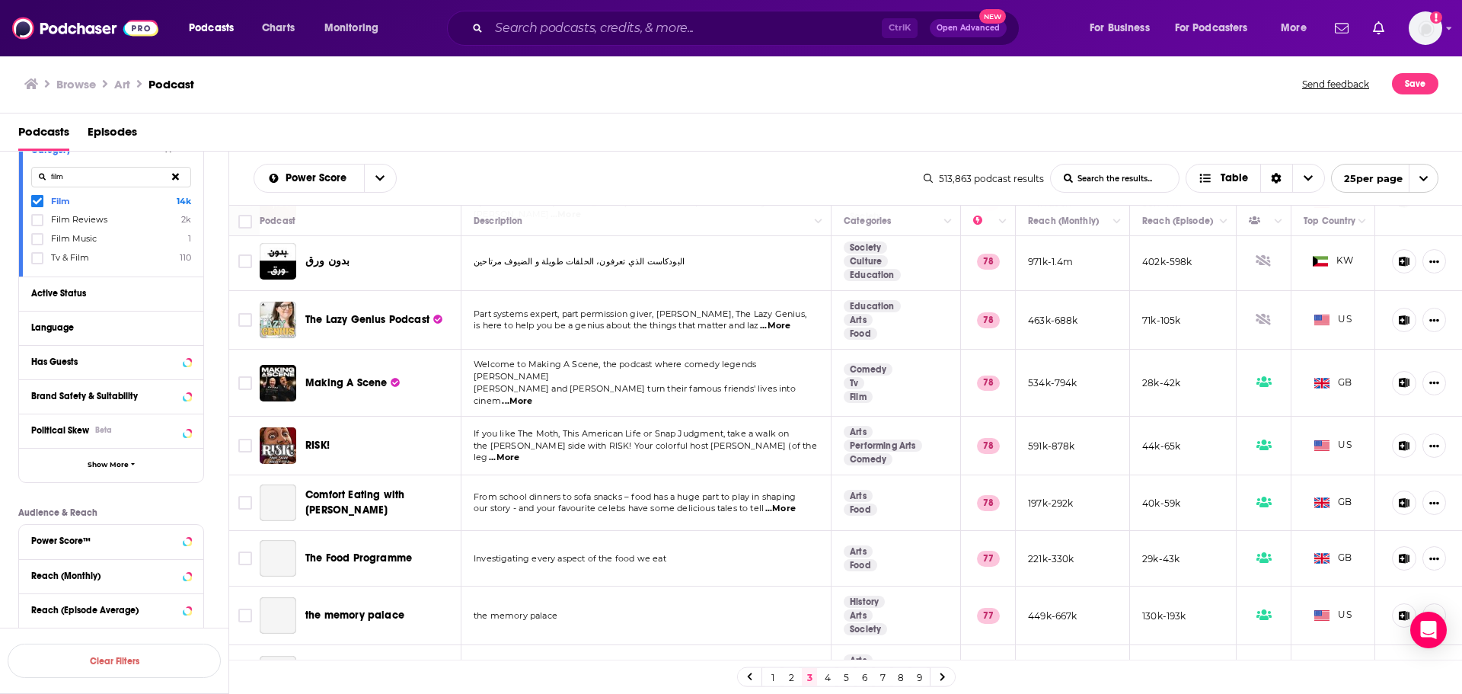
scroll to position [1032, 0]
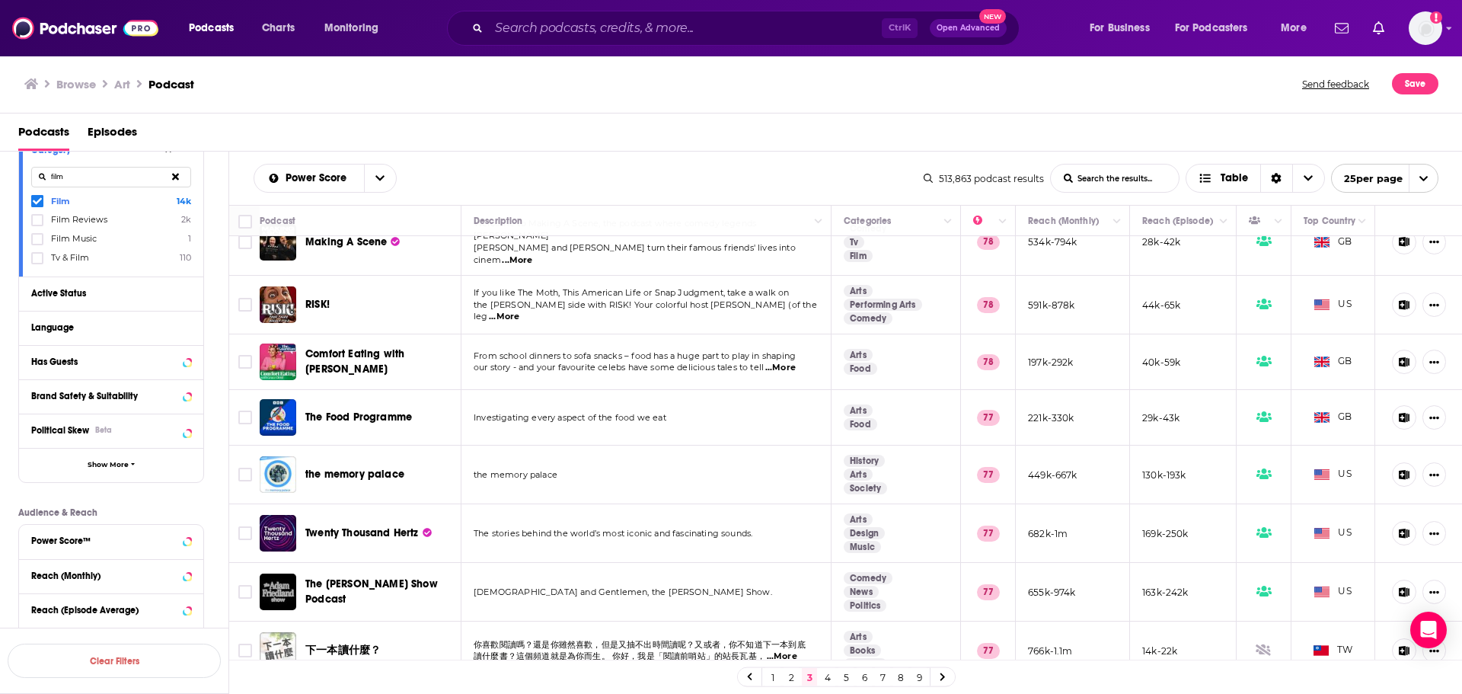
click at [819, 674] on div "1 2 3 4 5 6 7 8 9" at bounding box center [846, 677] width 219 height 20
click at [821, 672] on link "4" at bounding box center [827, 677] width 15 height 18
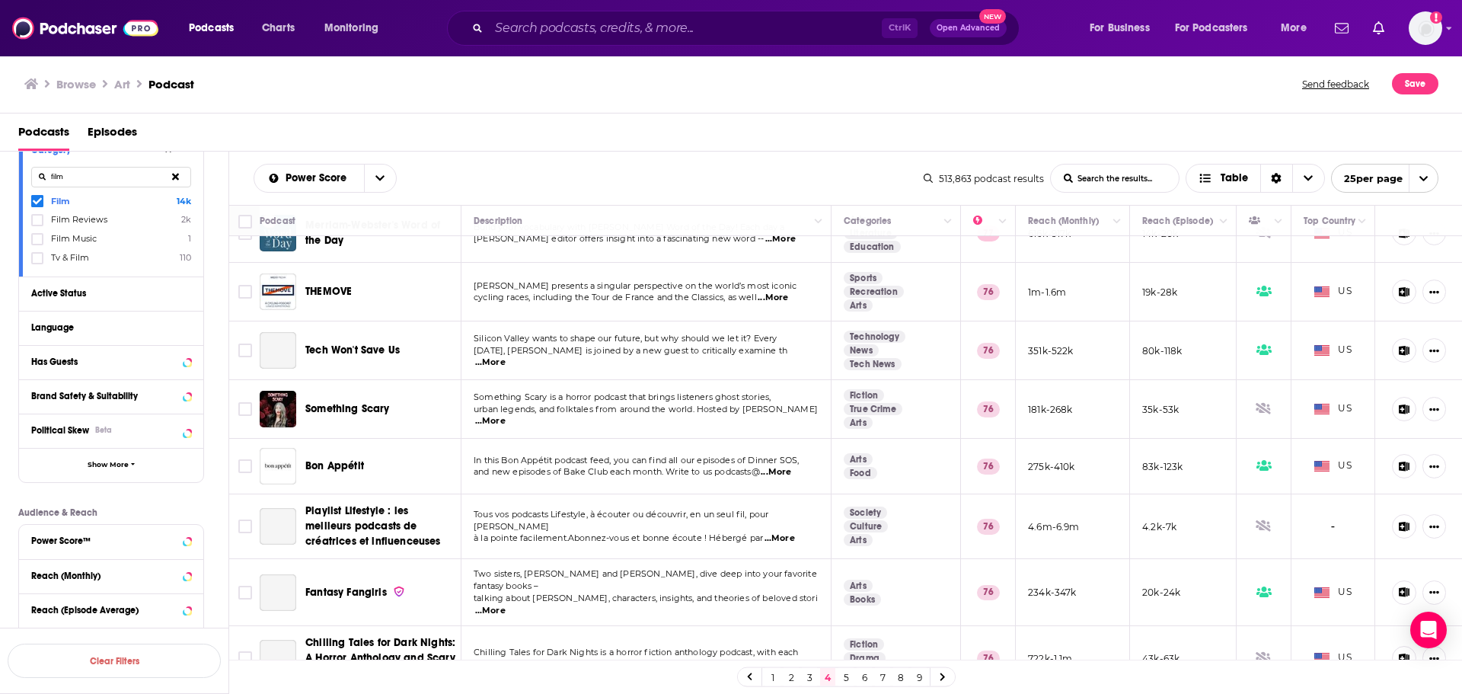
scroll to position [1045, 0]
